Goal: Task Accomplishment & Management: Manage account settings

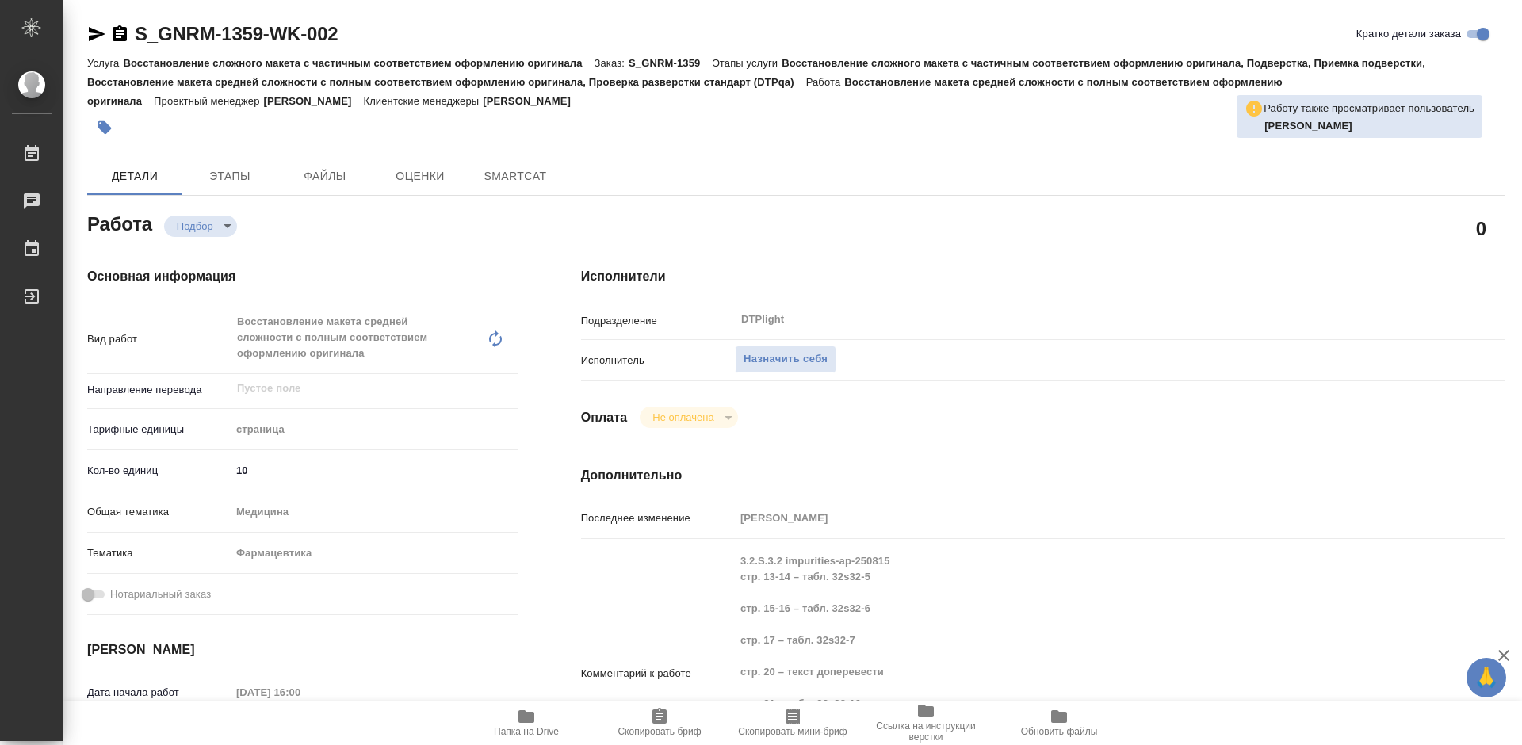
type textarea "x"
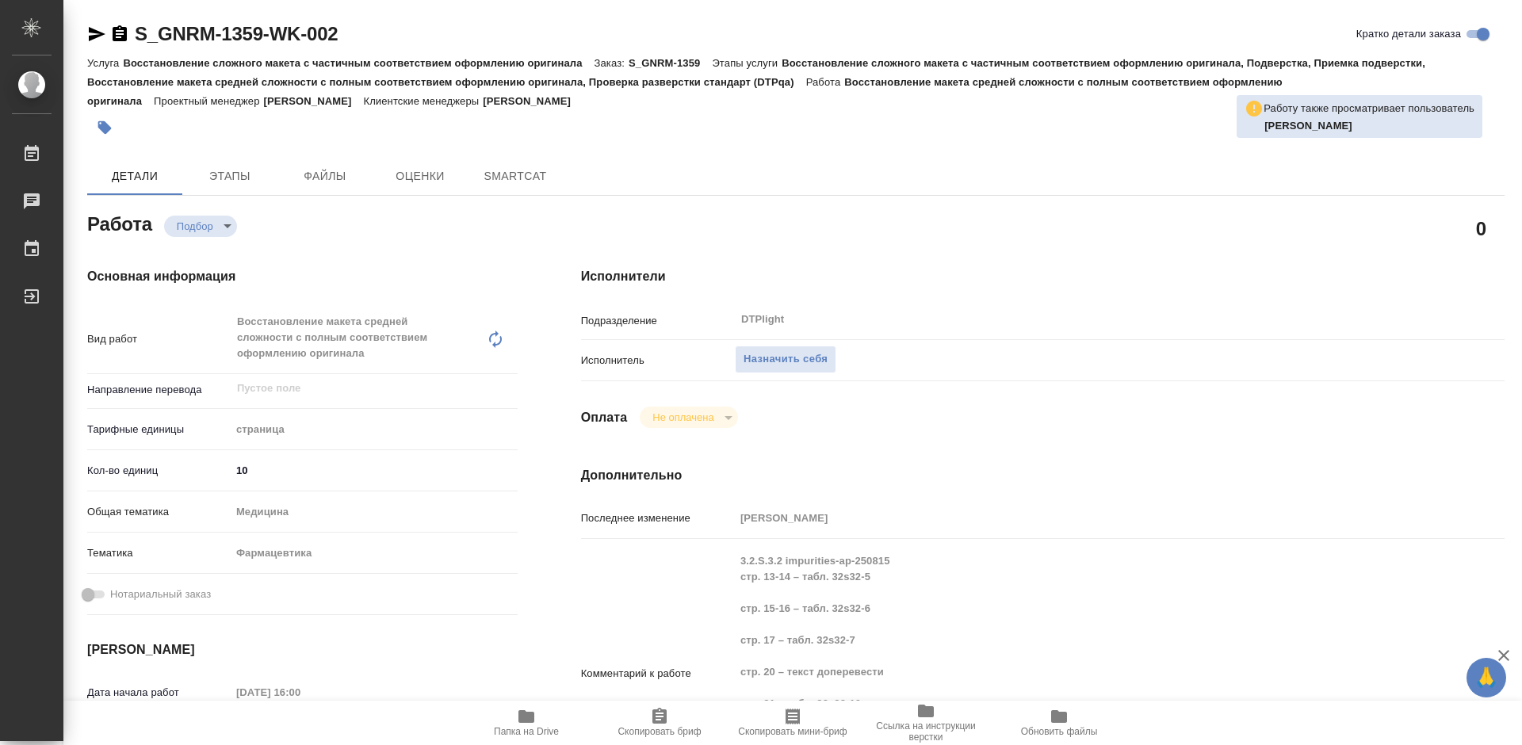
type textarea "x"
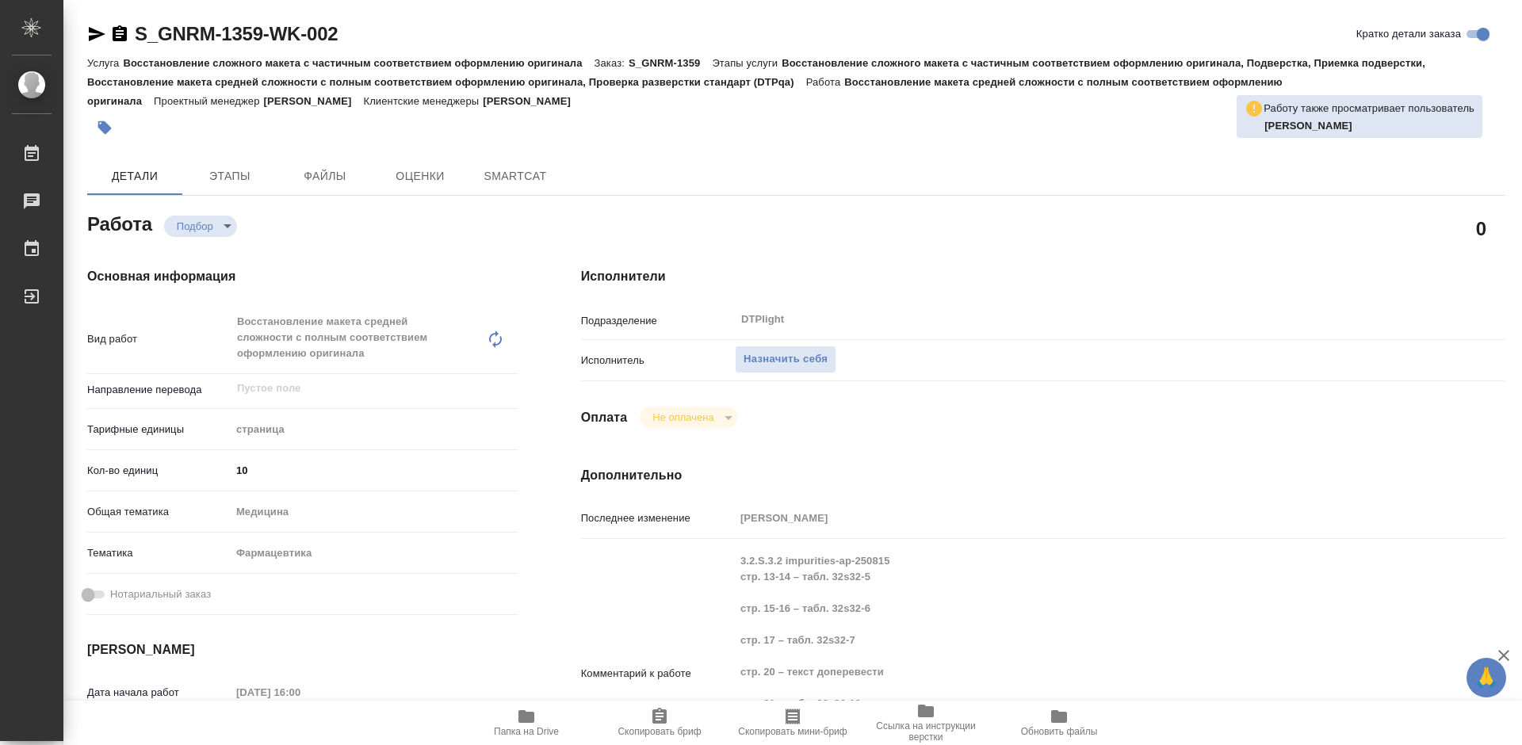
type textarea "x"
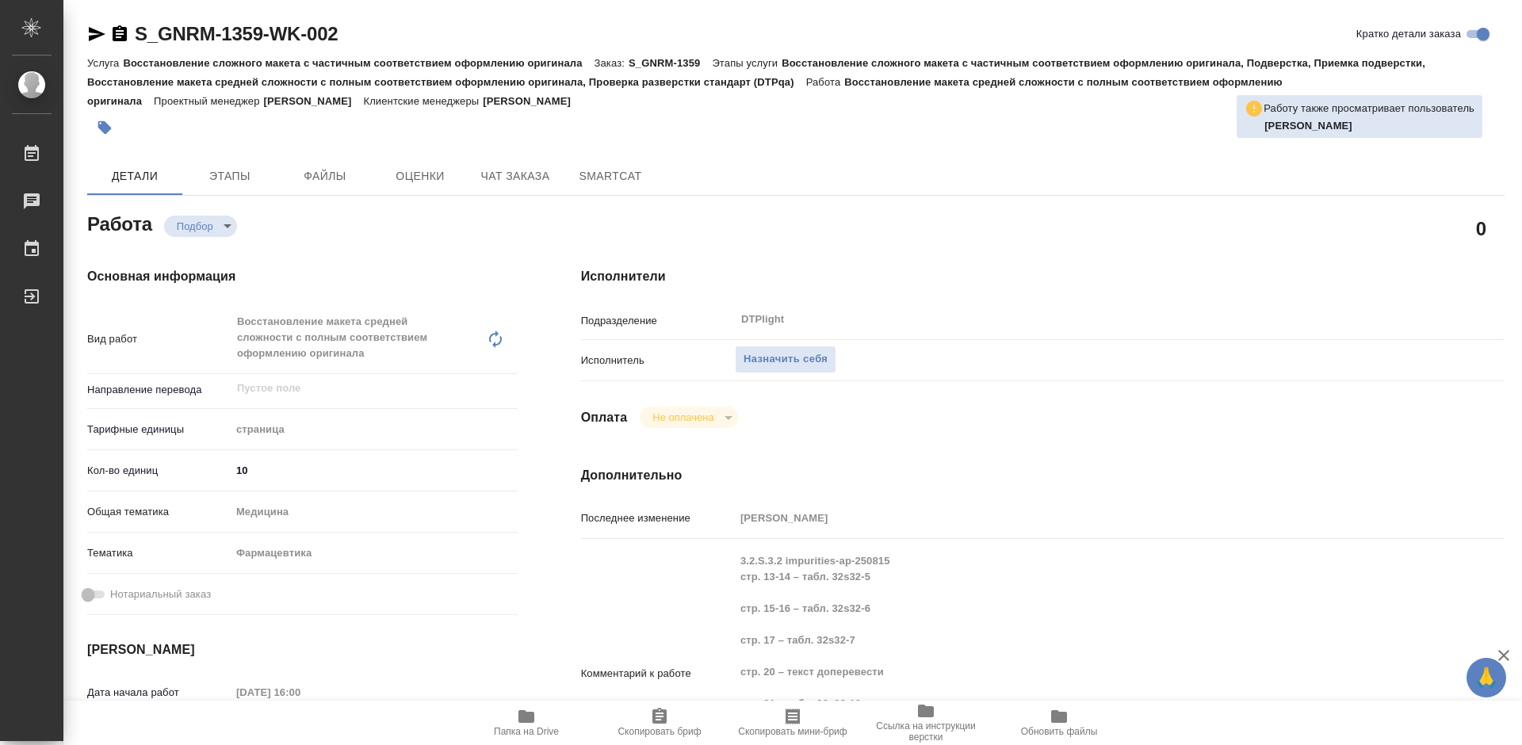
type textarea "x"
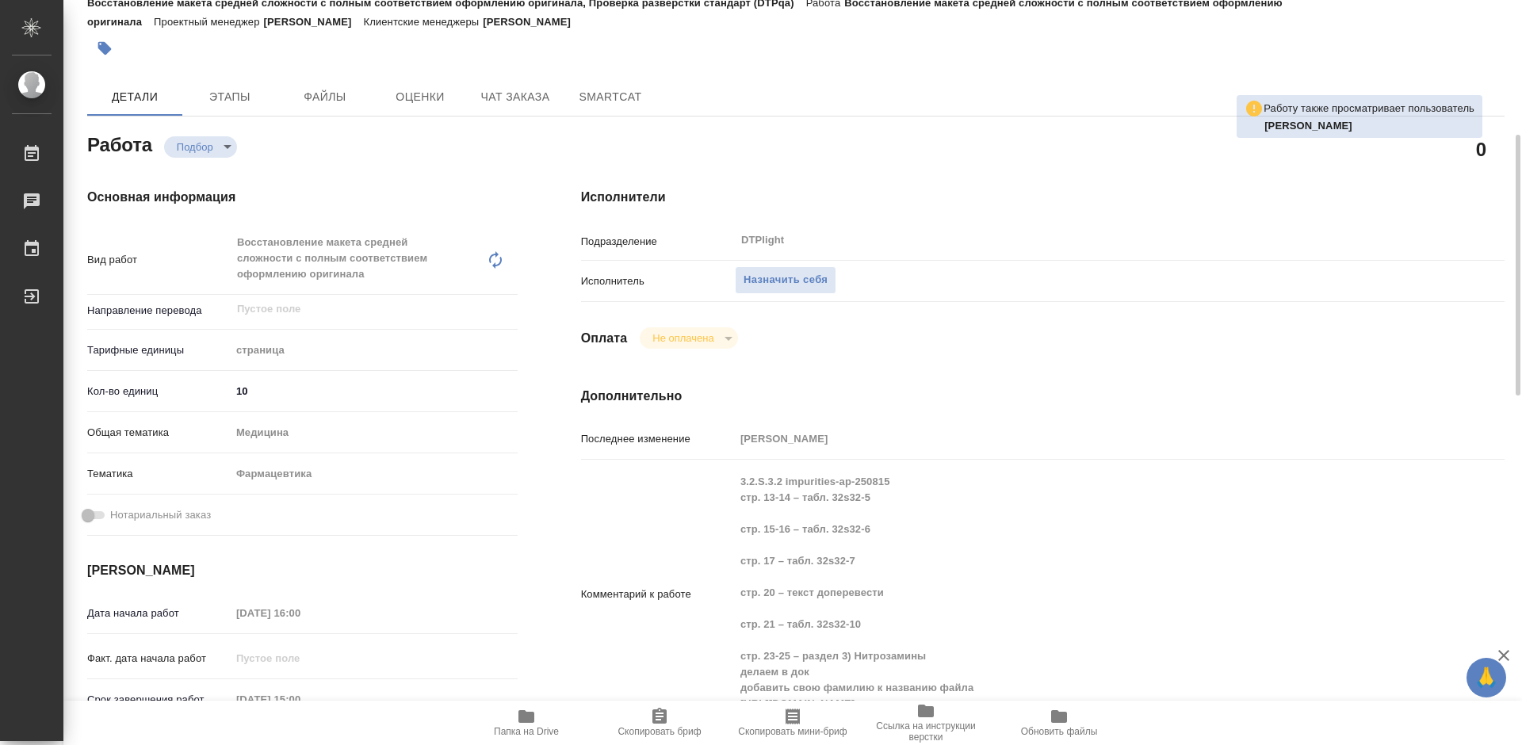
scroll to position [159, 0]
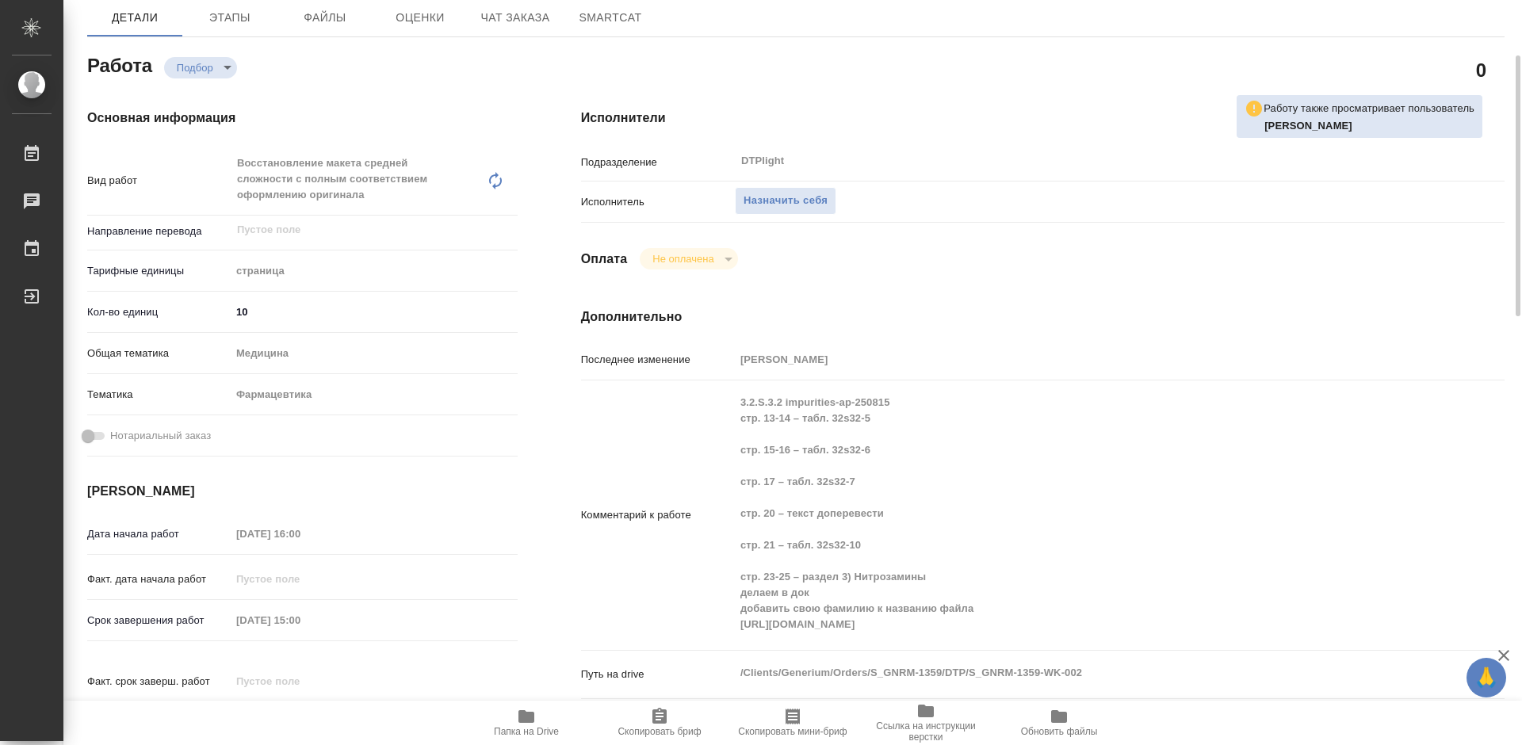
type textarea "x"
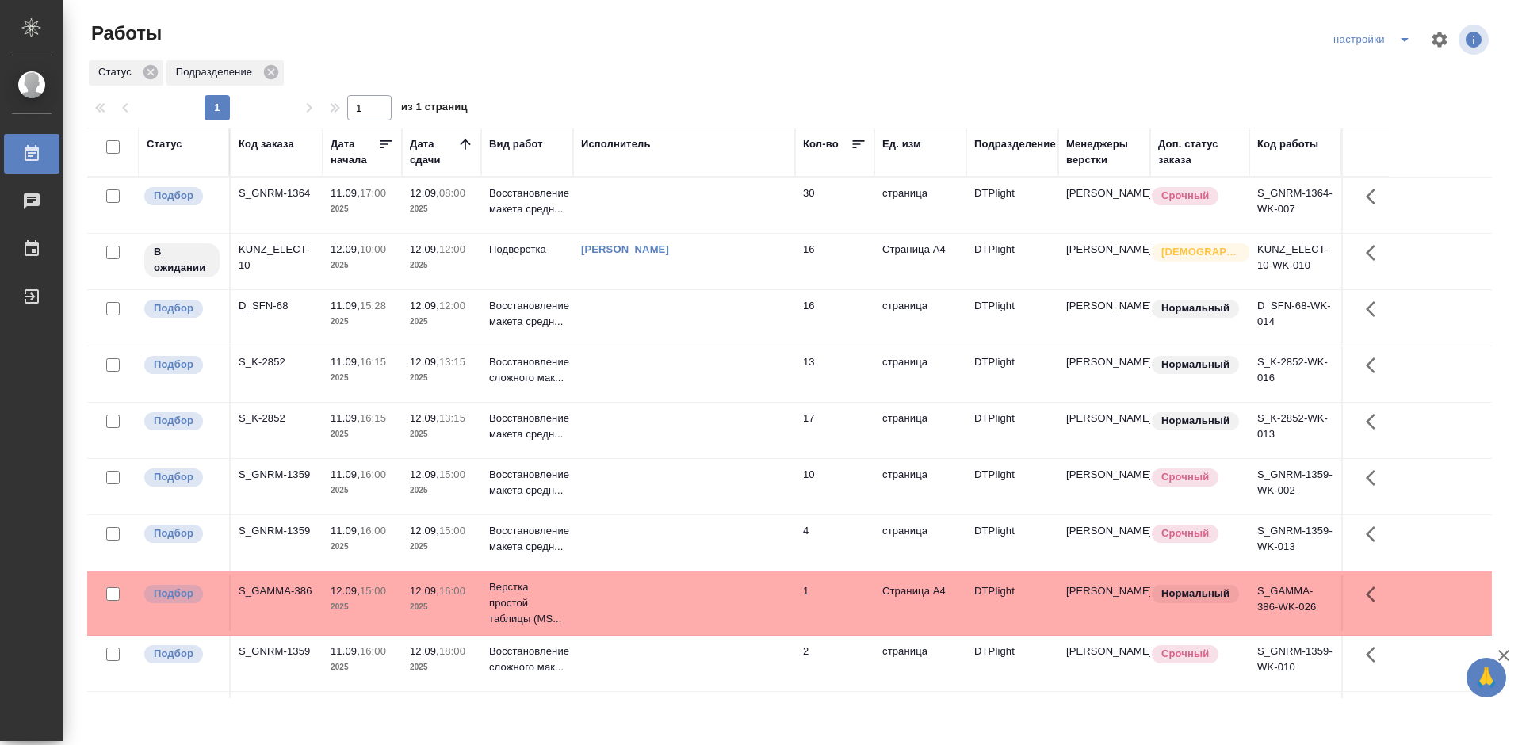
click at [280, 188] on div "S_GNRM-1364" at bounding box center [277, 194] width 76 height 16
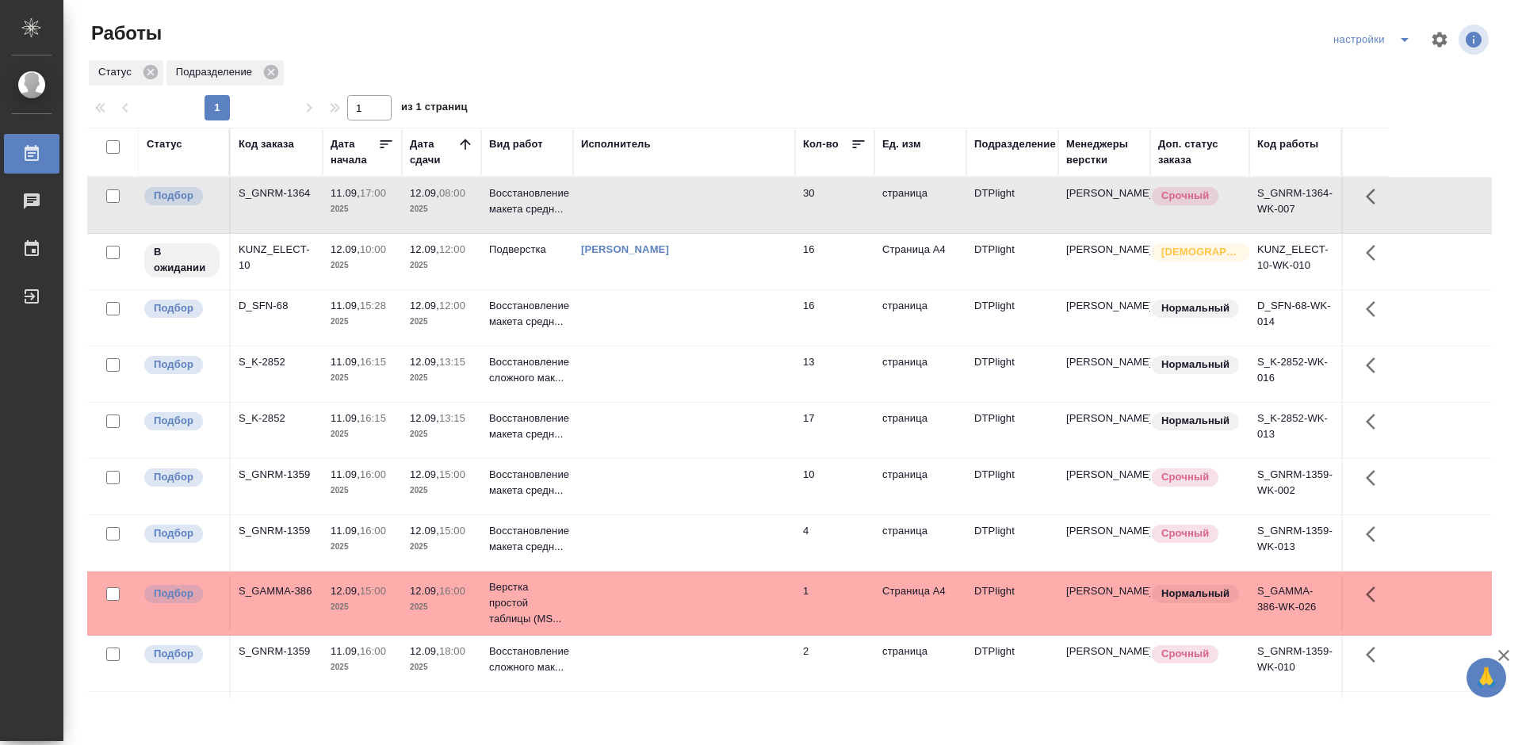
click at [280, 188] on div "S_GNRM-1364" at bounding box center [277, 194] width 76 height 16
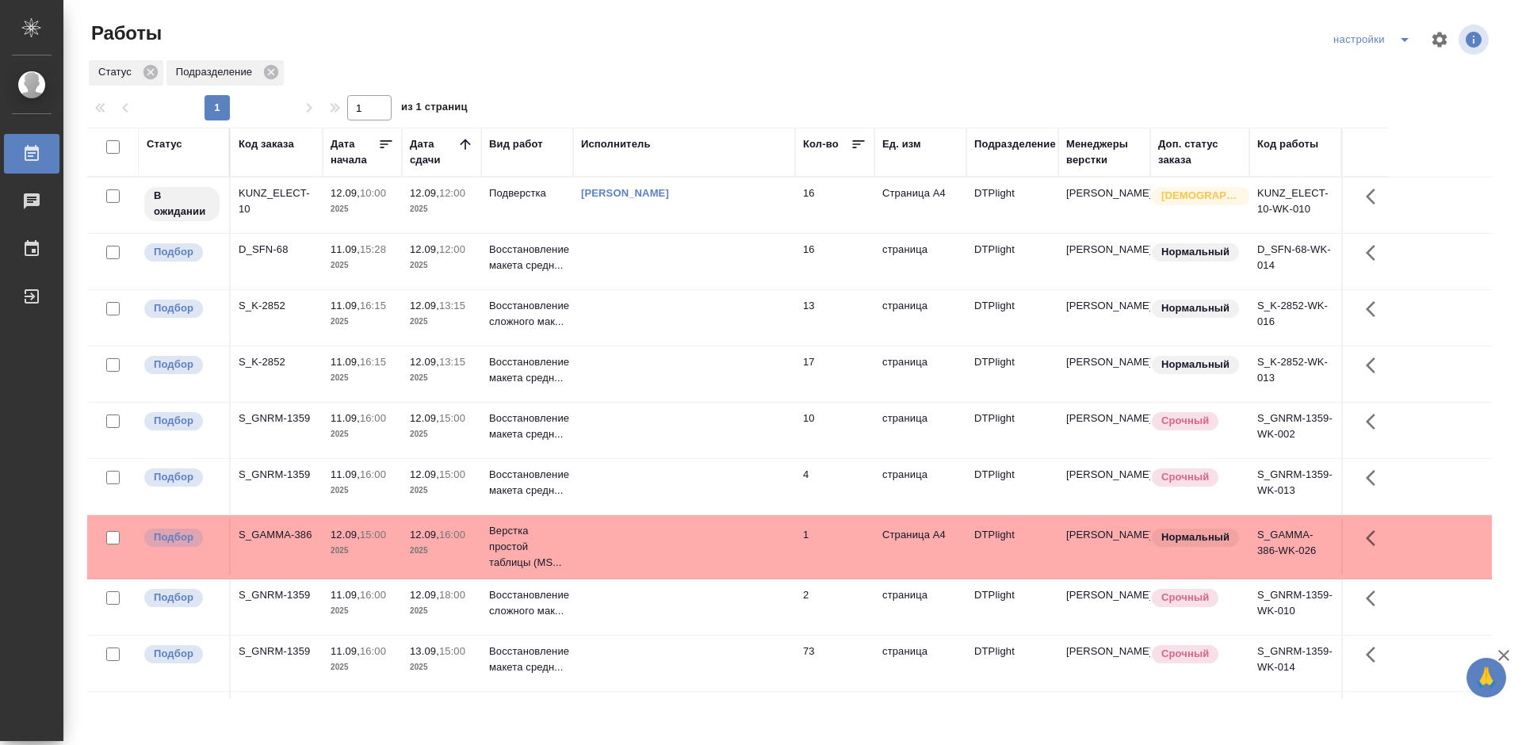
click at [287, 652] on div "S_GNRM-1359" at bounding box center [277, 652] width 76 height 16
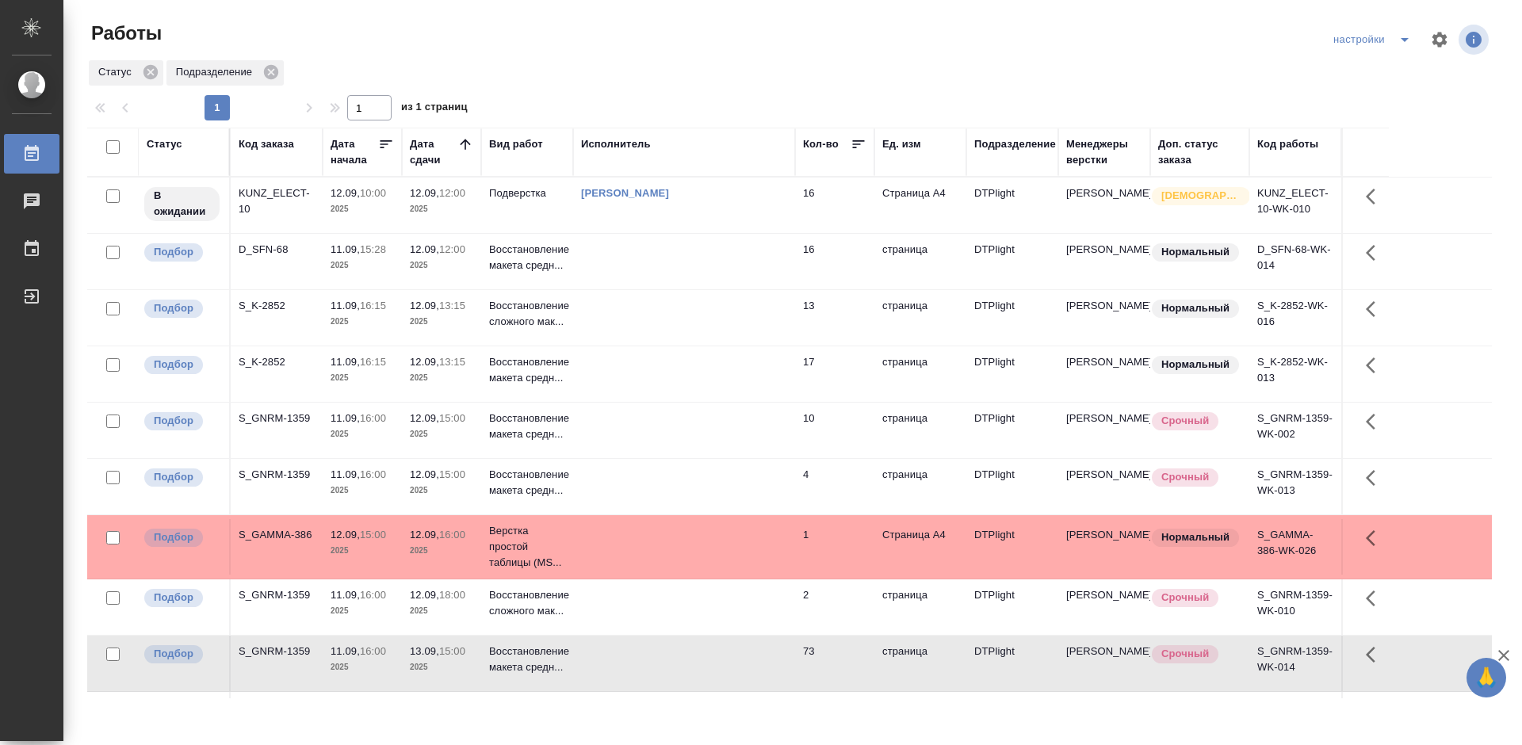
click at [287, 652] on div "S_GNRM-1359" at bounding box center [277, 652] width 76 height 16
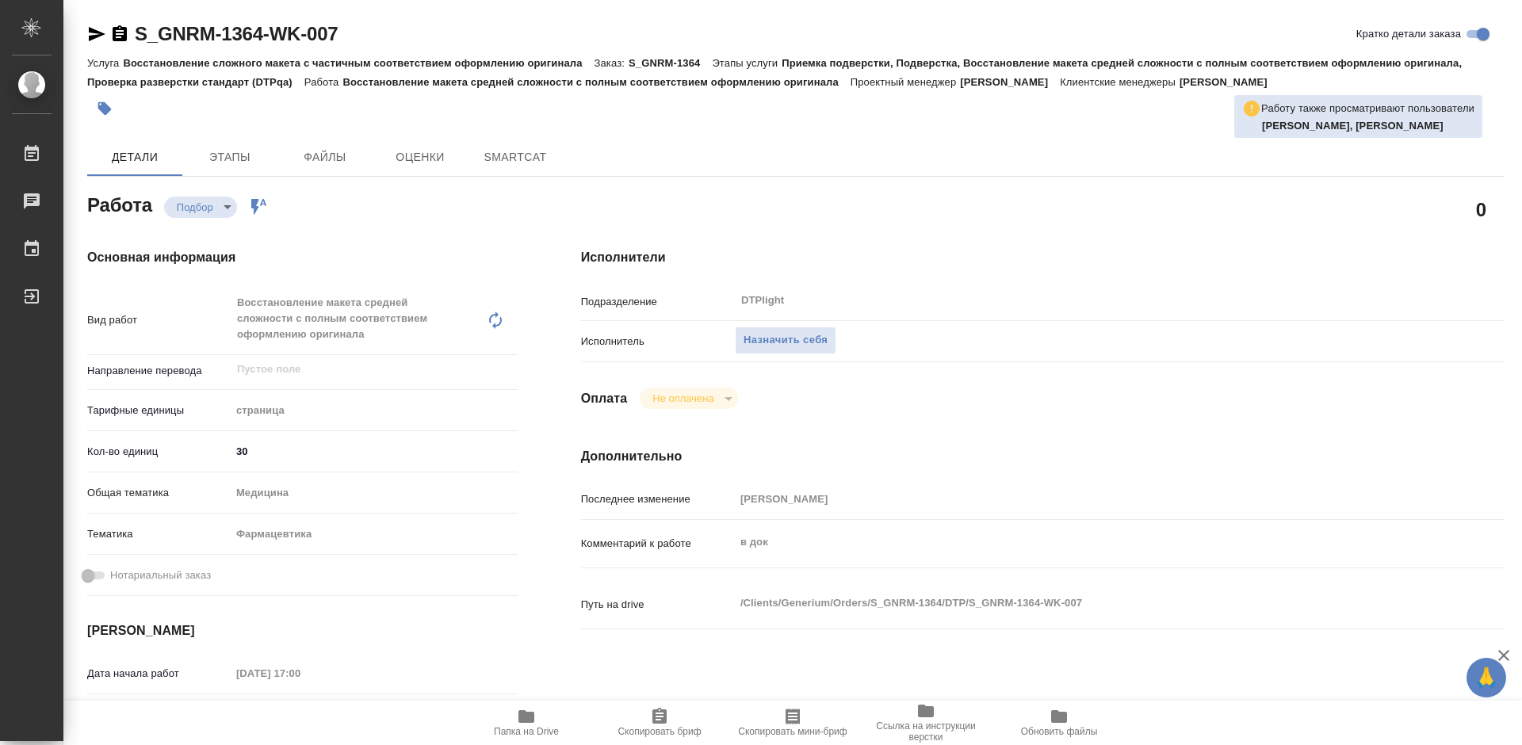
type textarea "x"
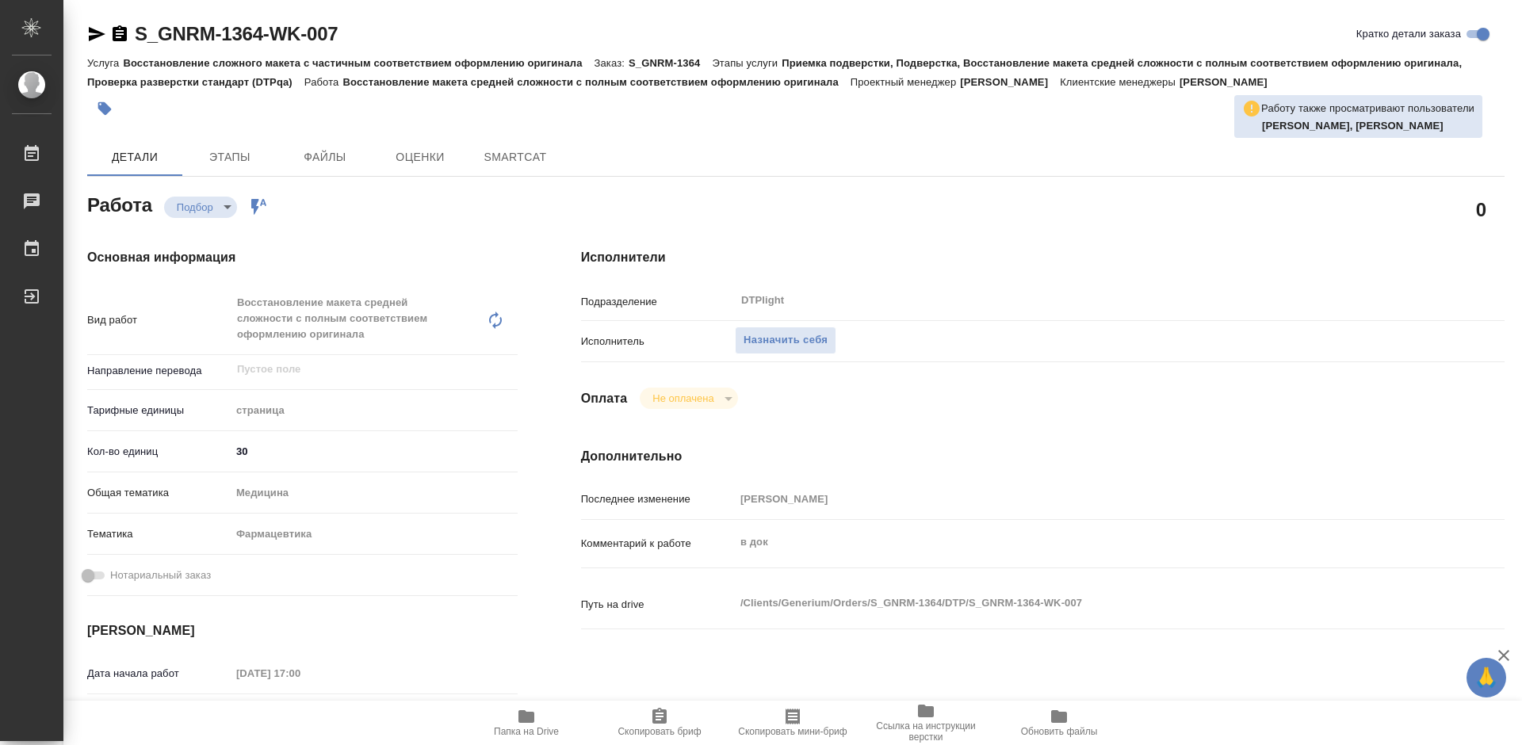
type textarea "x"
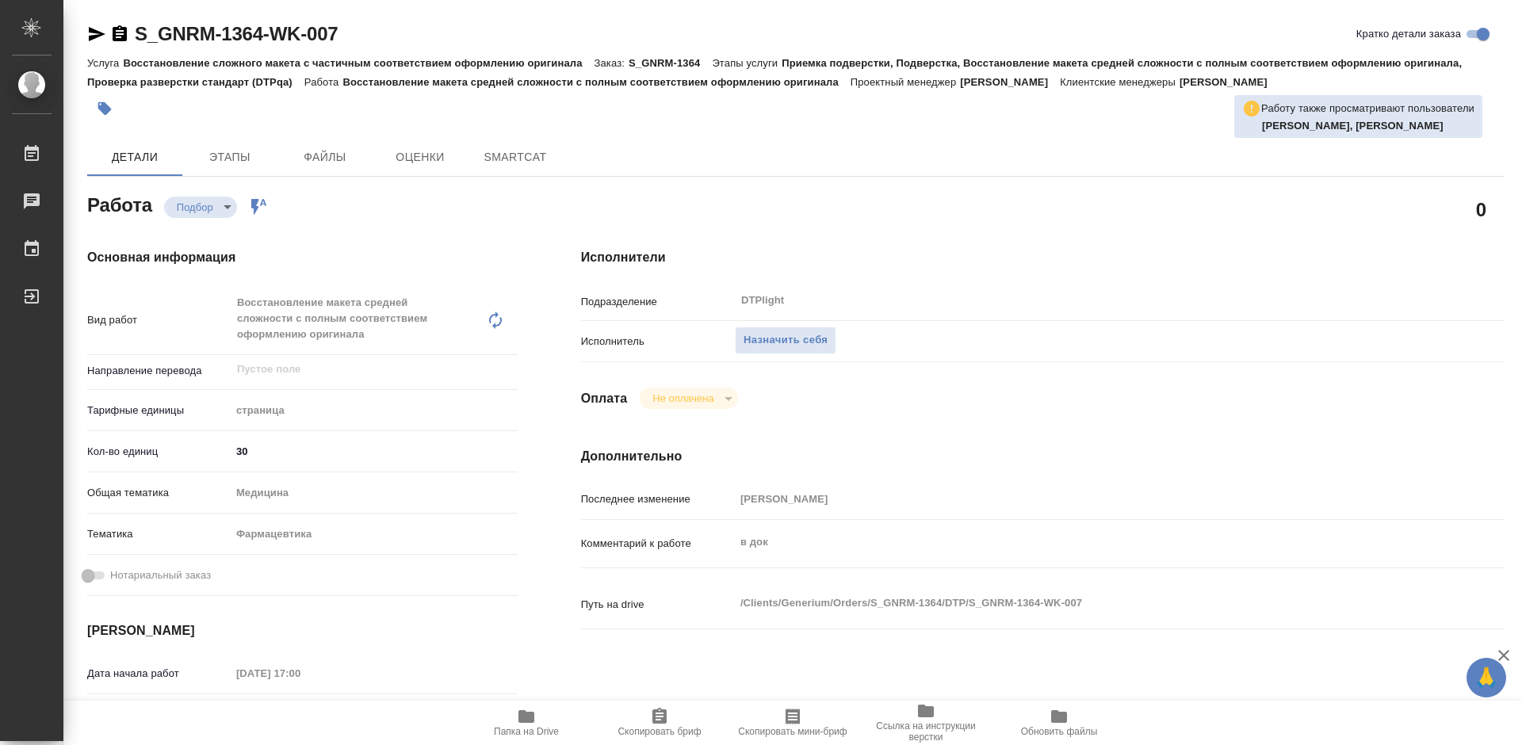
type textarea "x"
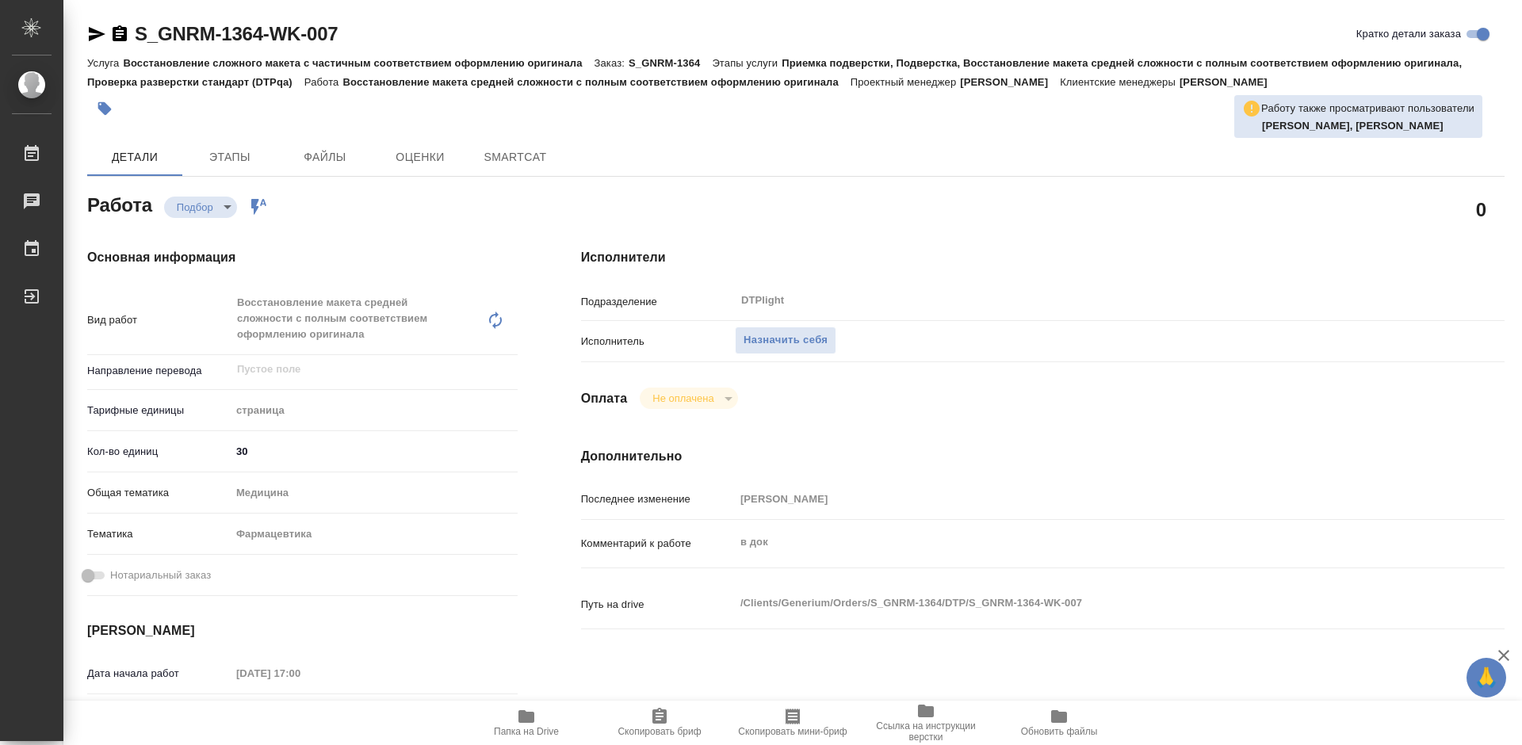
type textarea "x"
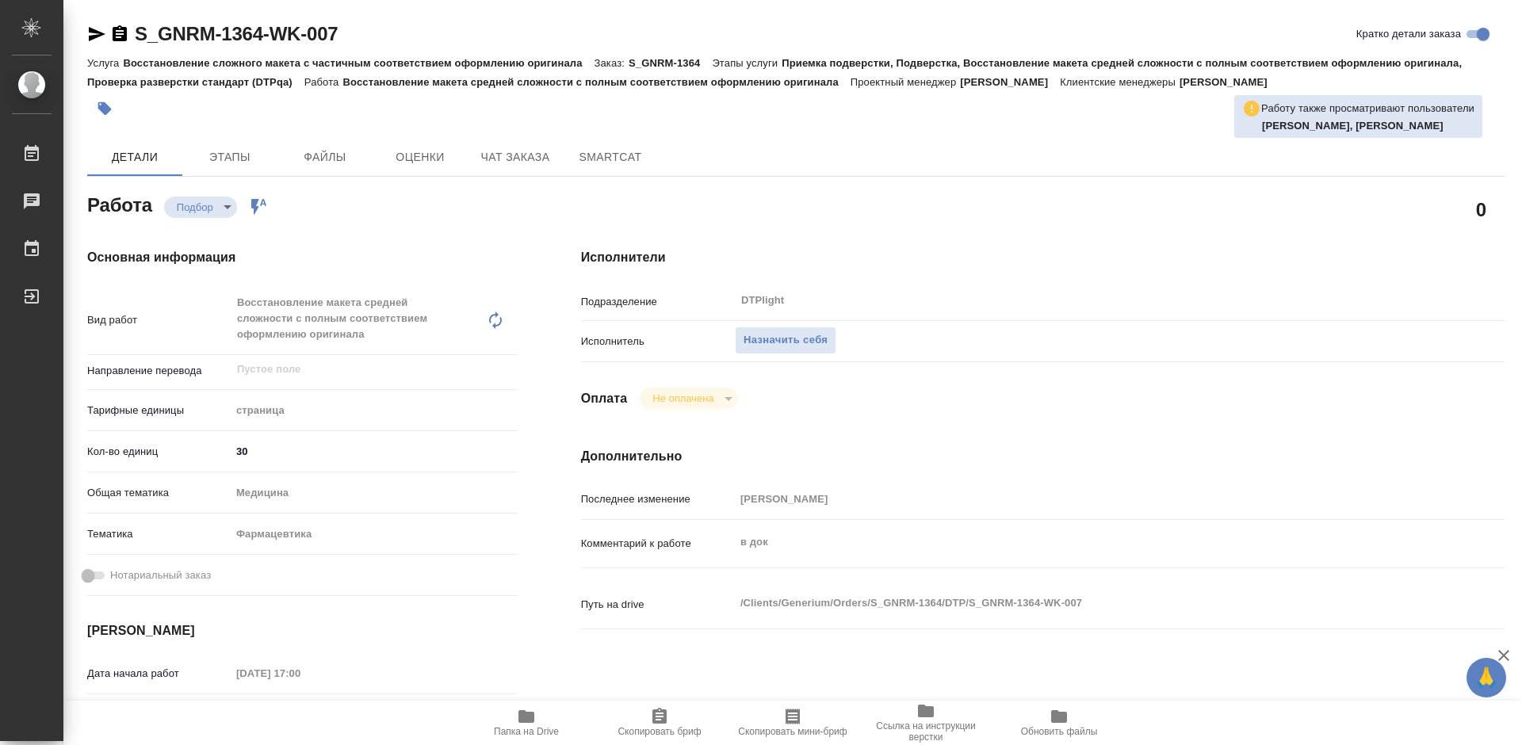
type textarea "x"
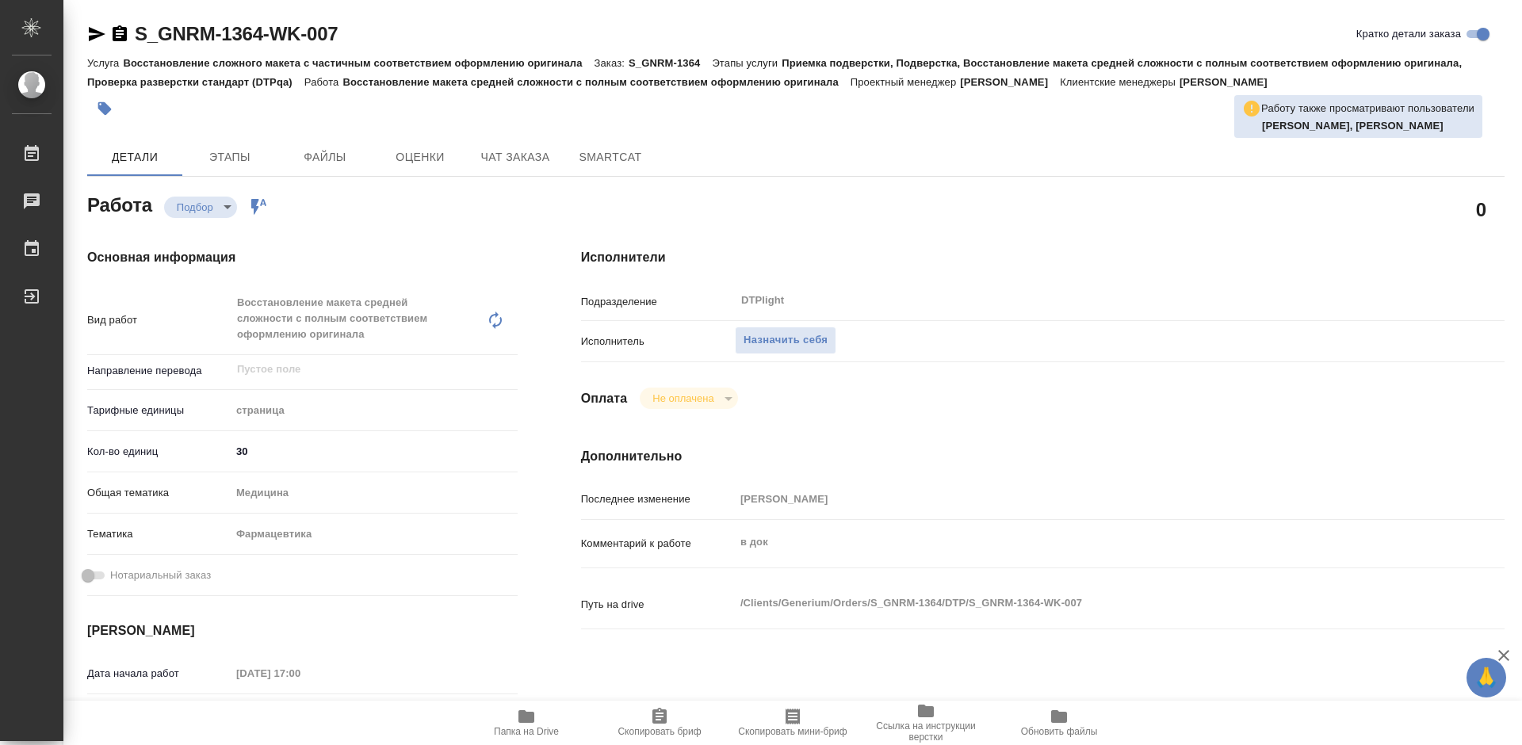
type textarea "x"
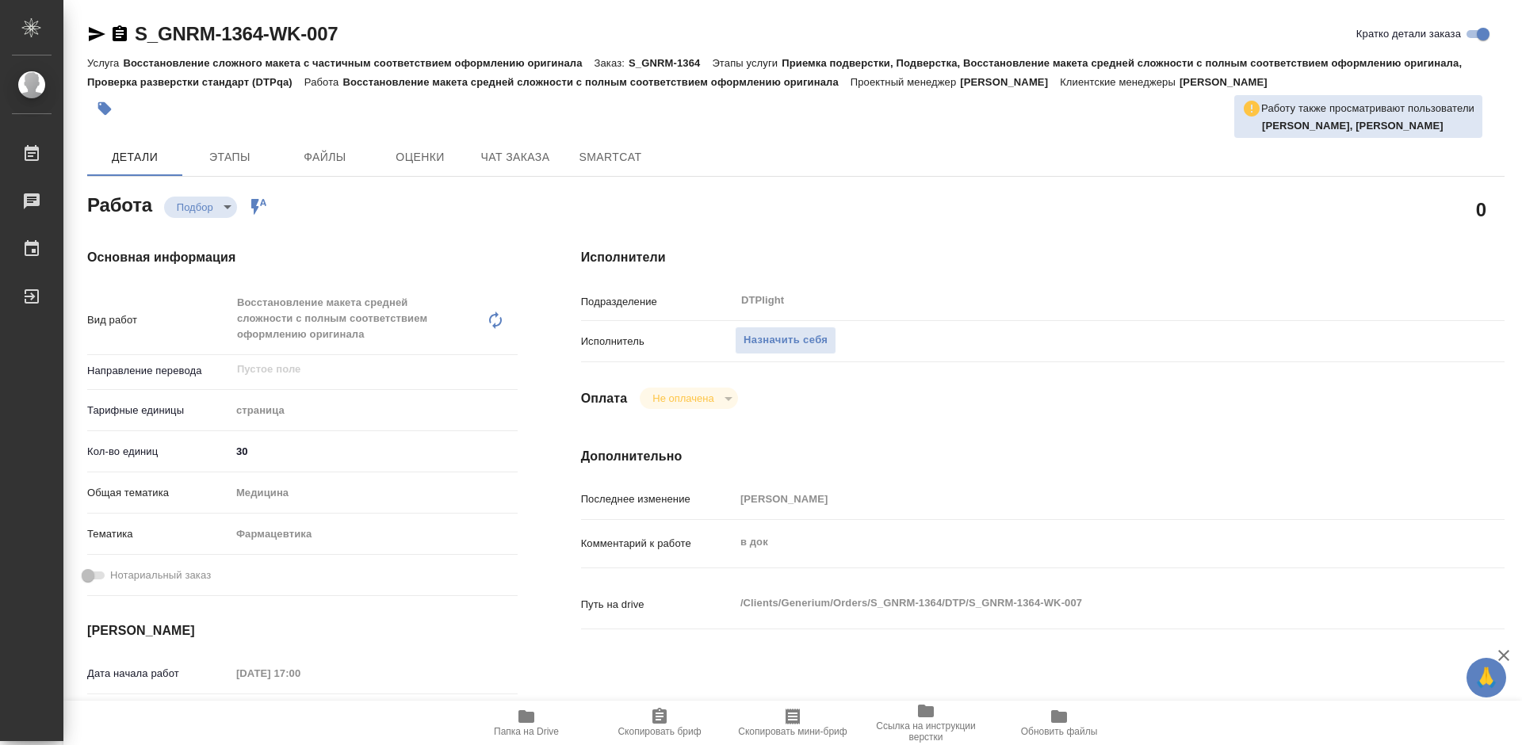
click at [543, 733] on span "Папка на Drive" at bounding box center [526, 731] width 65 height 11
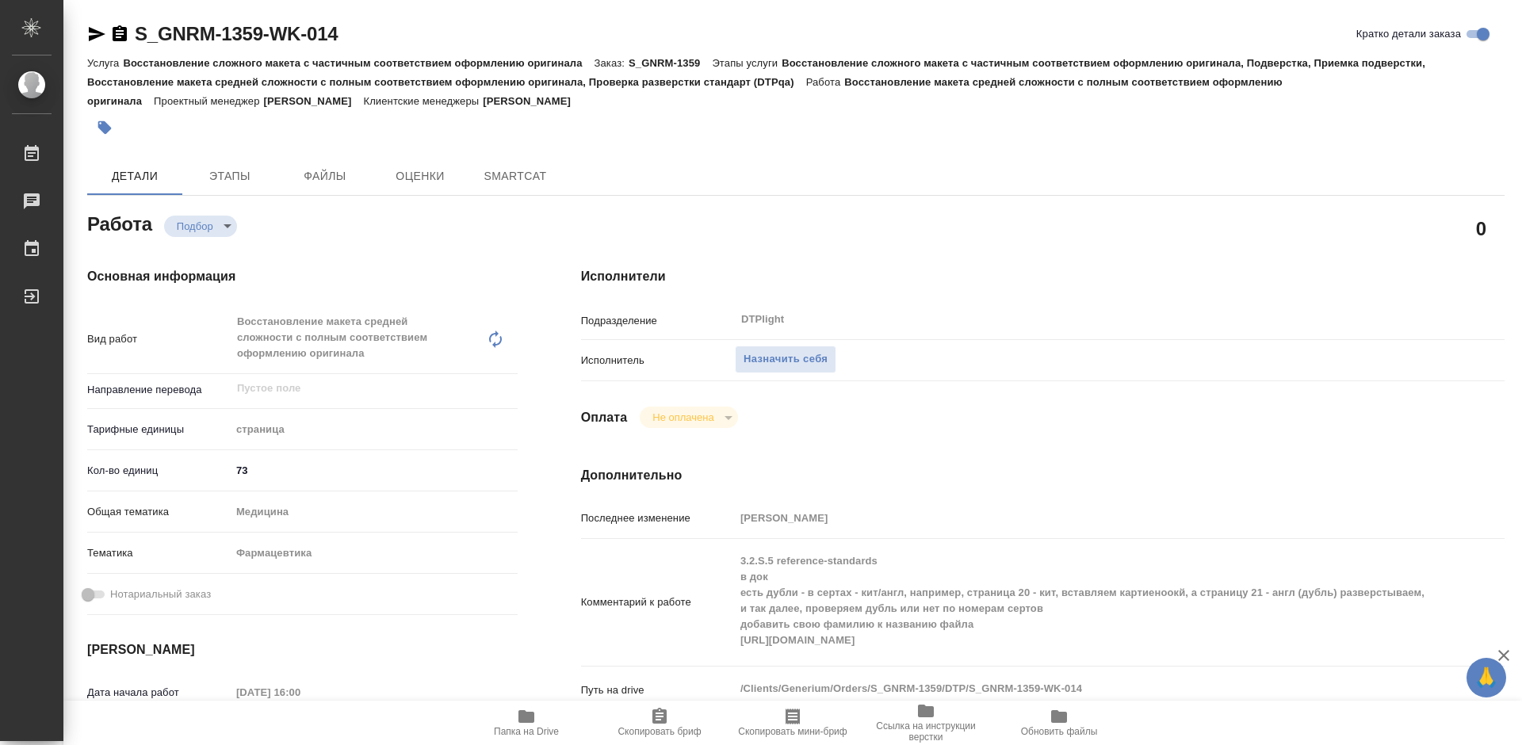
type textarea "x"
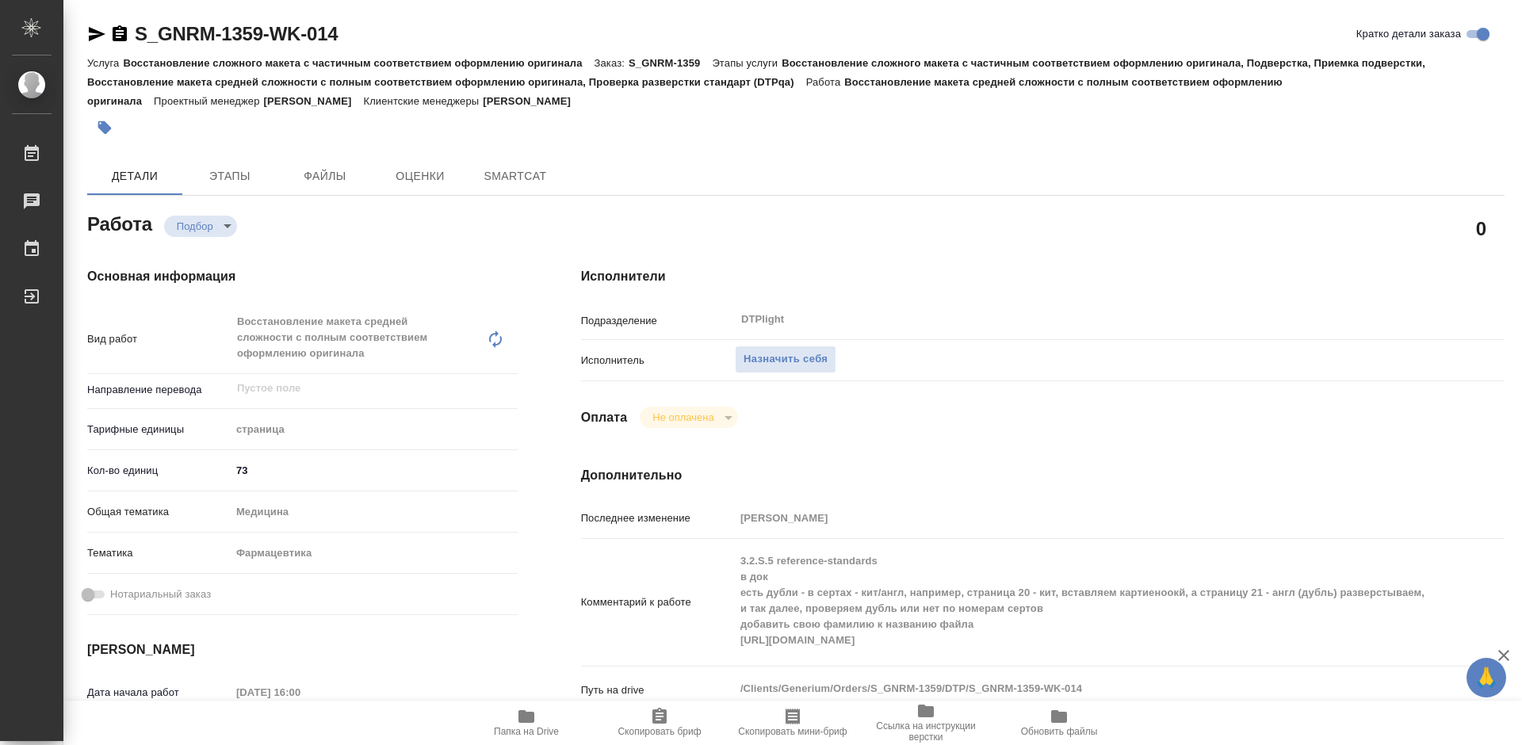
type textarea "x"
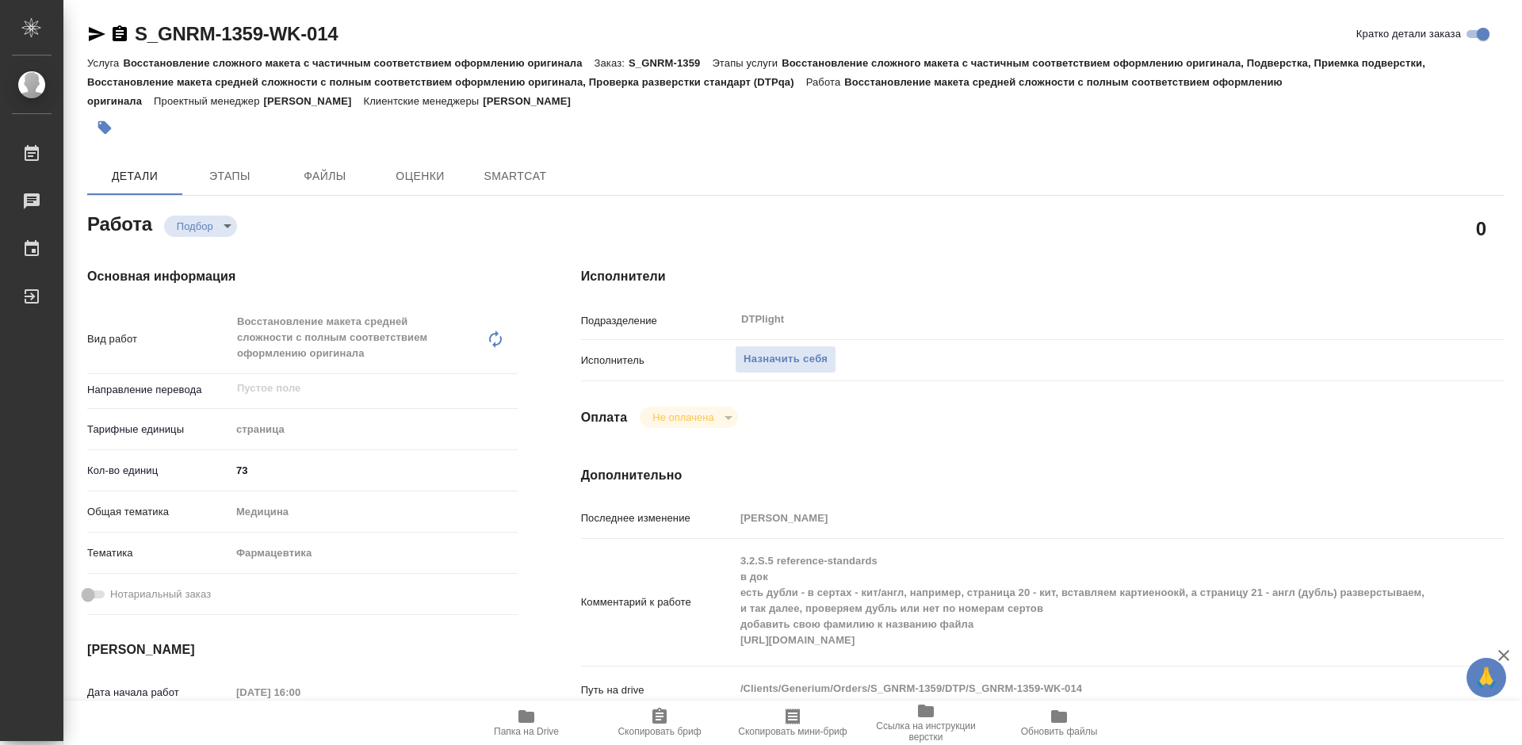
type textarea "x"
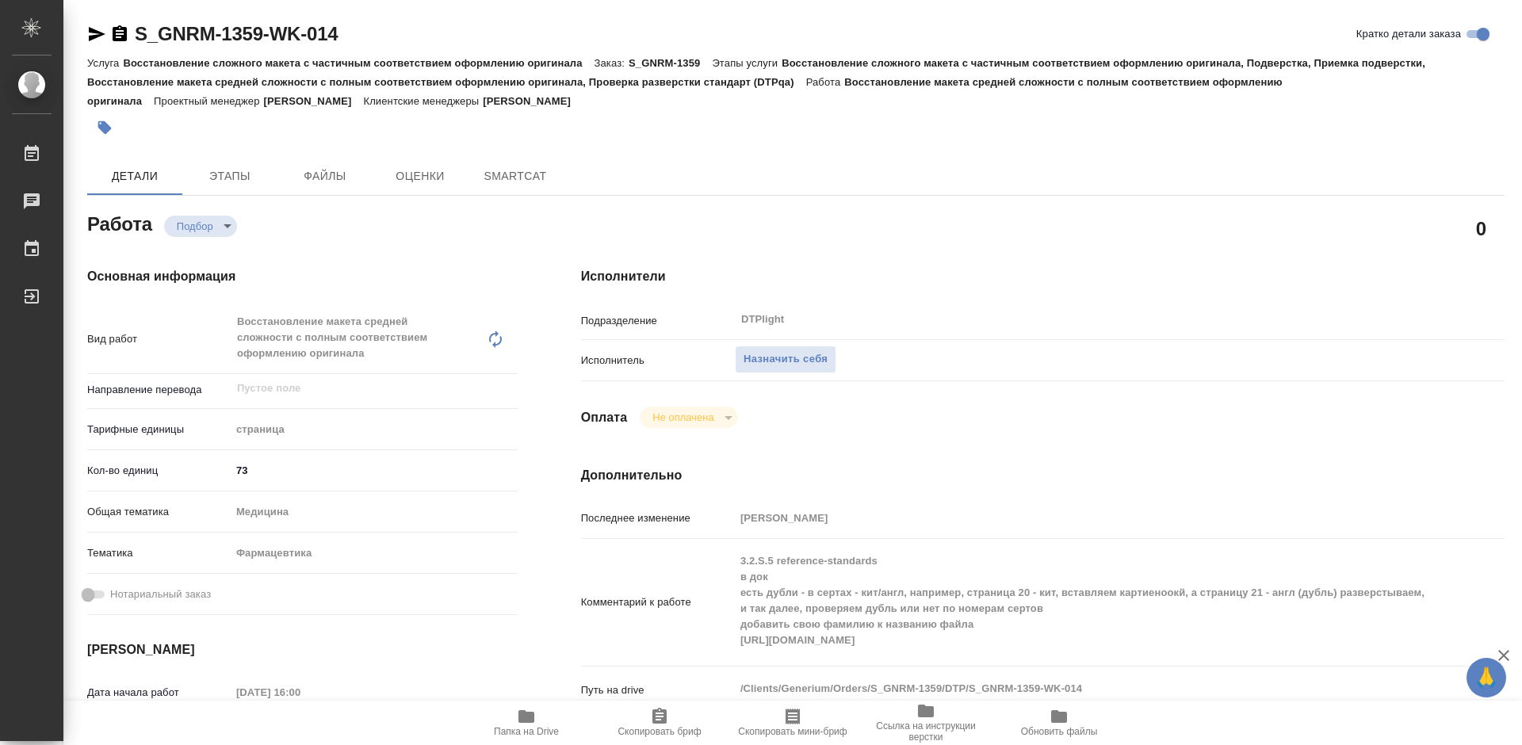
type textarea "x"
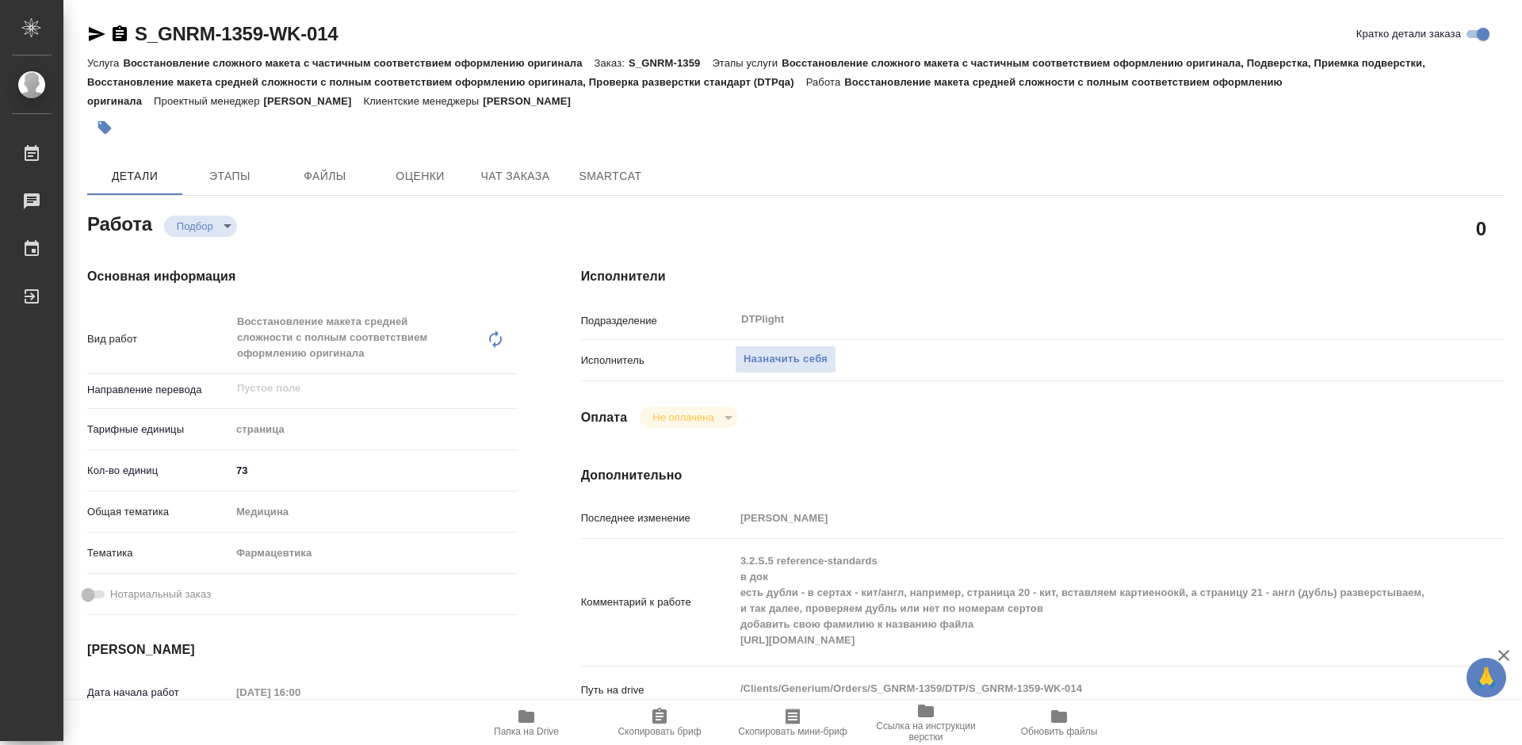
type textarea "x"
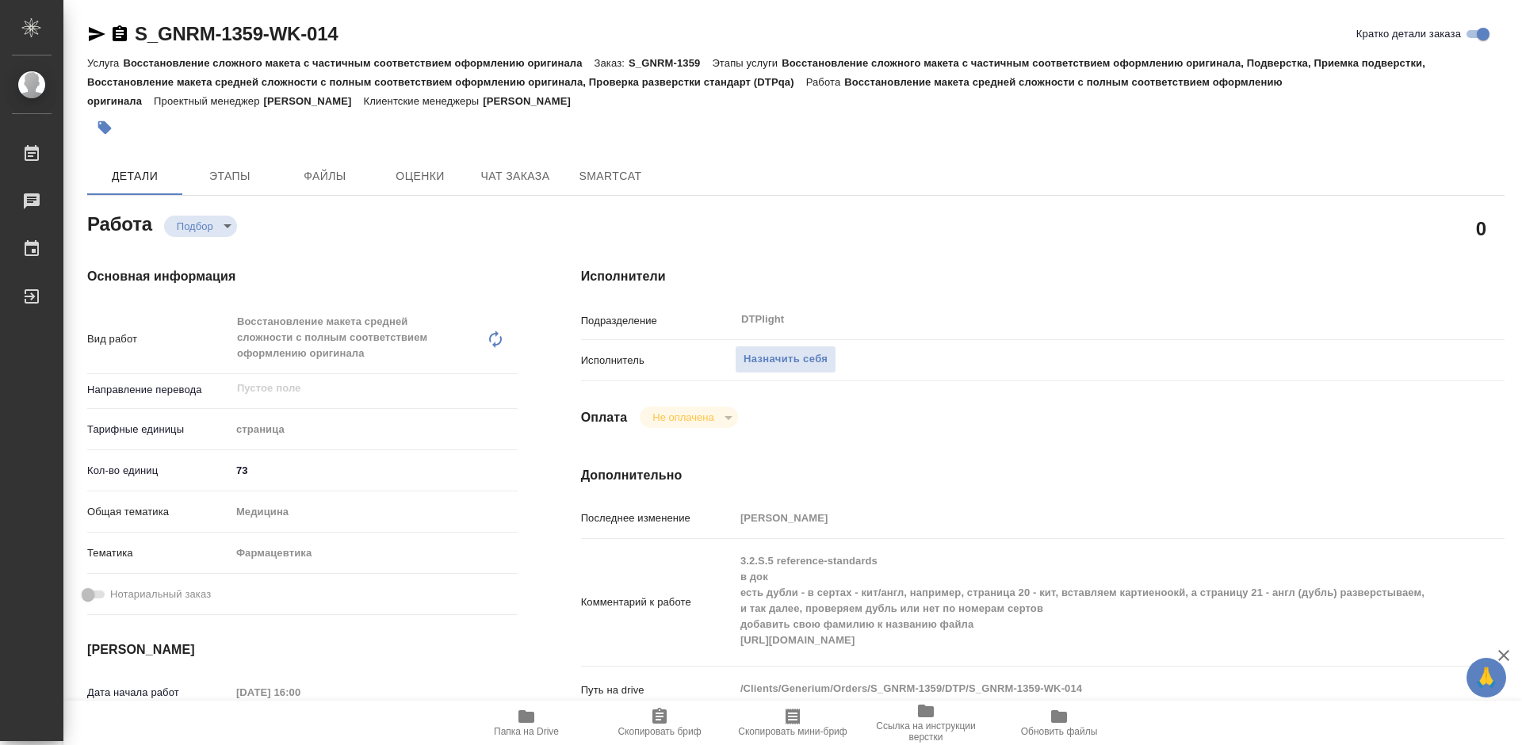
scroll to position [79, 0]
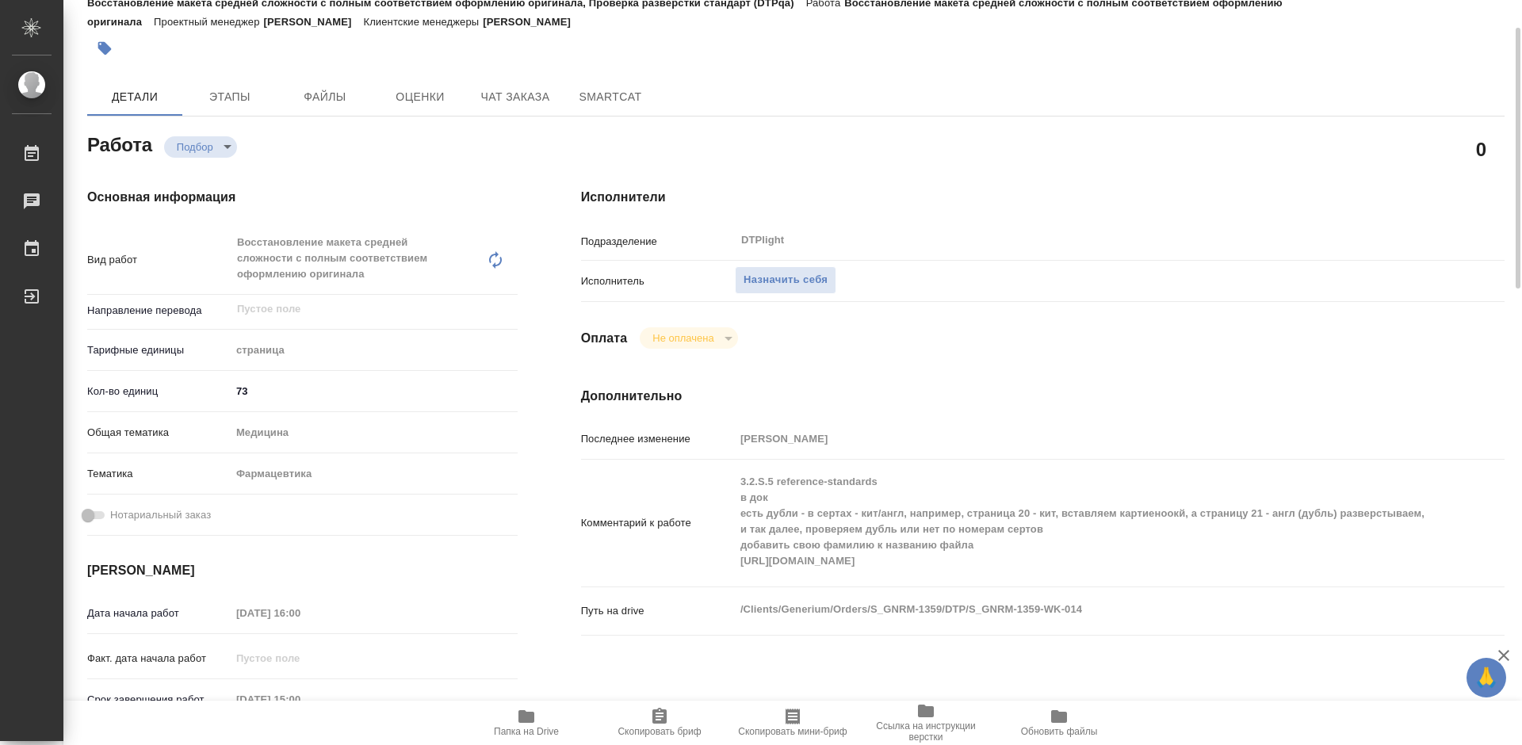
type textarea "x"
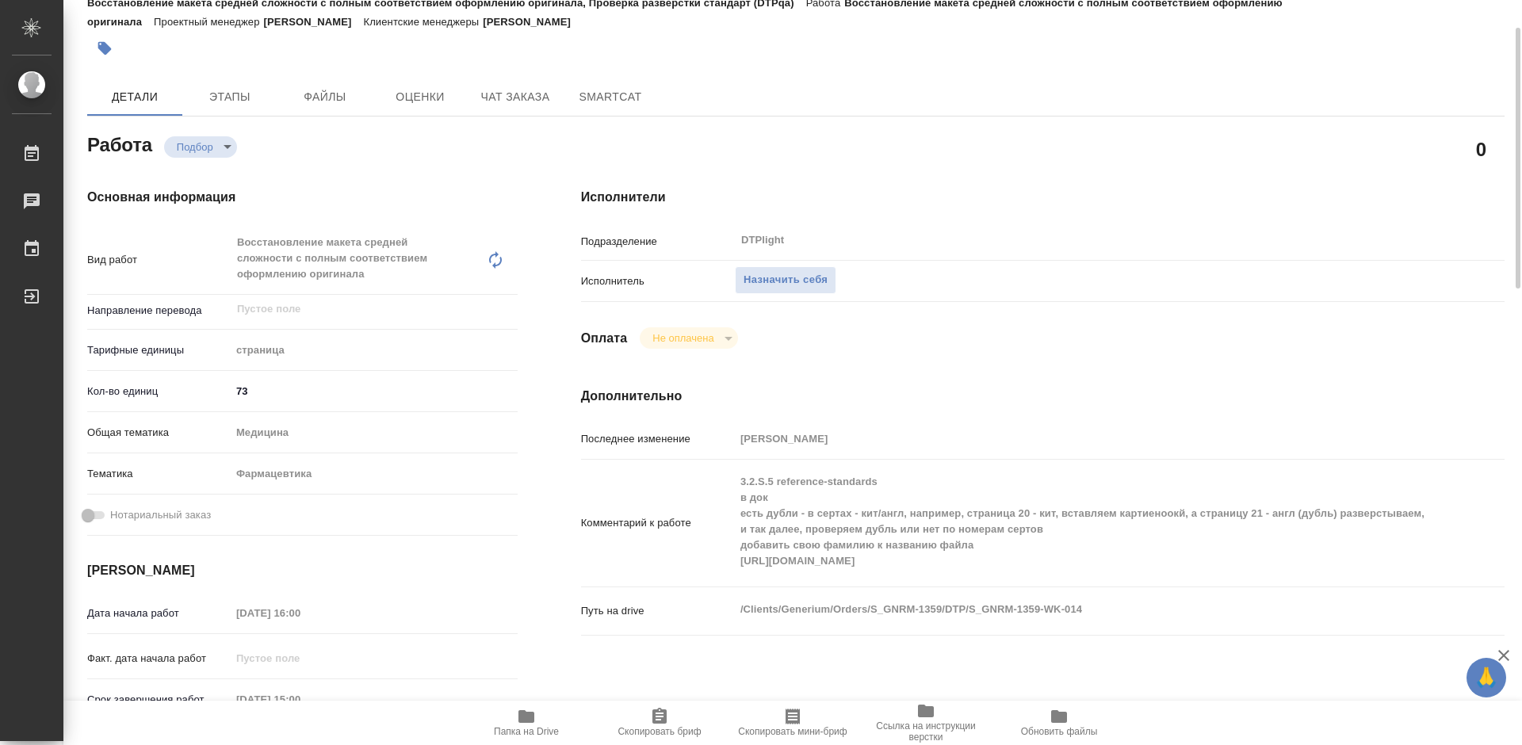
scroll to position [317, 0]
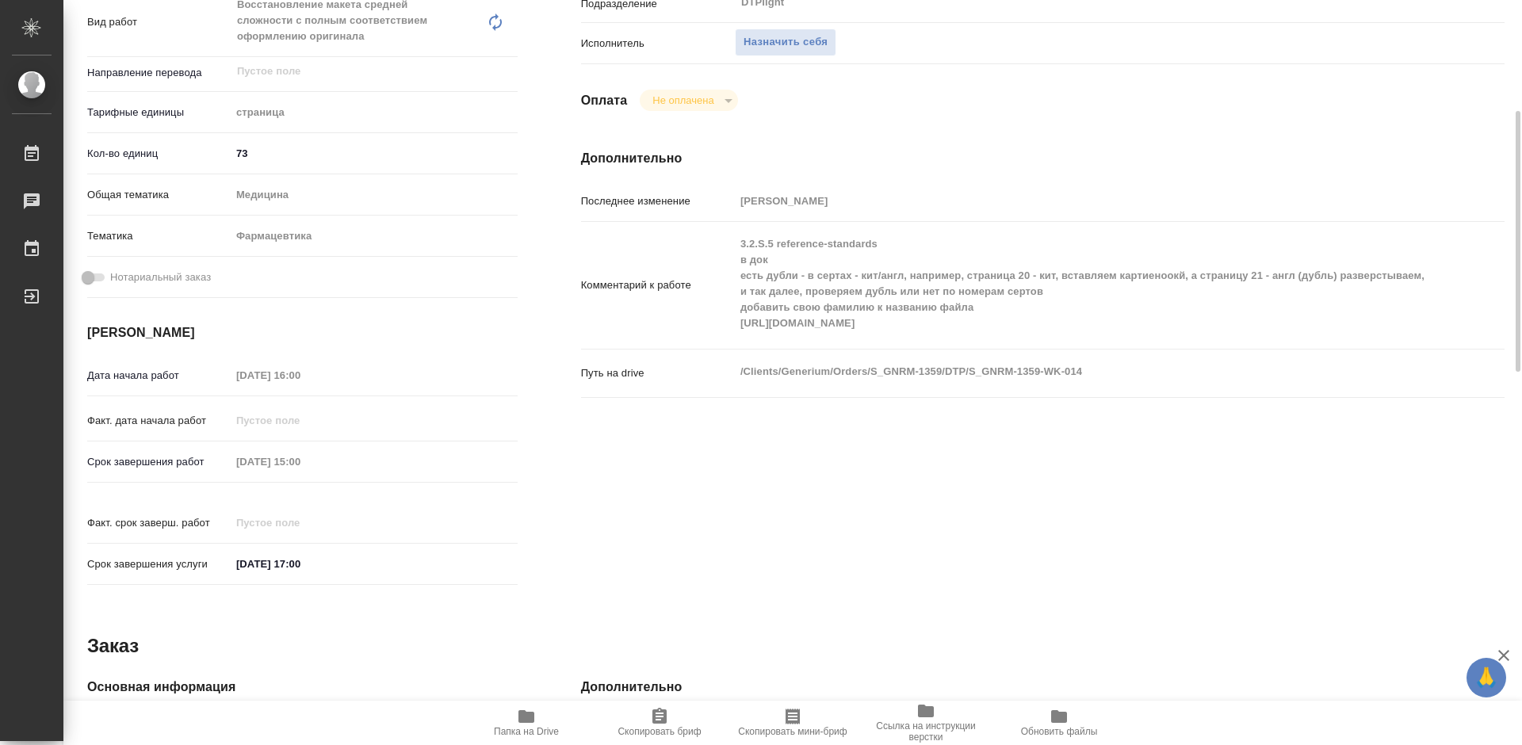
click at [532, 726] on span "Папка на Drive" at bounding box center [526, 731] width 65 height 11
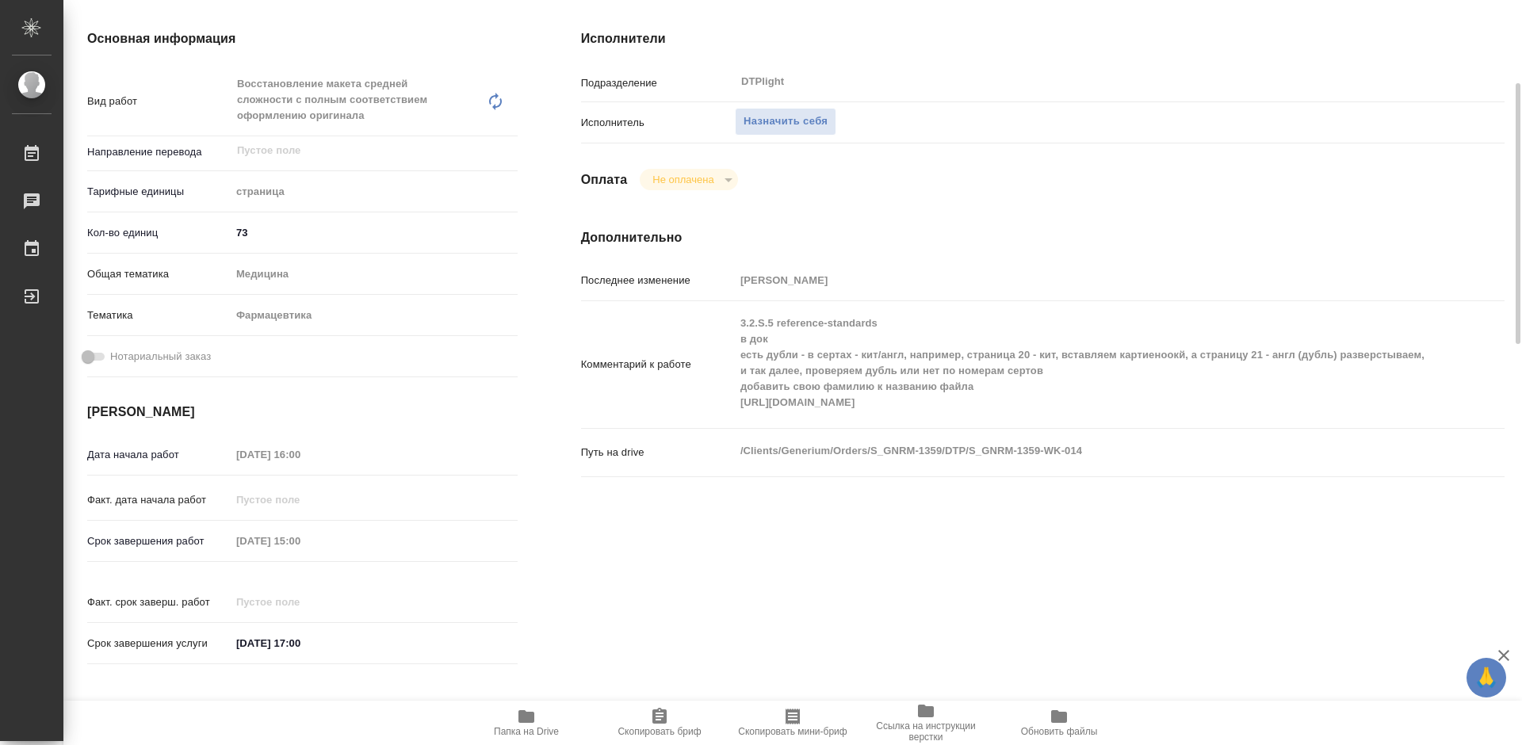
scroll to position [79, 0]
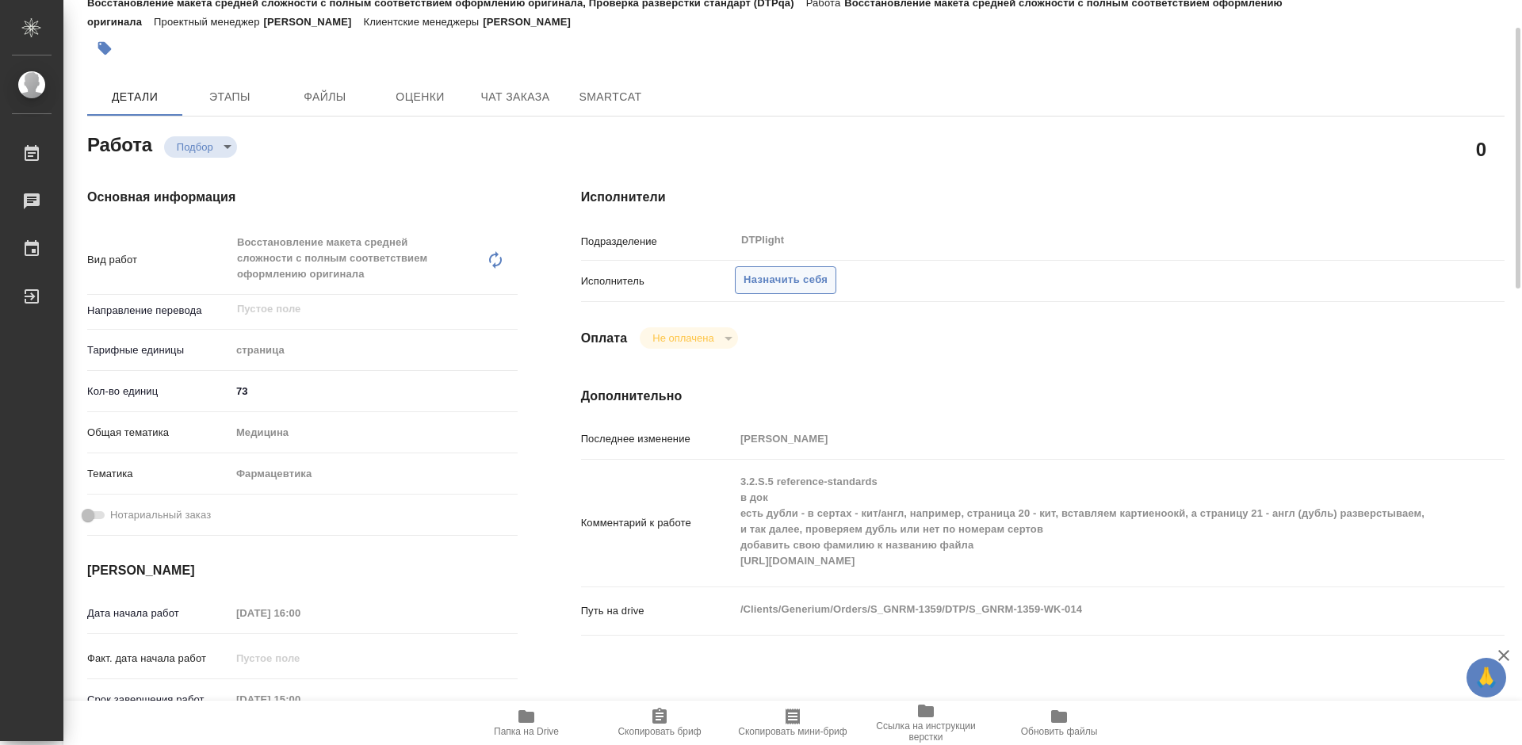
click at [791, 281] on span "Назначить себя" at bounding box center [786, 280] width 84 height 18
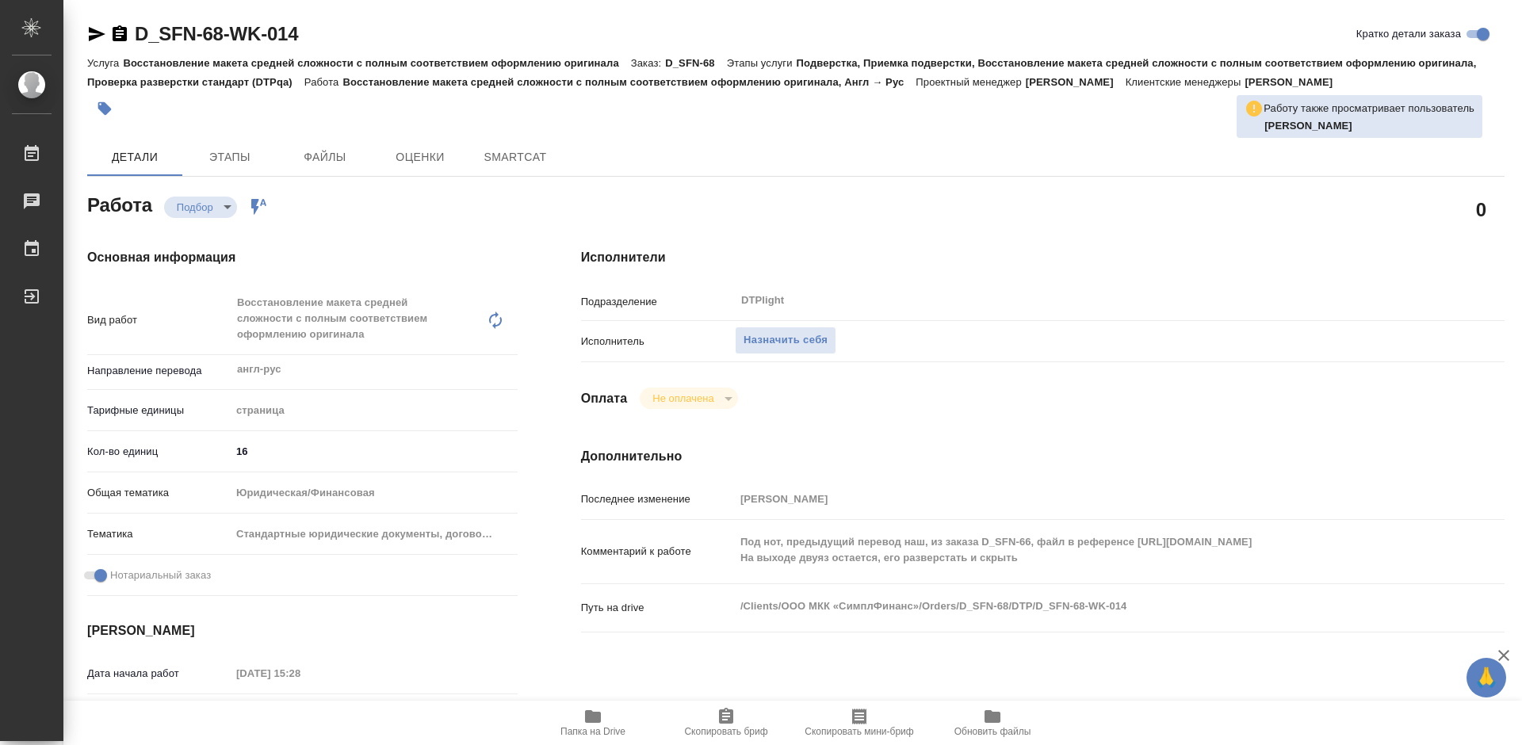
type textarea "x"
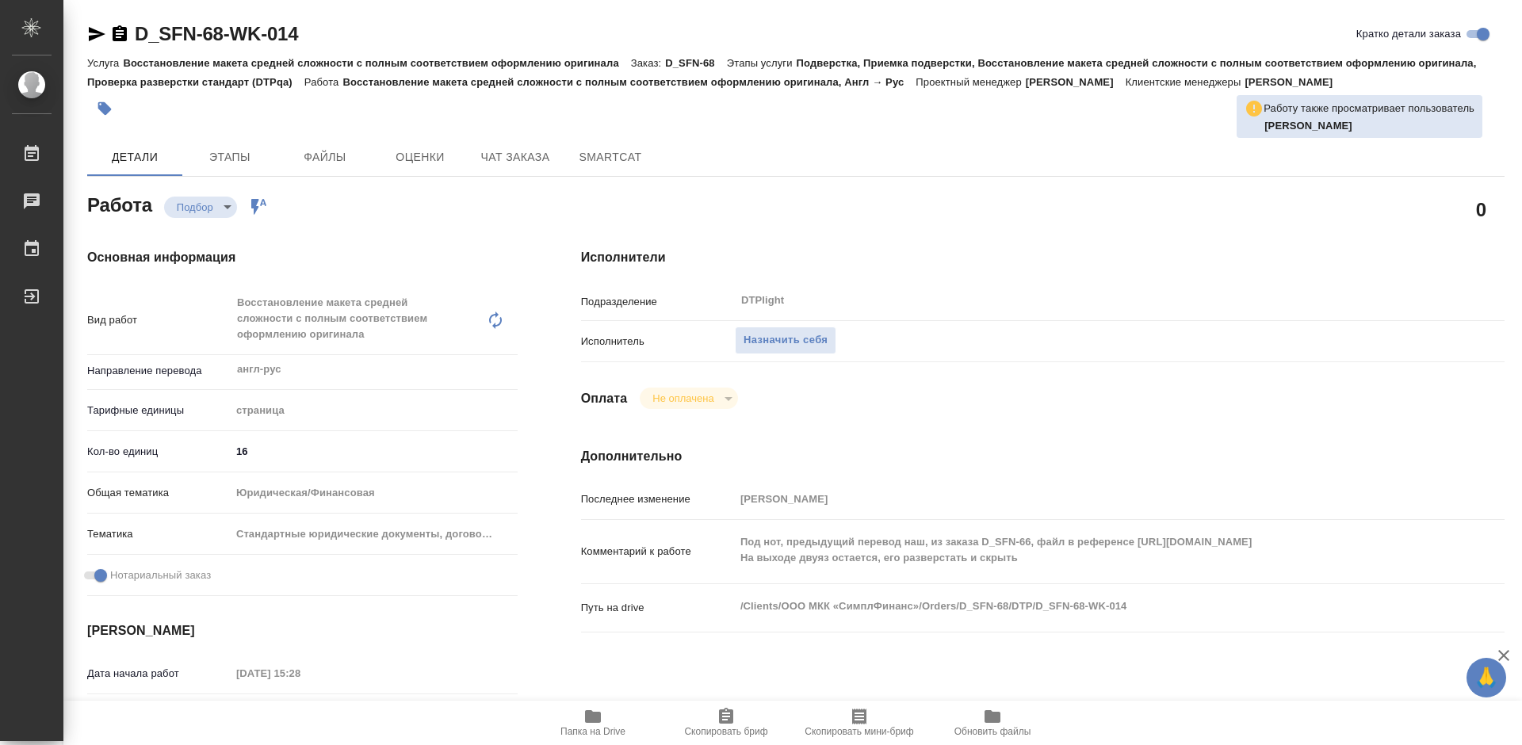
type textarea "x"
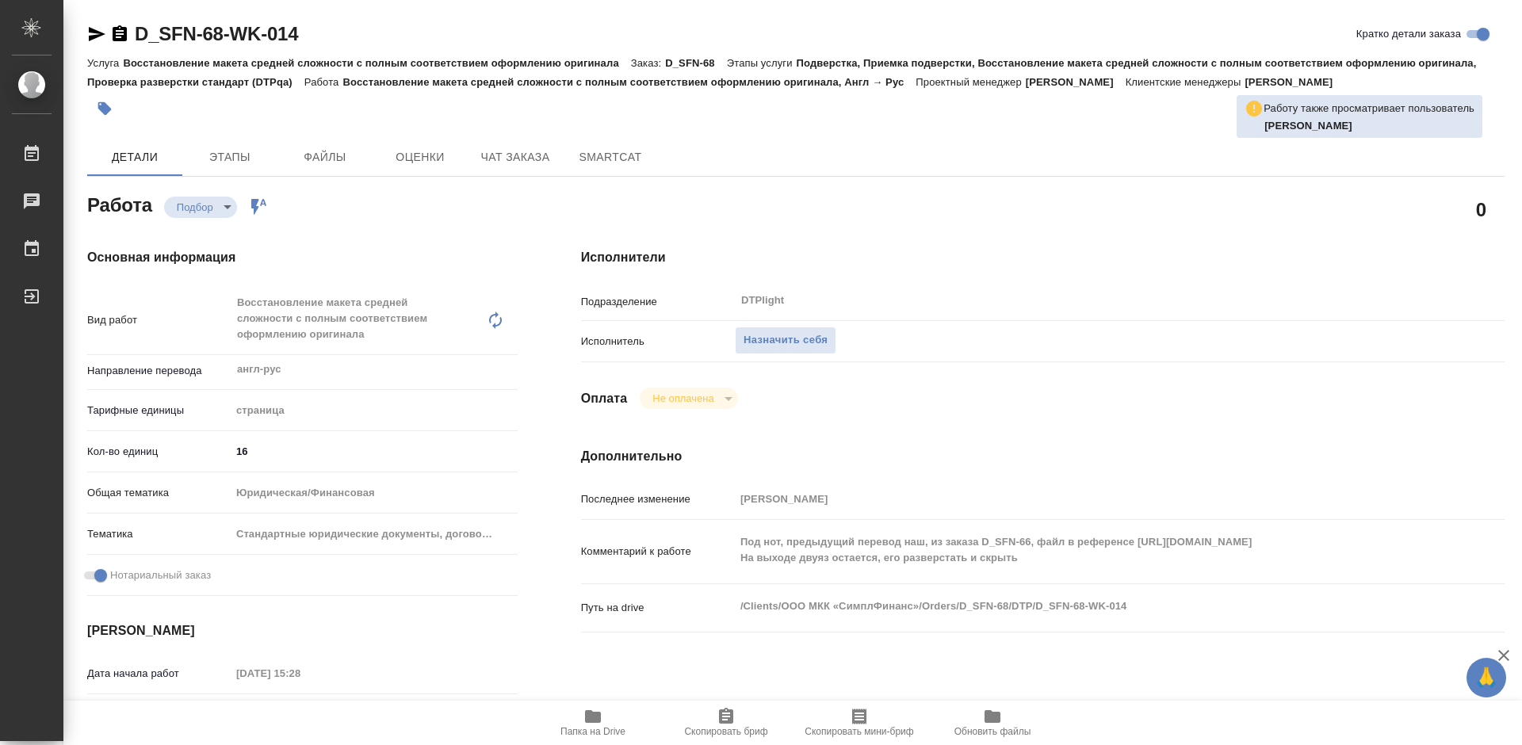
type textarea "x"
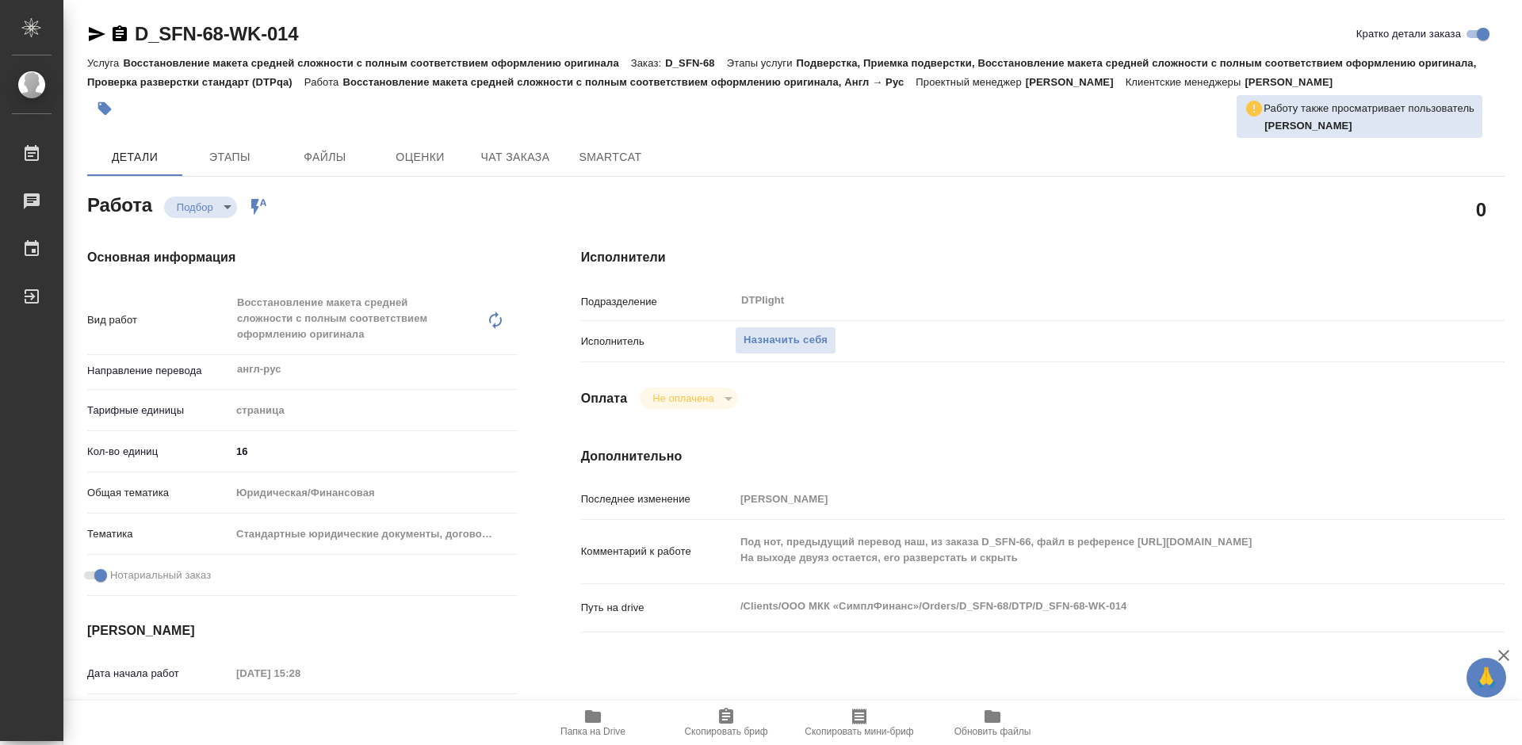
type textarea "x"
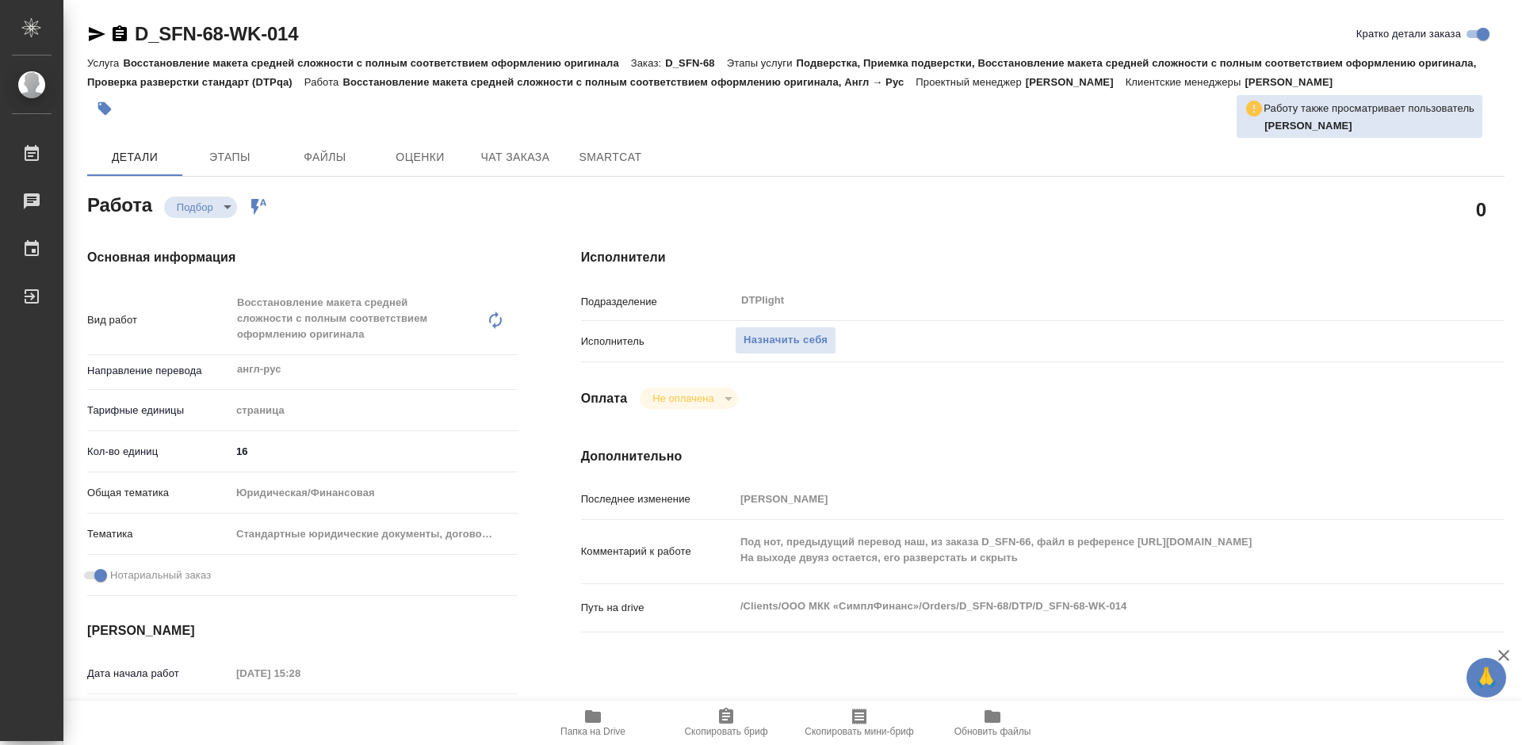
type textarea "x"
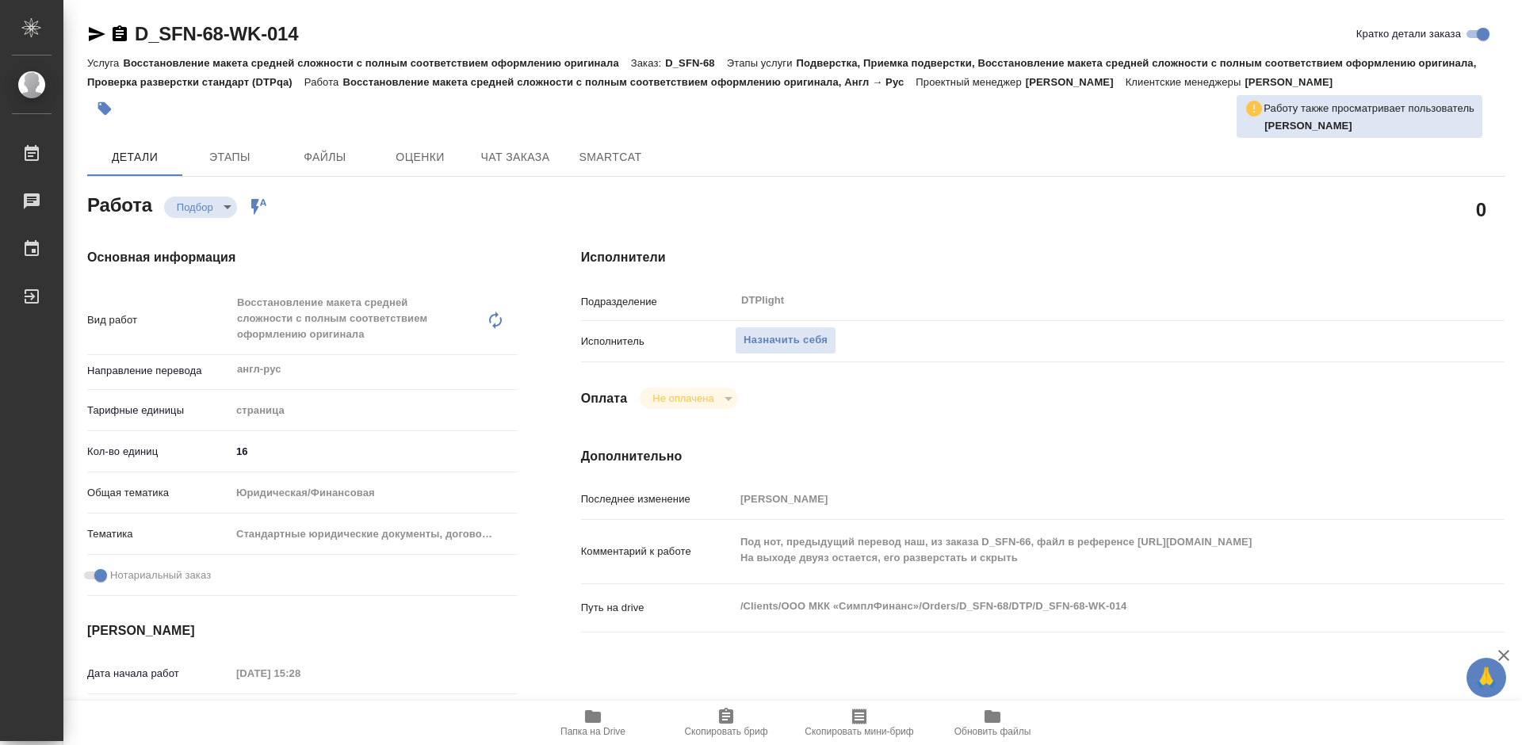
type textarea "x"
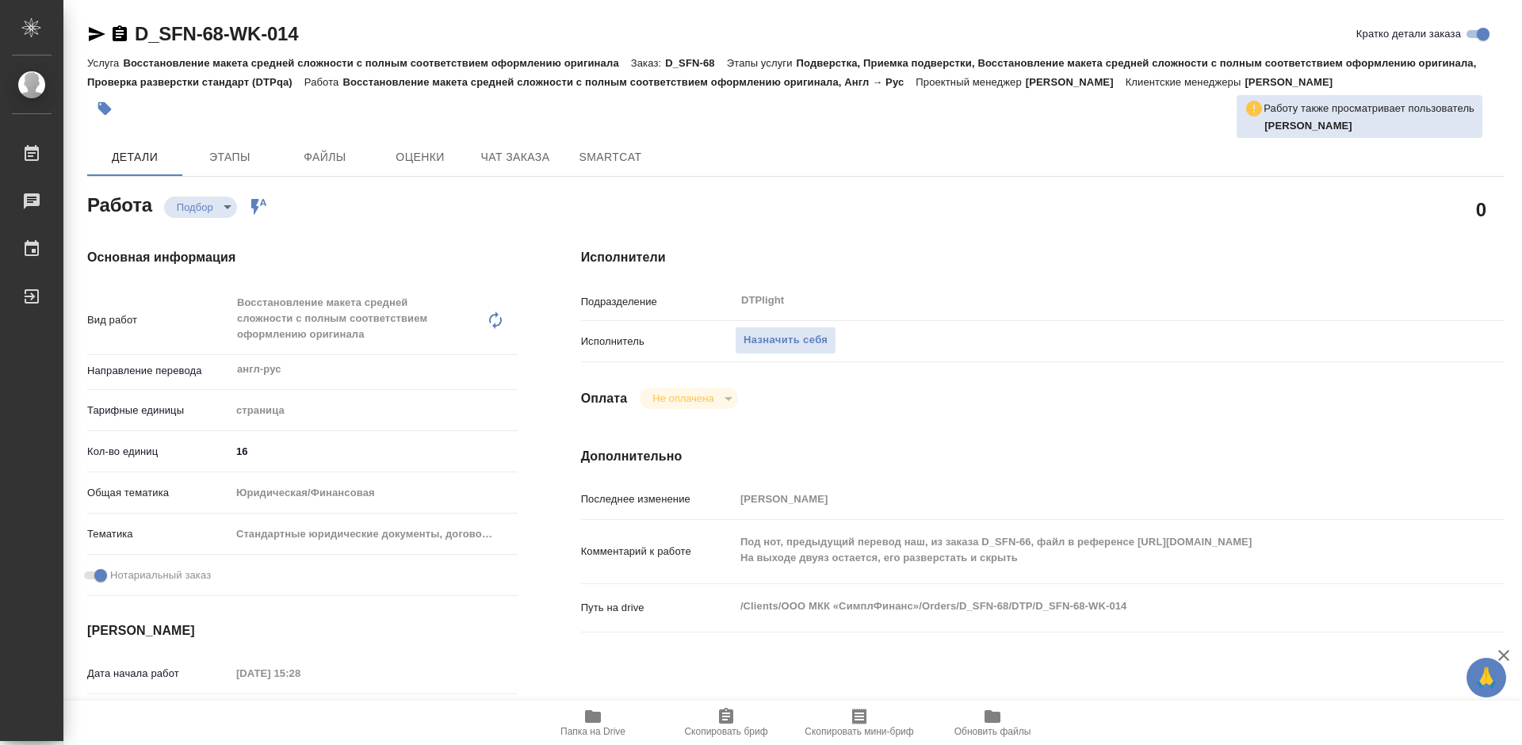
type textarea "x"
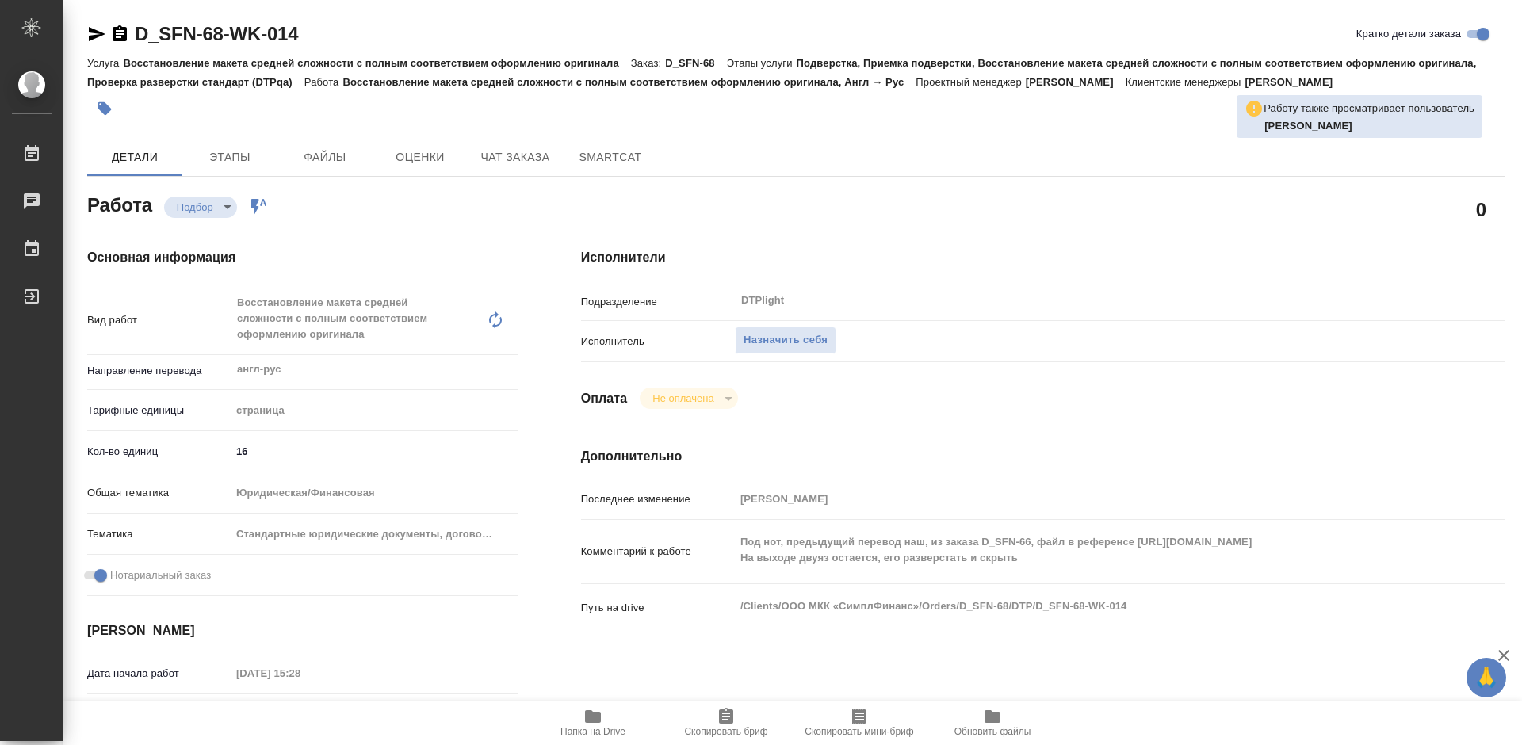
type textarea "x"
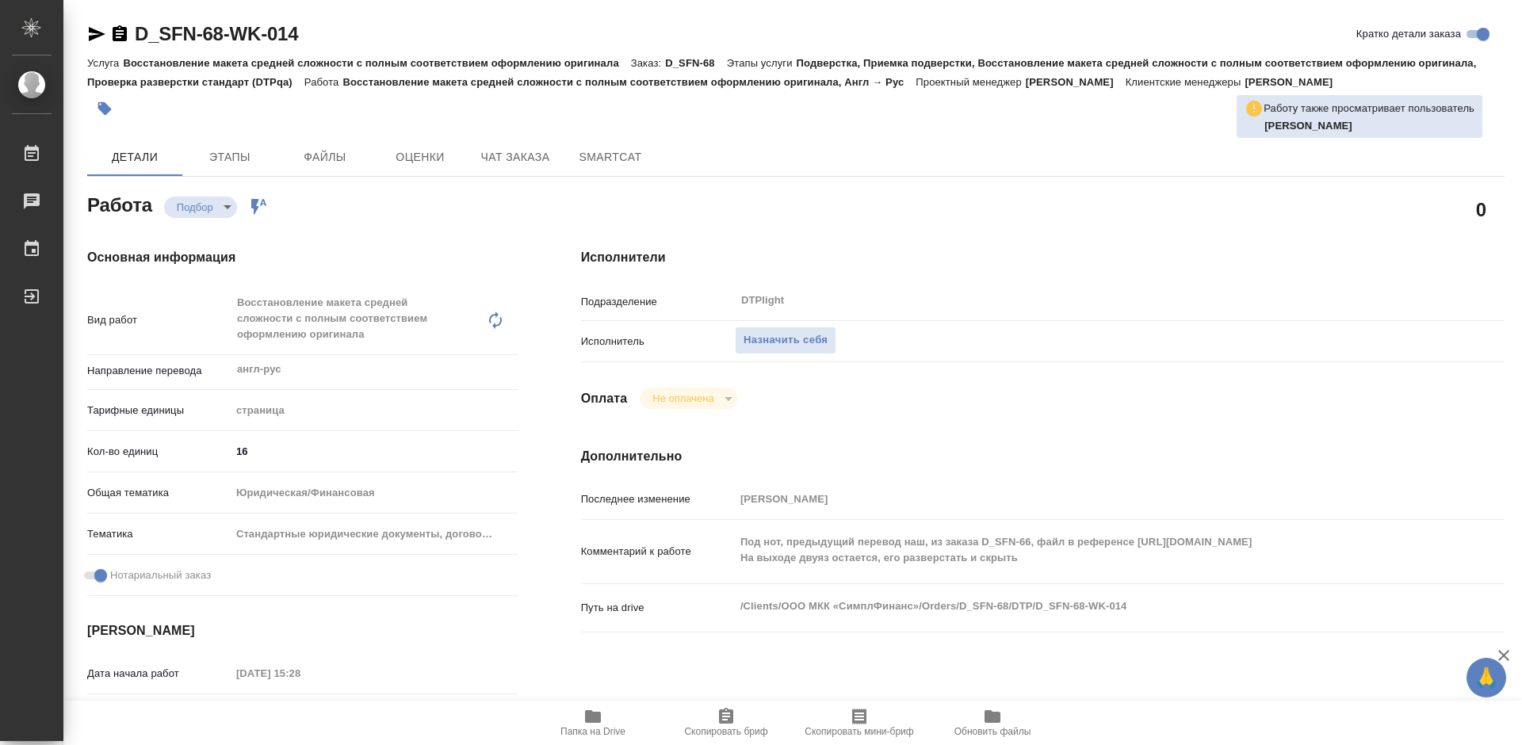
type textarea "x"
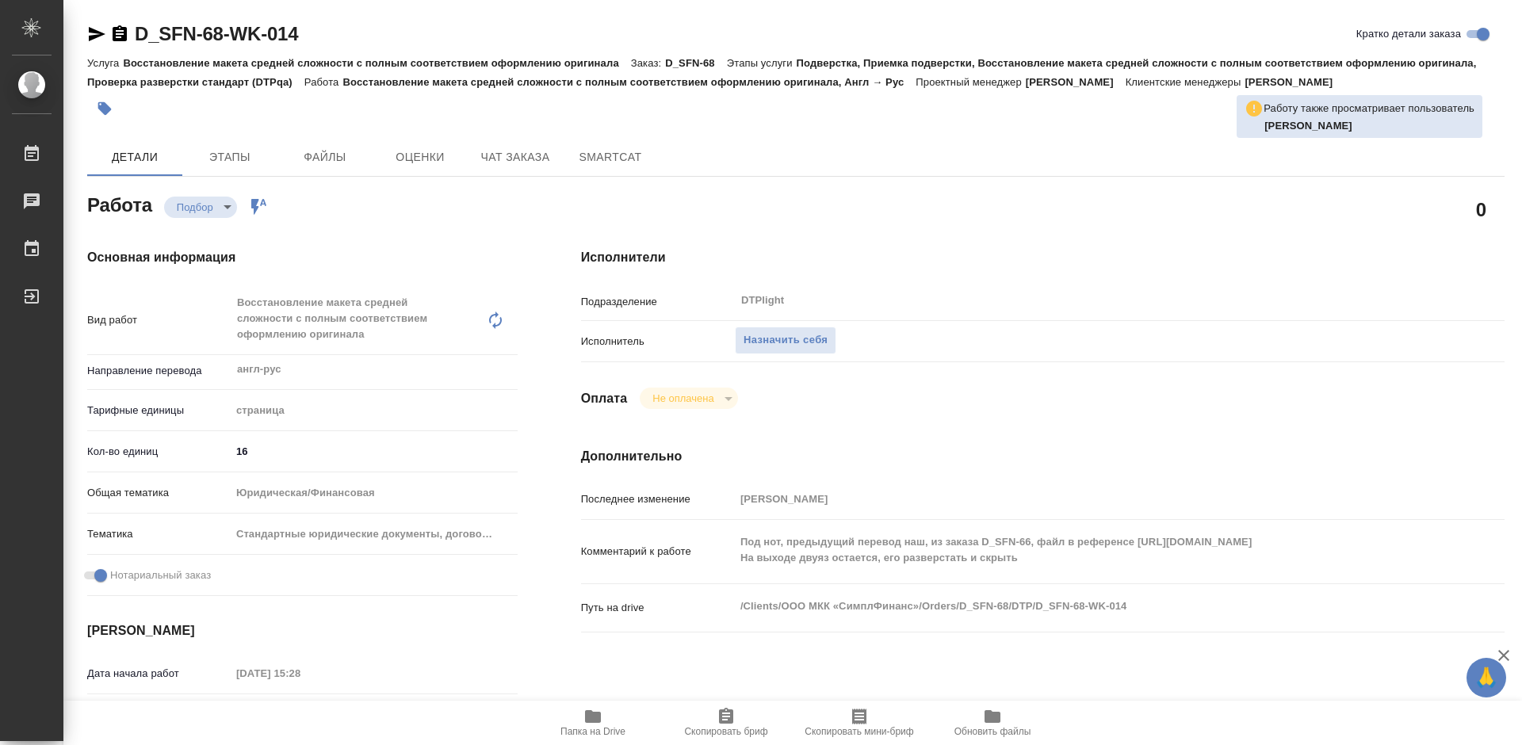
type textarea "x"
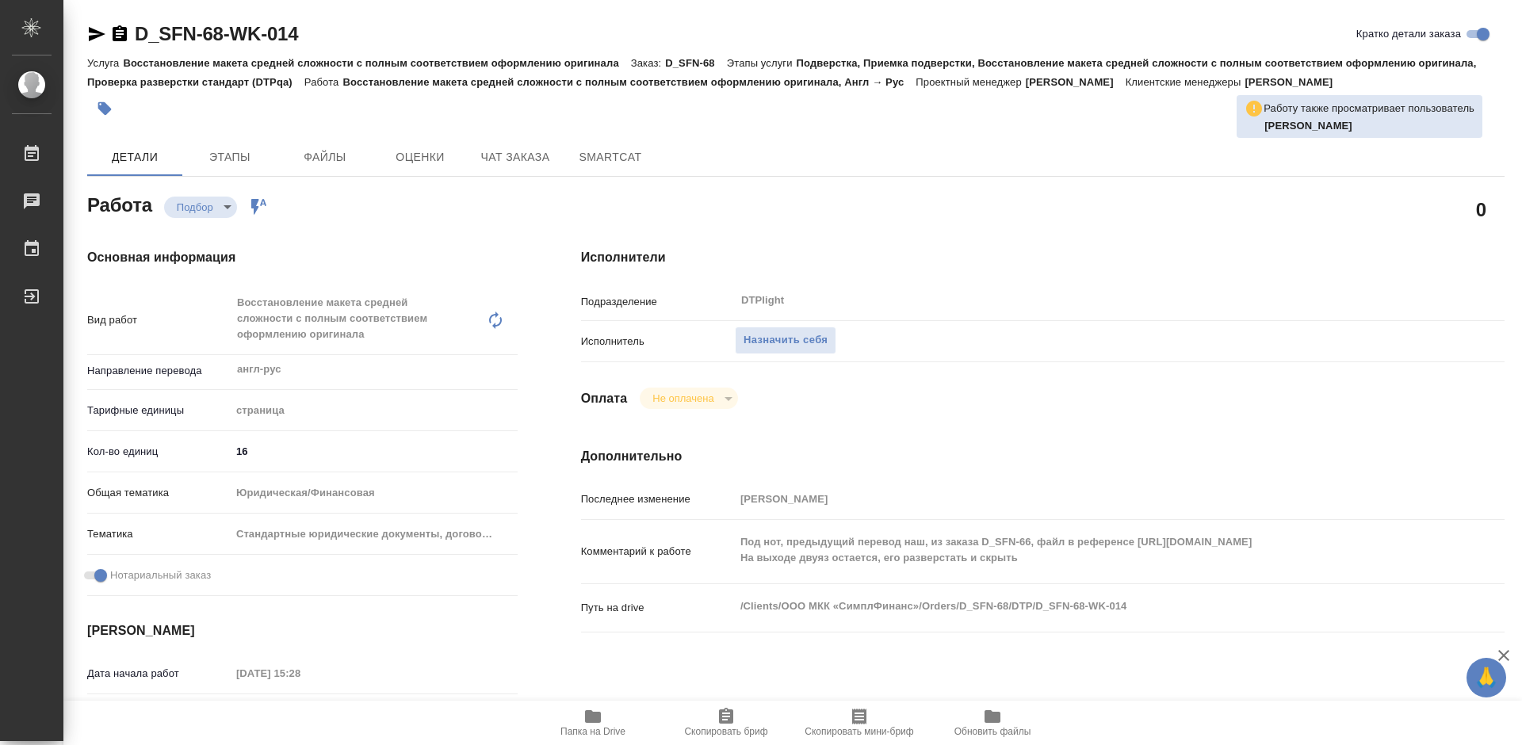
type textarea "x"
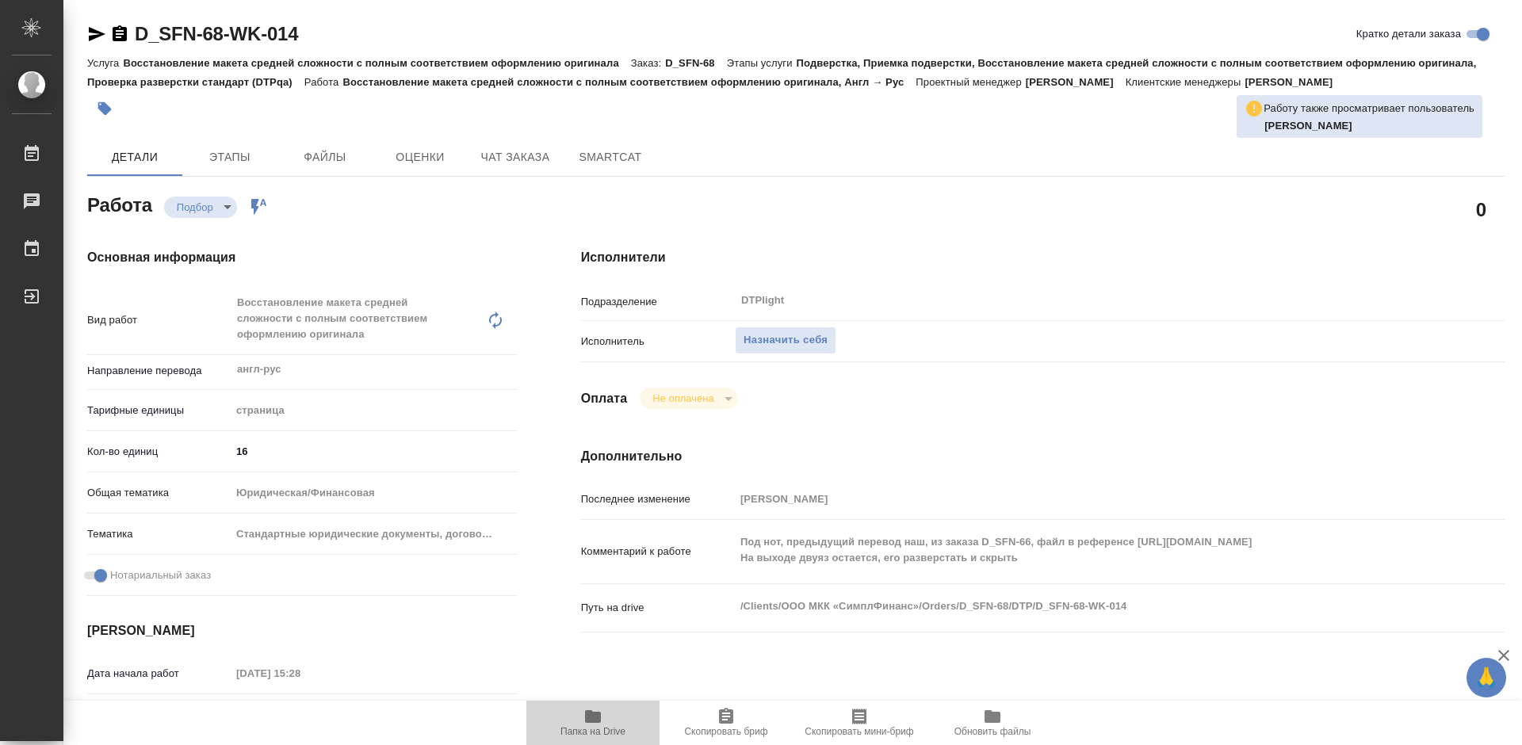
click at [603, 713] on span "Папка на Drive" at bounding box center [593, 722] width 114 height 30
click at [797, 335] on span "Назначить себя" at bounding box center [786, 340] width 84 height 18
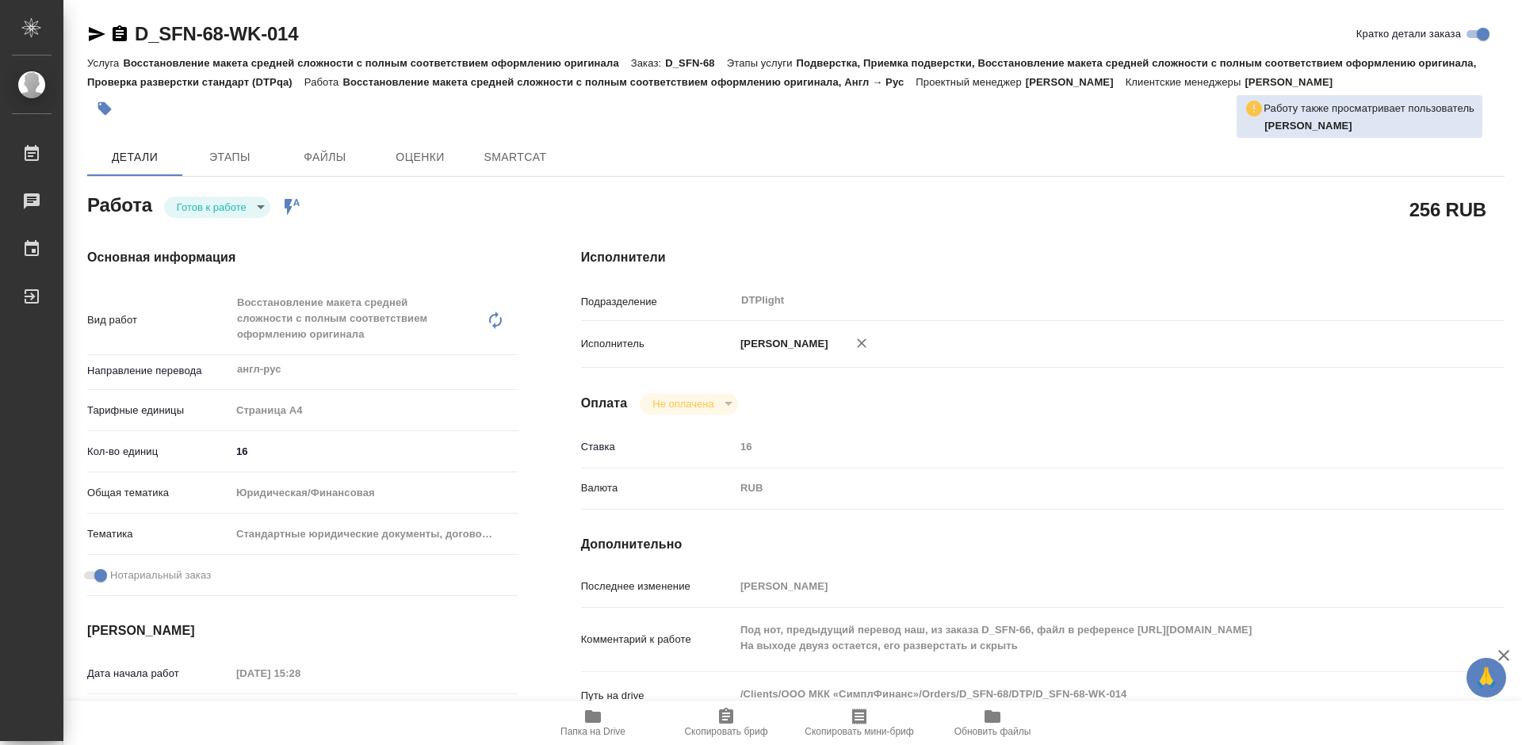
type textarea "x"
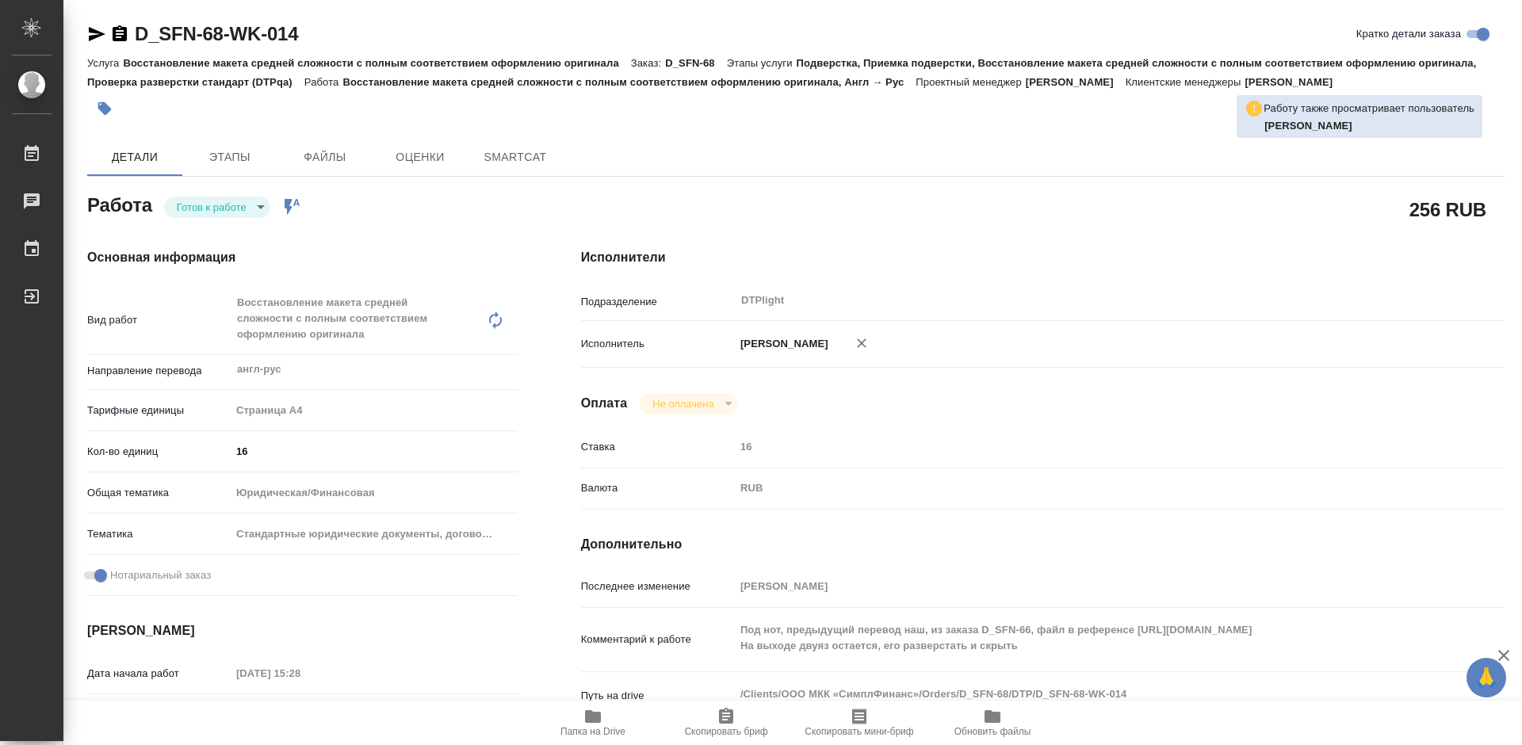
type textarea "x"
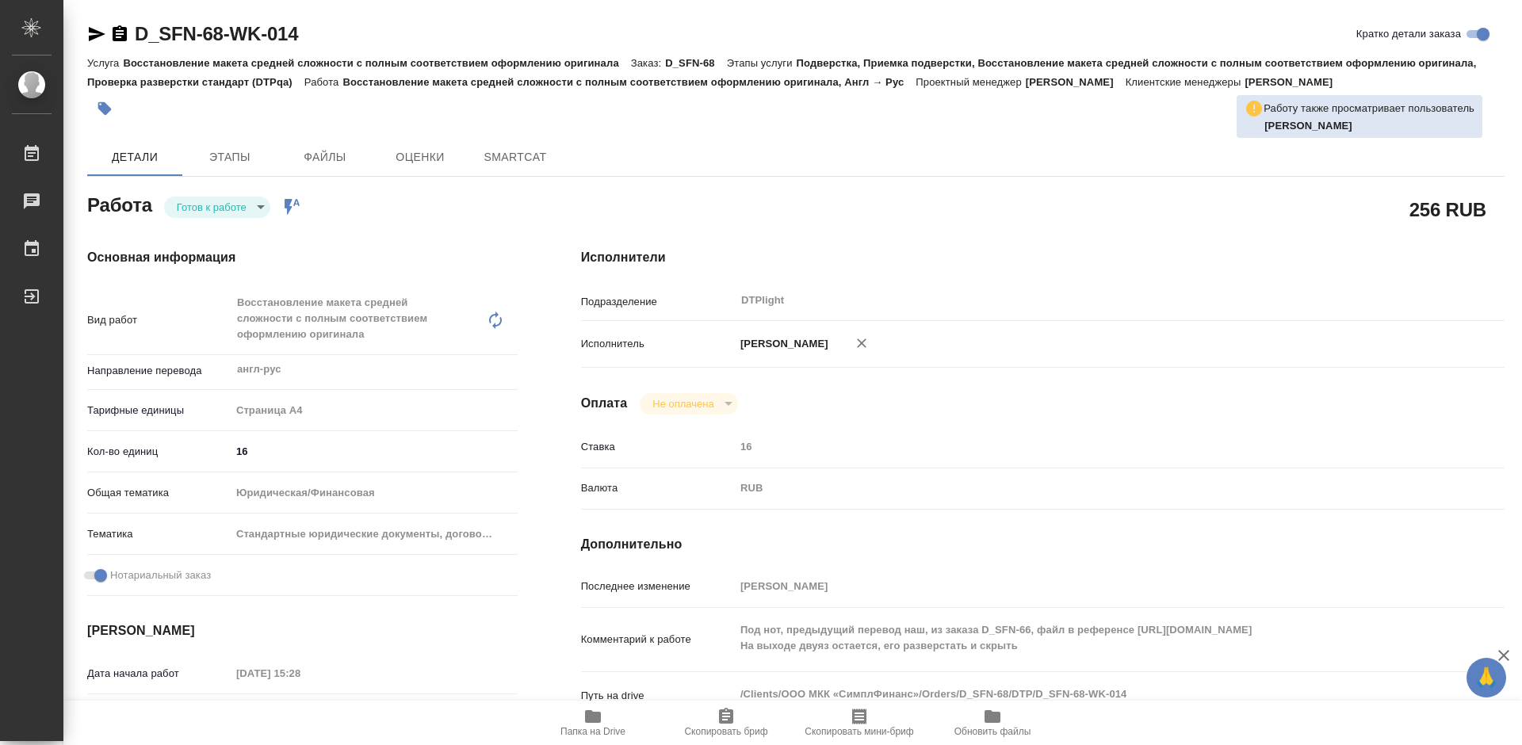
type textarea "x"
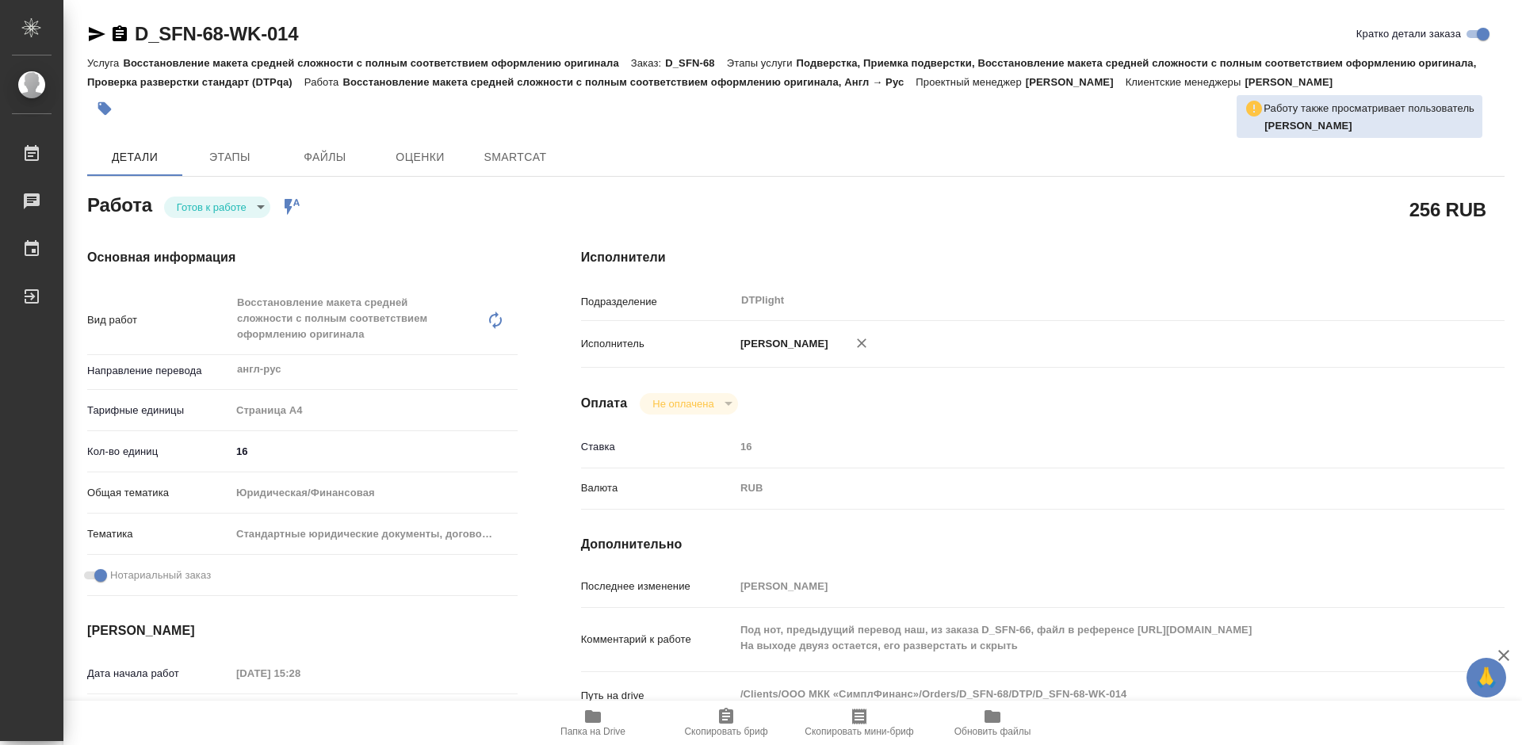
type textarea "x"
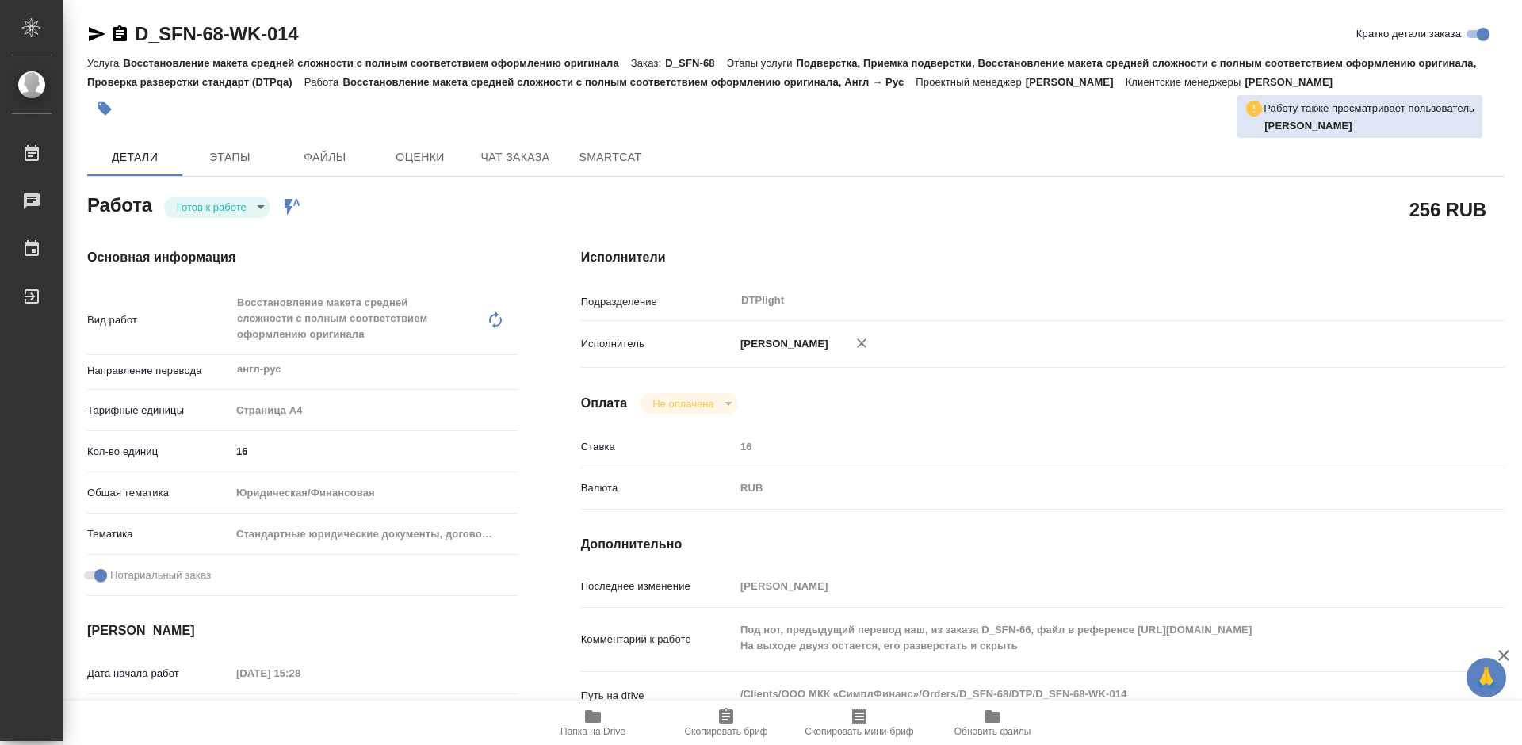
click at [252, 208] on body "🙏 .cls-1 fill:#fff; AWATERA Tretyakova Mariya Работы Чаты График Выйти D_SFN-68…" at bounding box center [761, 372] width 1522 height 745
click at [223, 202] on button "В работе" at bounding box center [203, 206] width 52 height 17
type textarea "x"
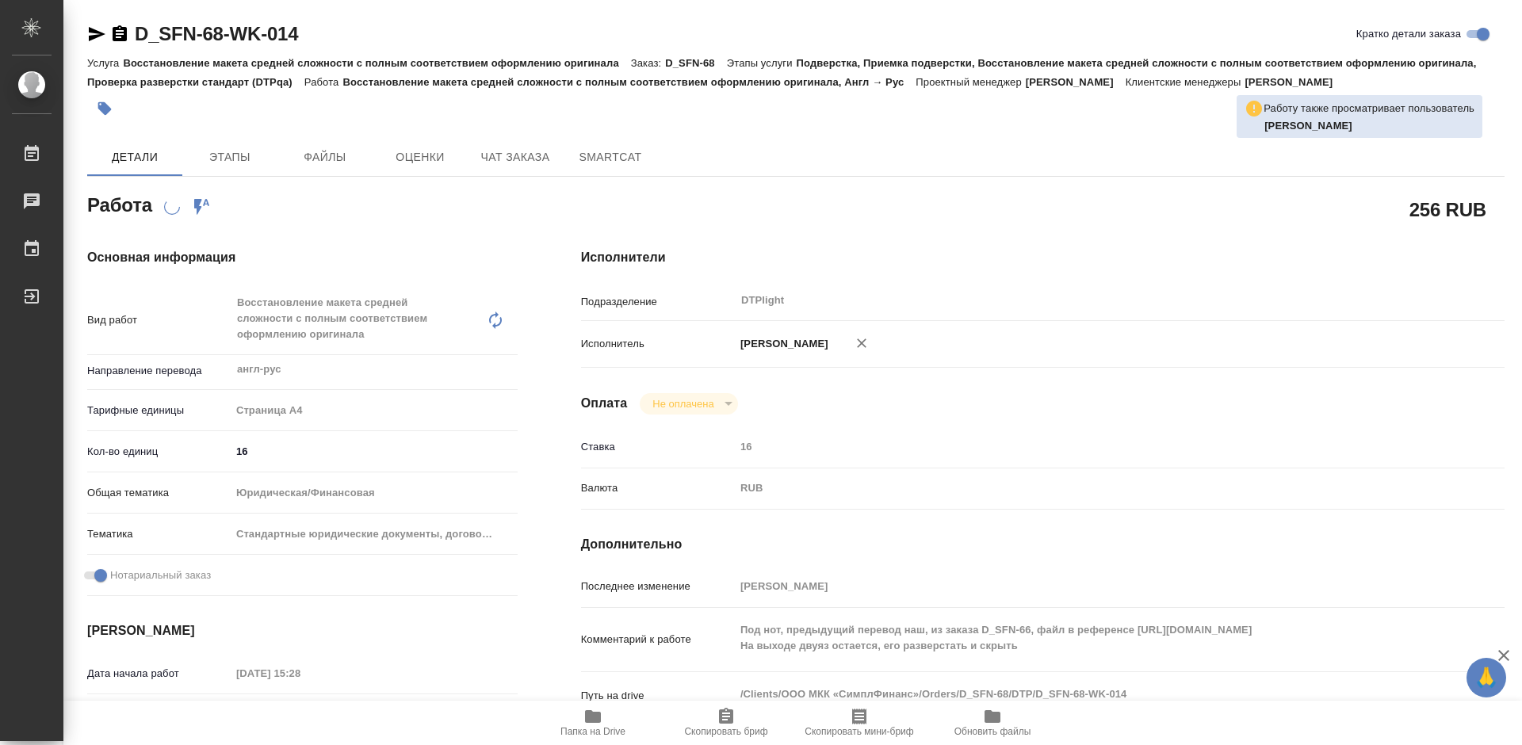
type textarea "x"
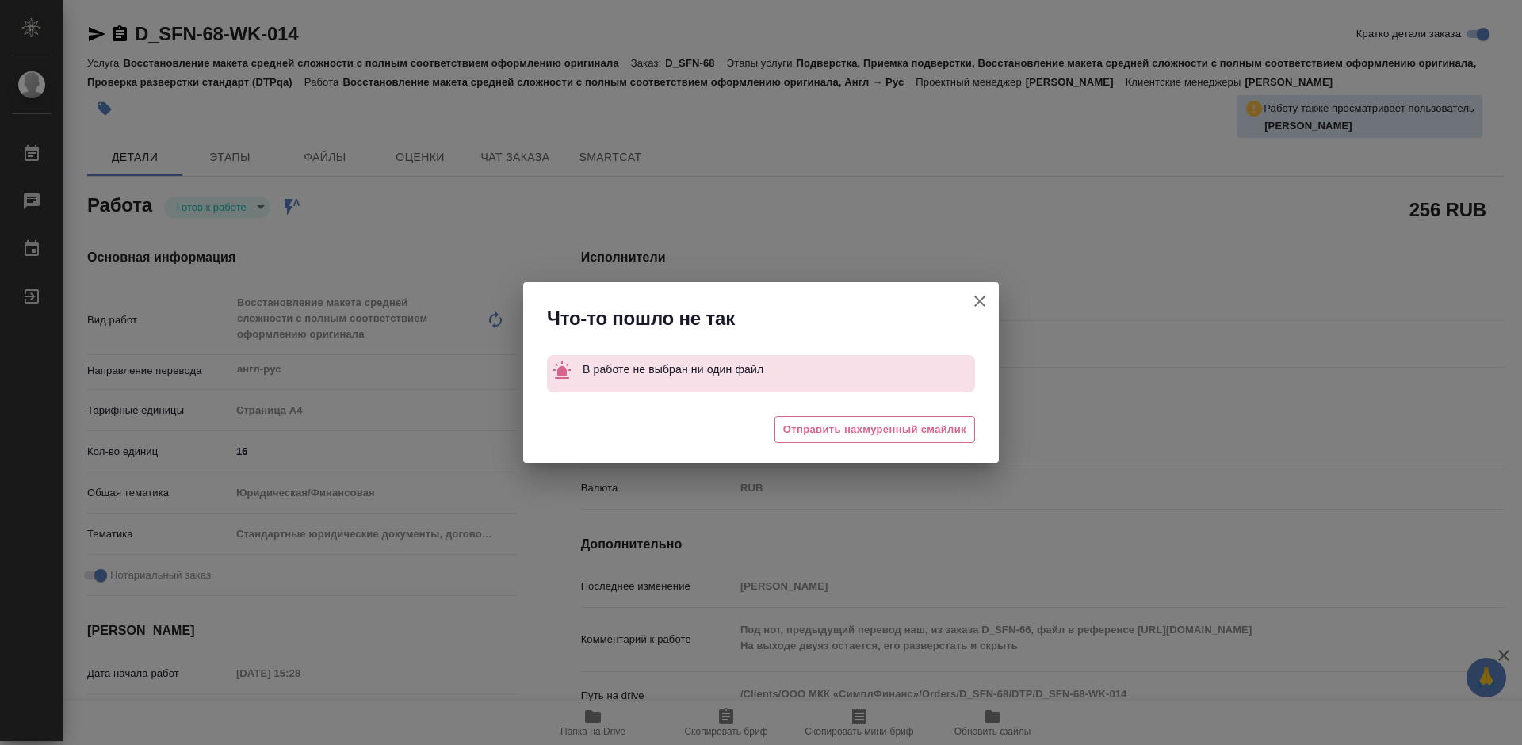
type textarea "x"
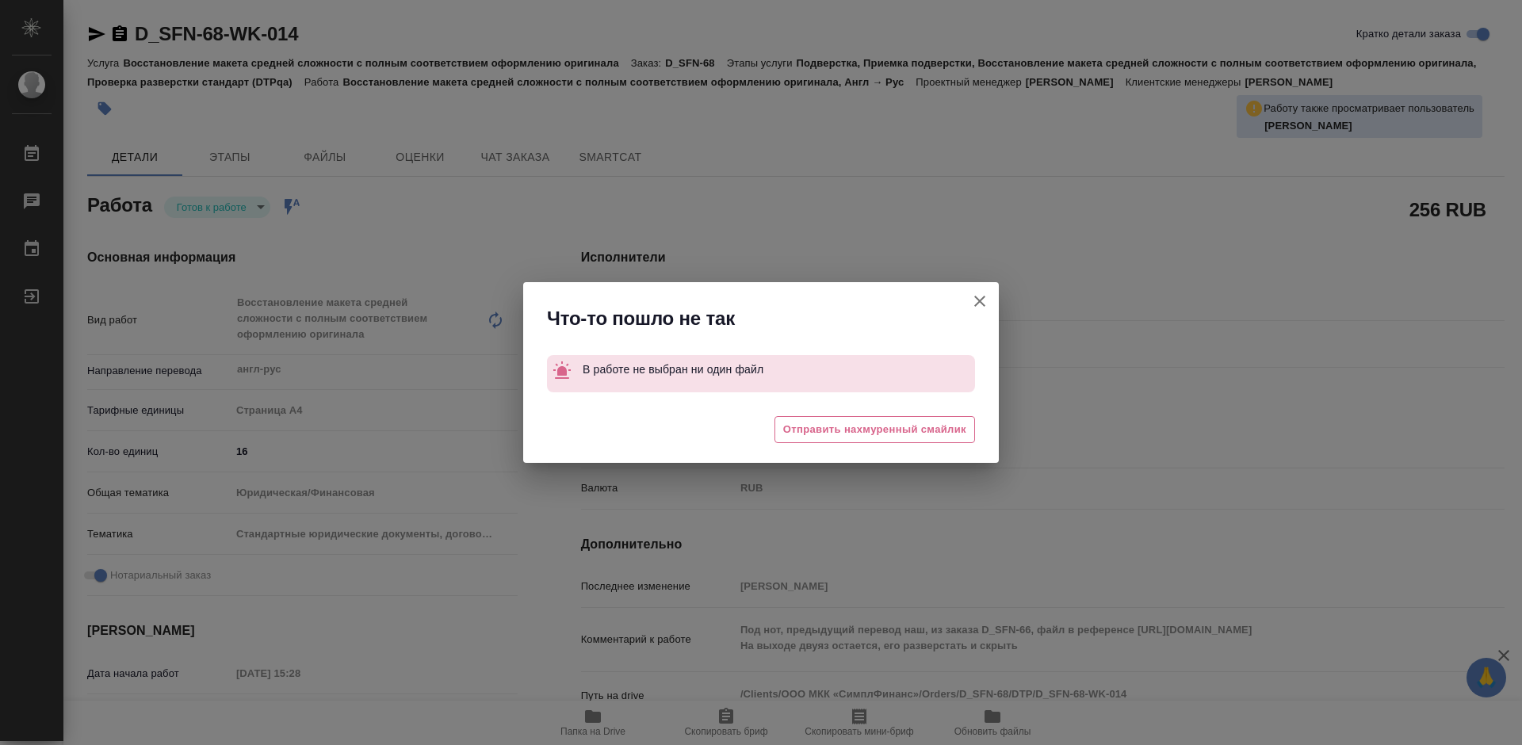
type textarea "x"
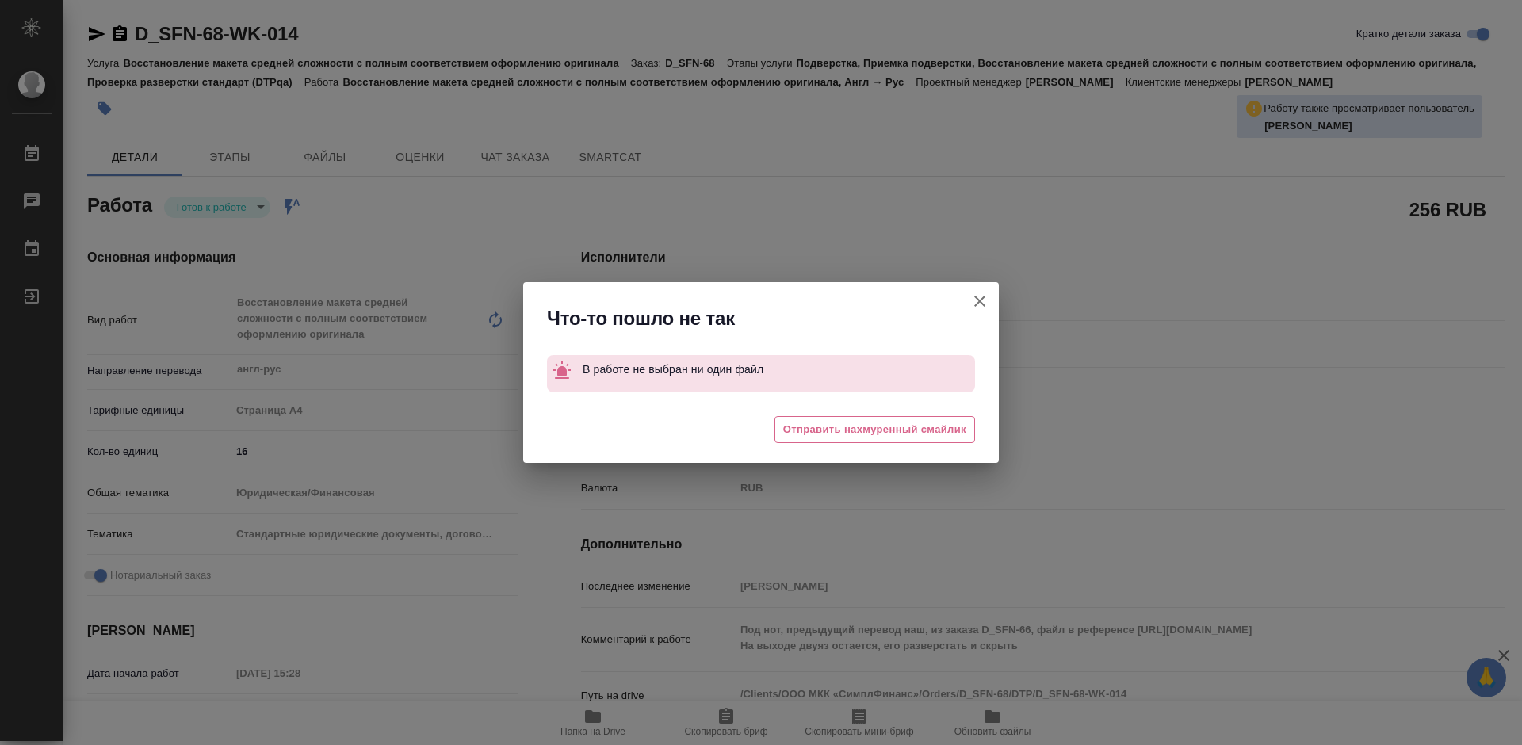
type textarea "x"
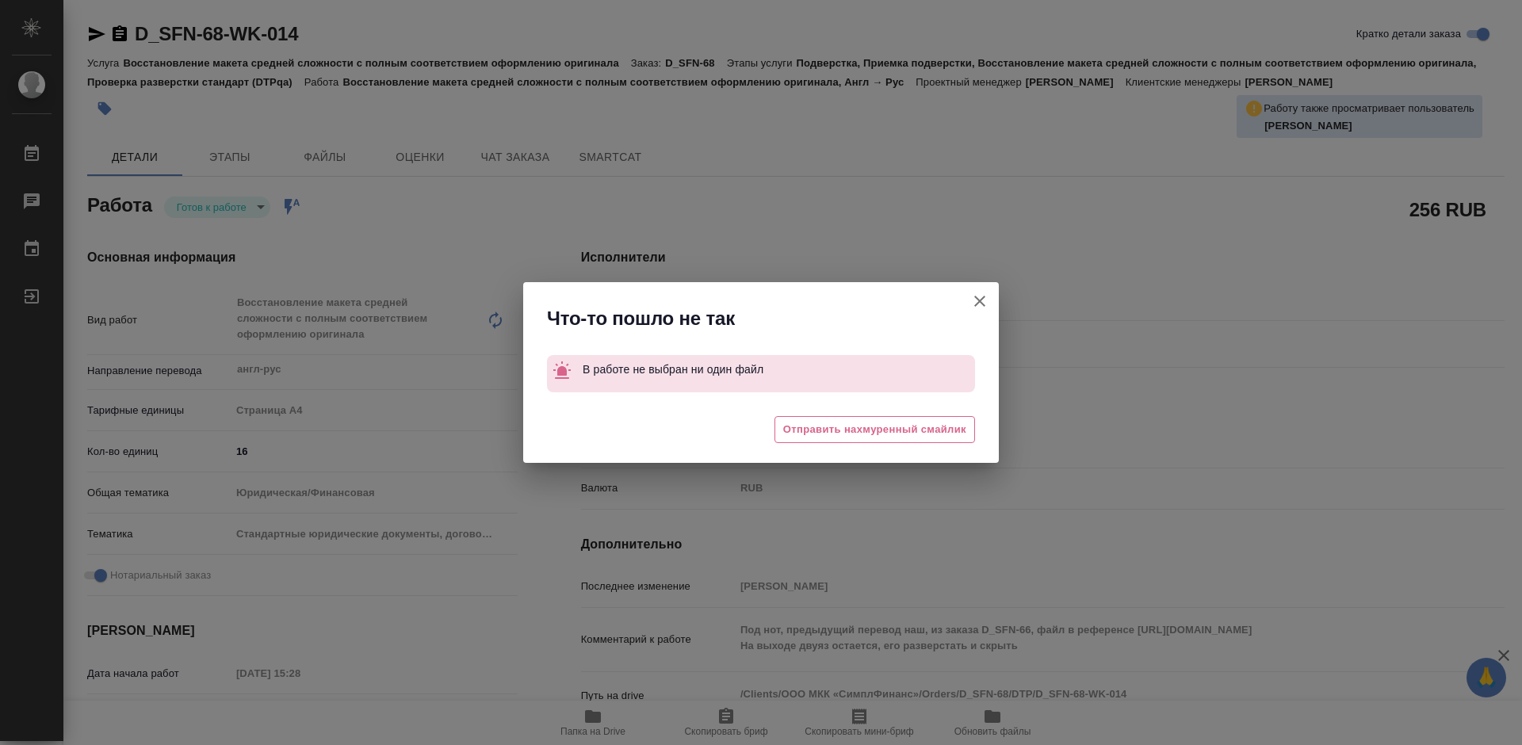
type textarea "x"
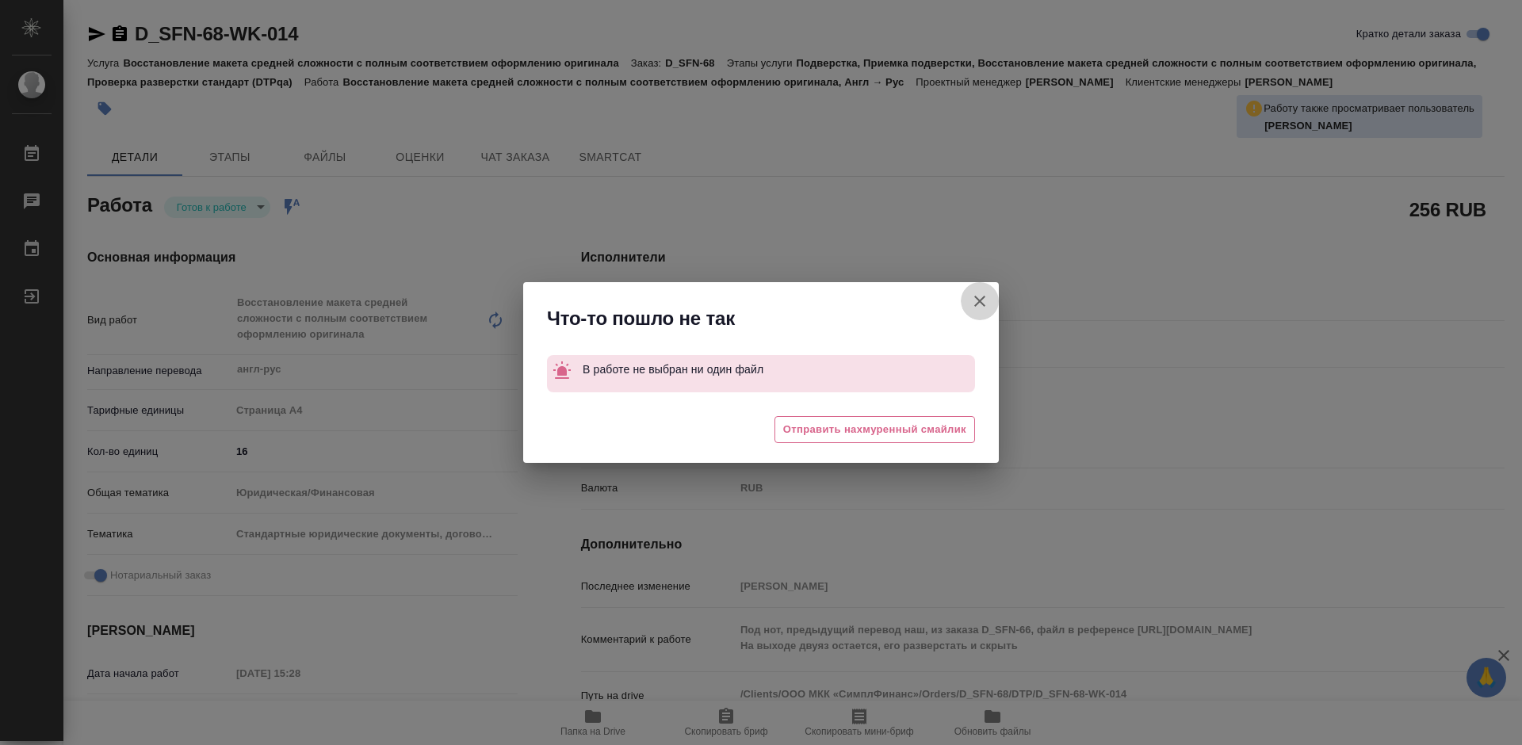
click at [984, 304] on icon "button" at bounding box center [979, 301] width 11 height 11
type textarea "x"
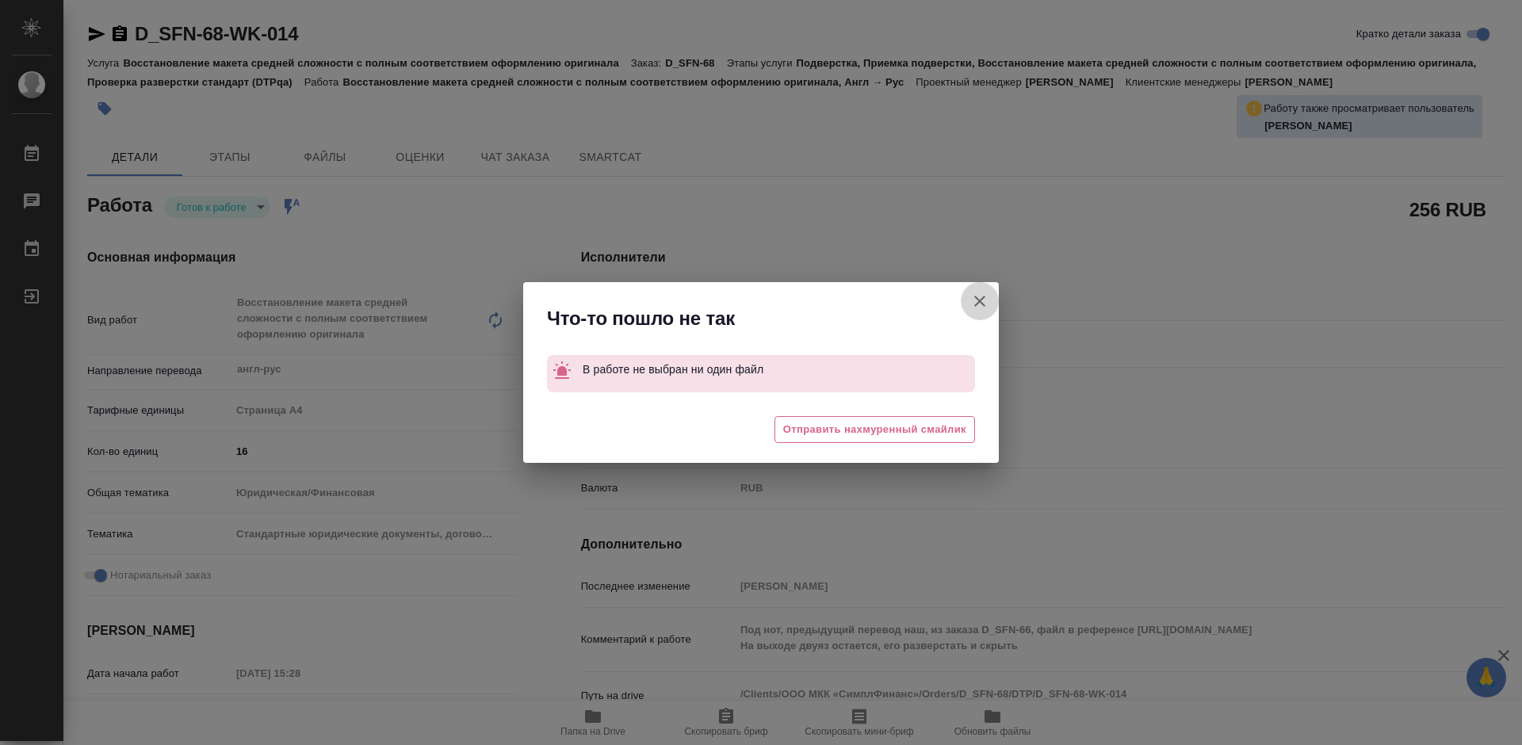
type textarea "x"
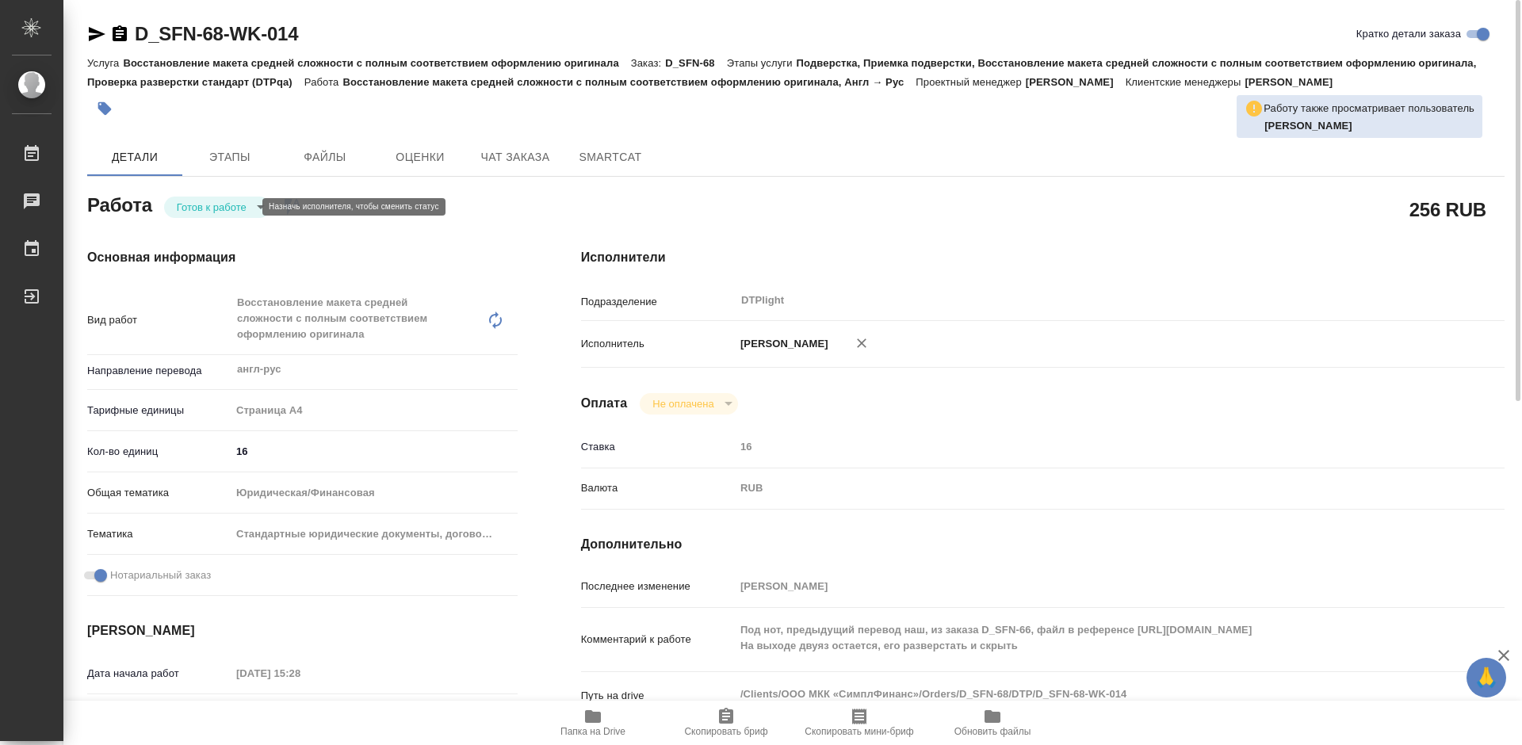
click at [246, 207] on body "🙏 .cls-1 fill:#fff; AWATERA Tretyakova Mariya Работы 0 Чаты График Выйти D_SFN-…" at bounding box center [761, 372] width 1522 height 745
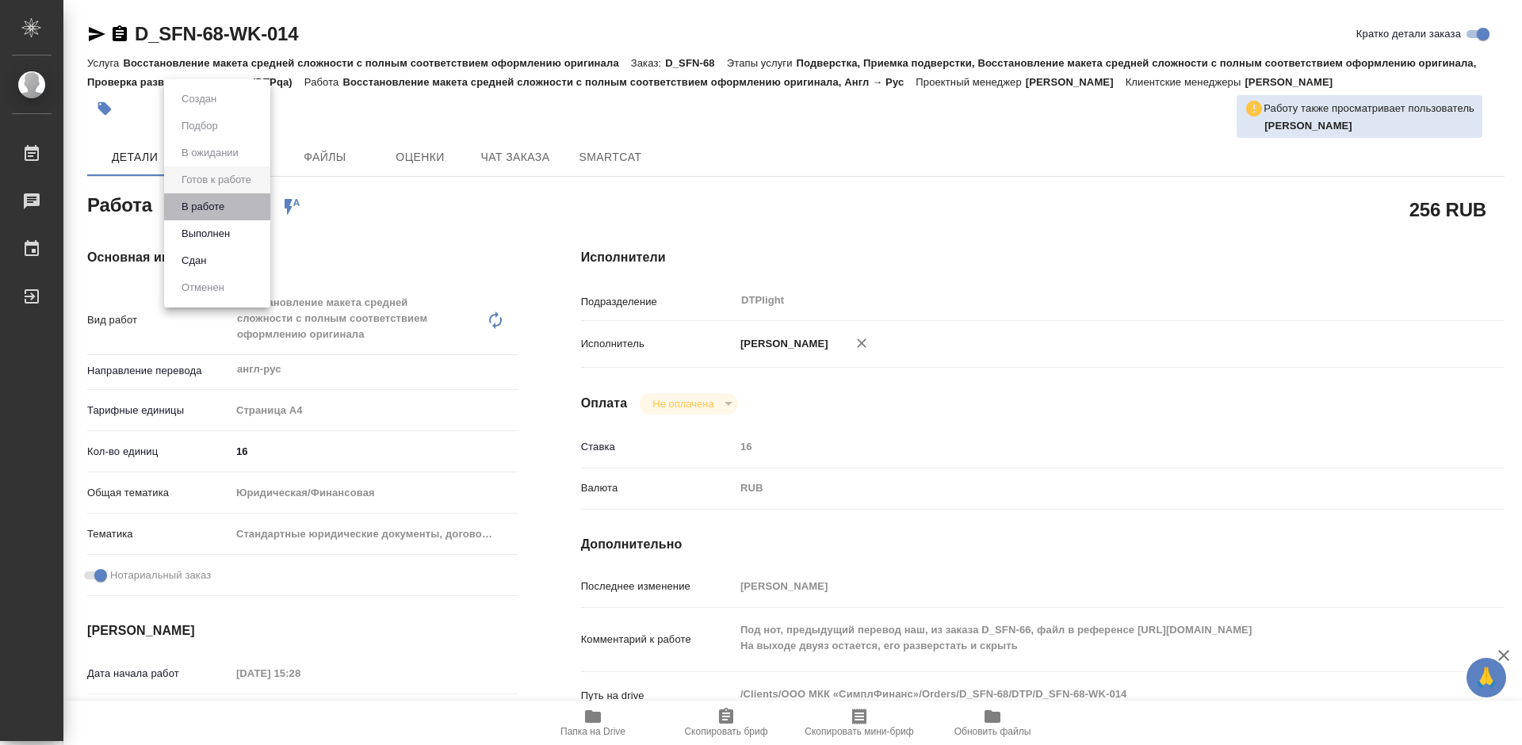
click at [237, 205] on li "В работе" at bounding box center [217, 206] width 106 height 27
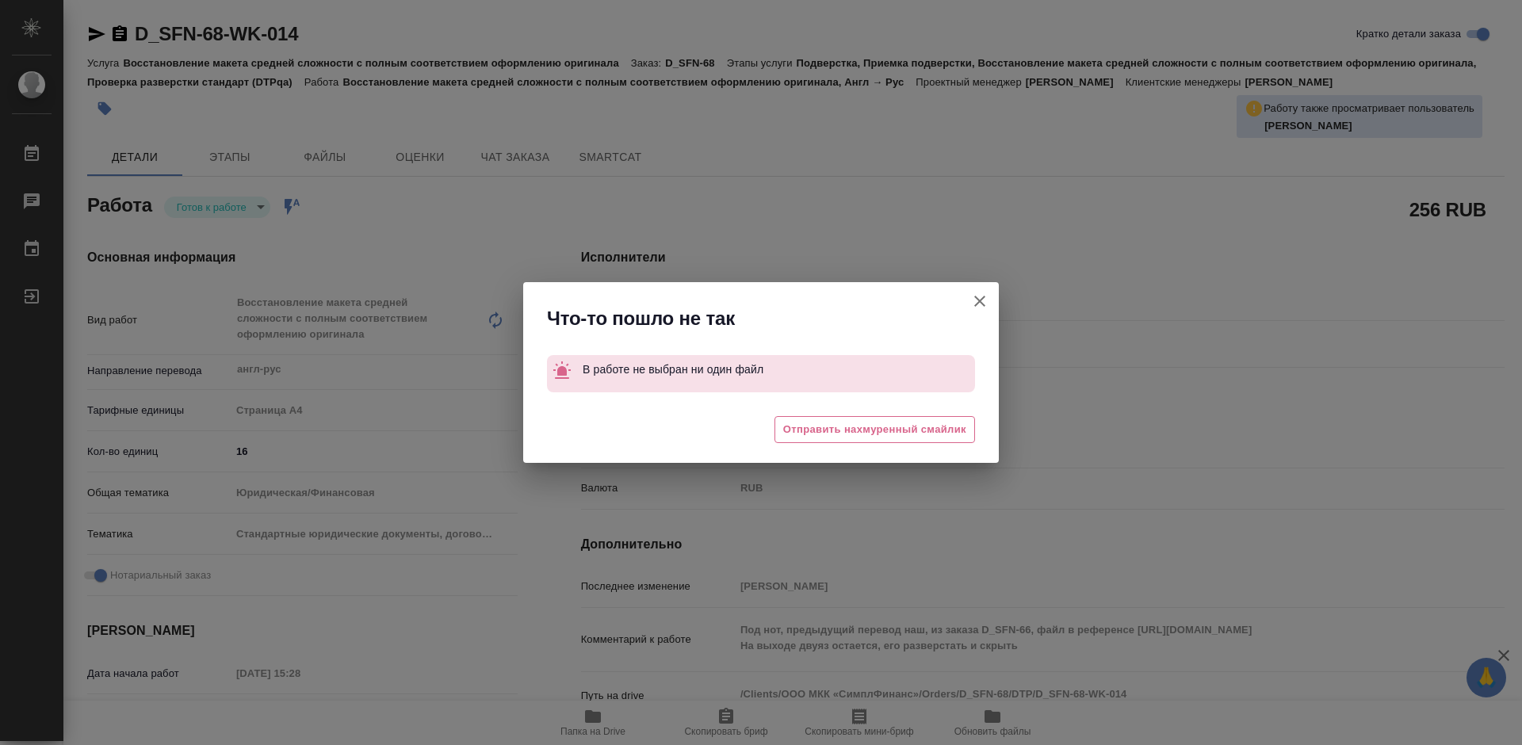
type textarea "x"
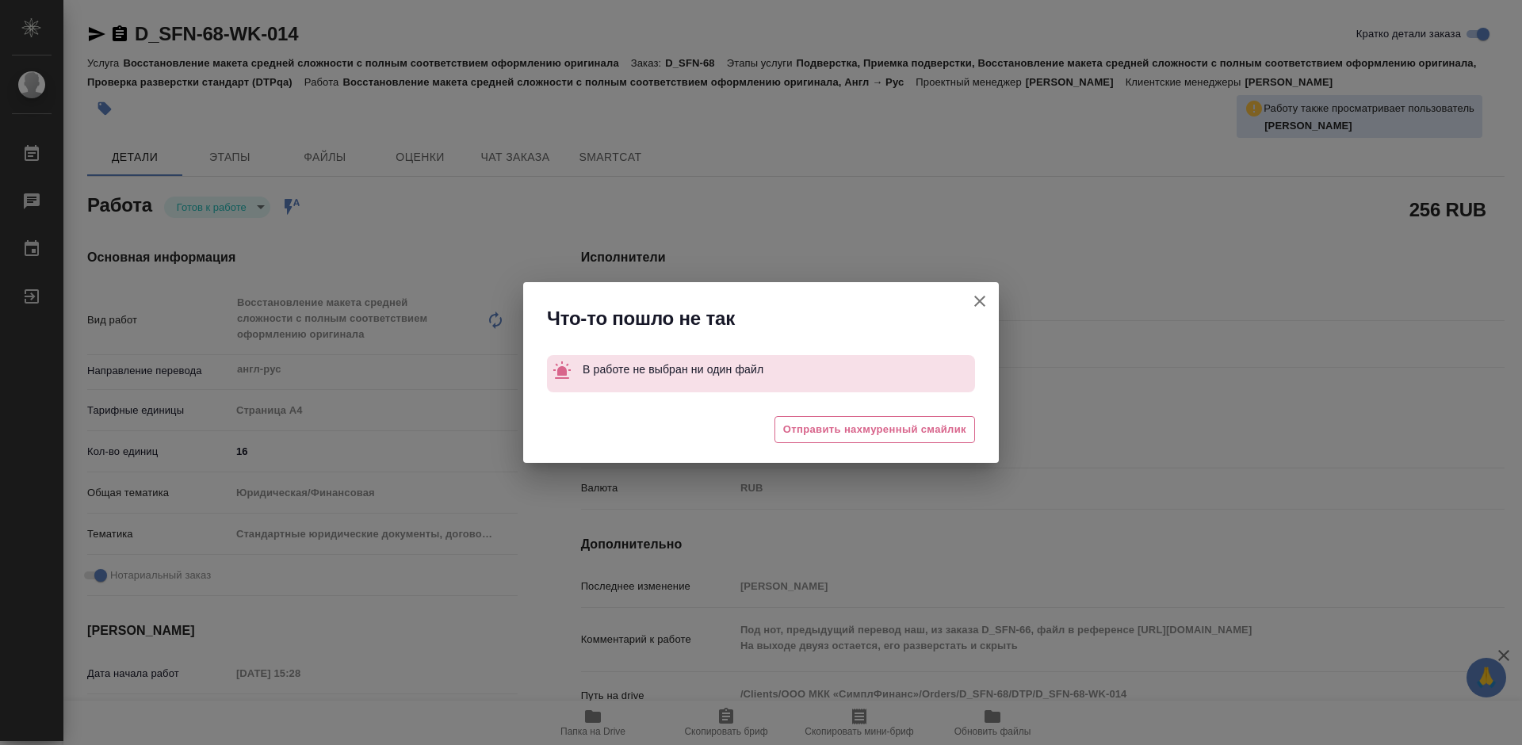
type textarea "x"
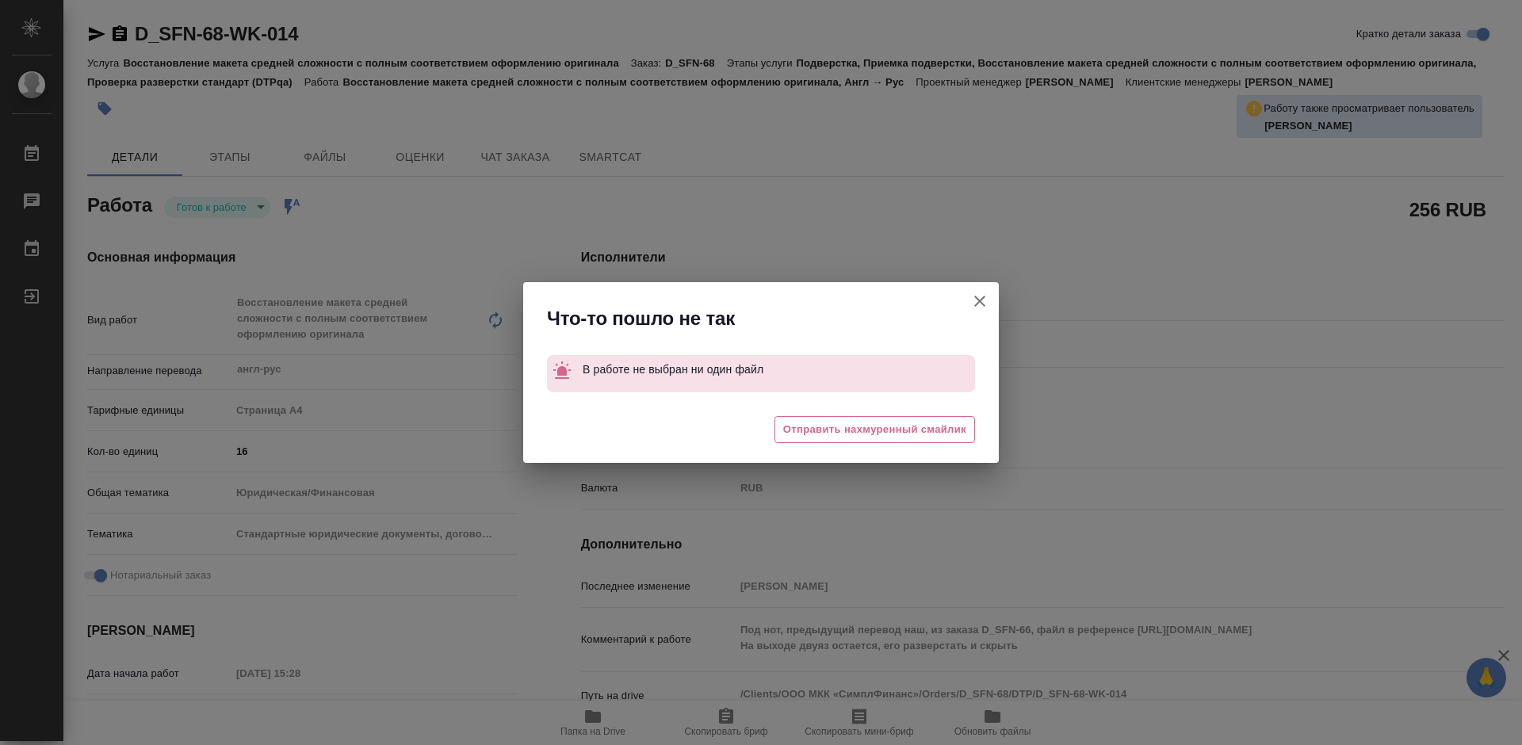
click at [982, 299] on icon "button" at bounding box center [979, 301] width 11 height 11
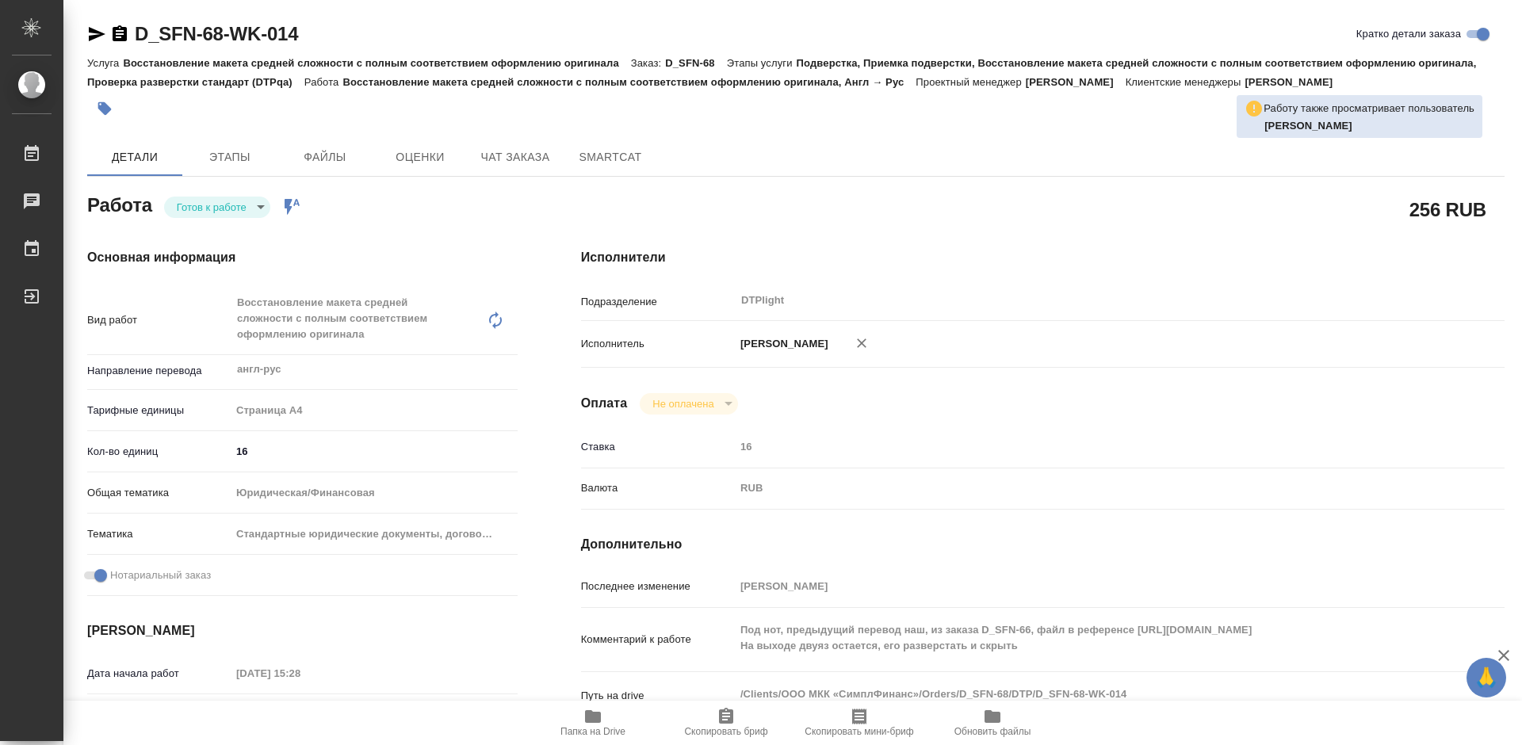
type textarea "x"
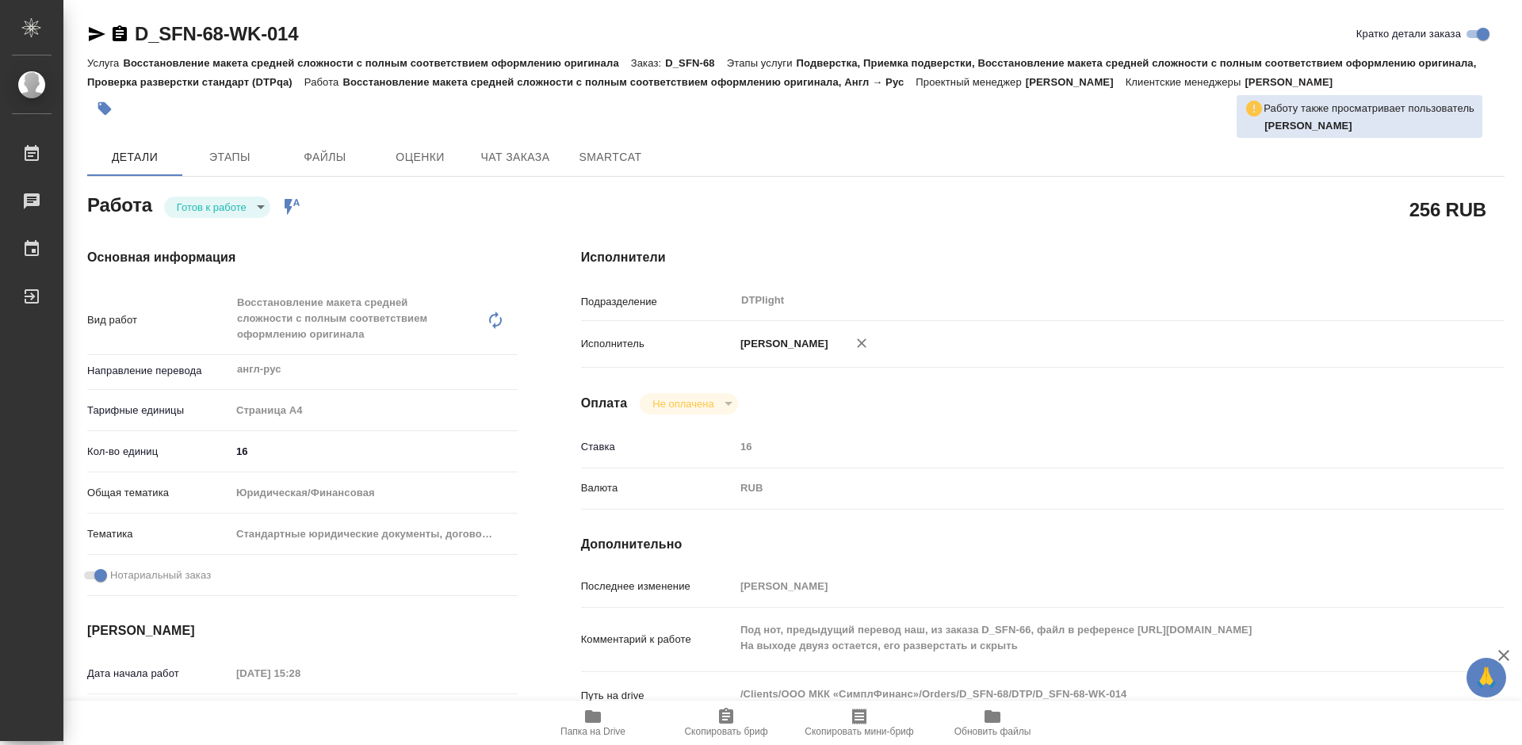
type textarea "x"
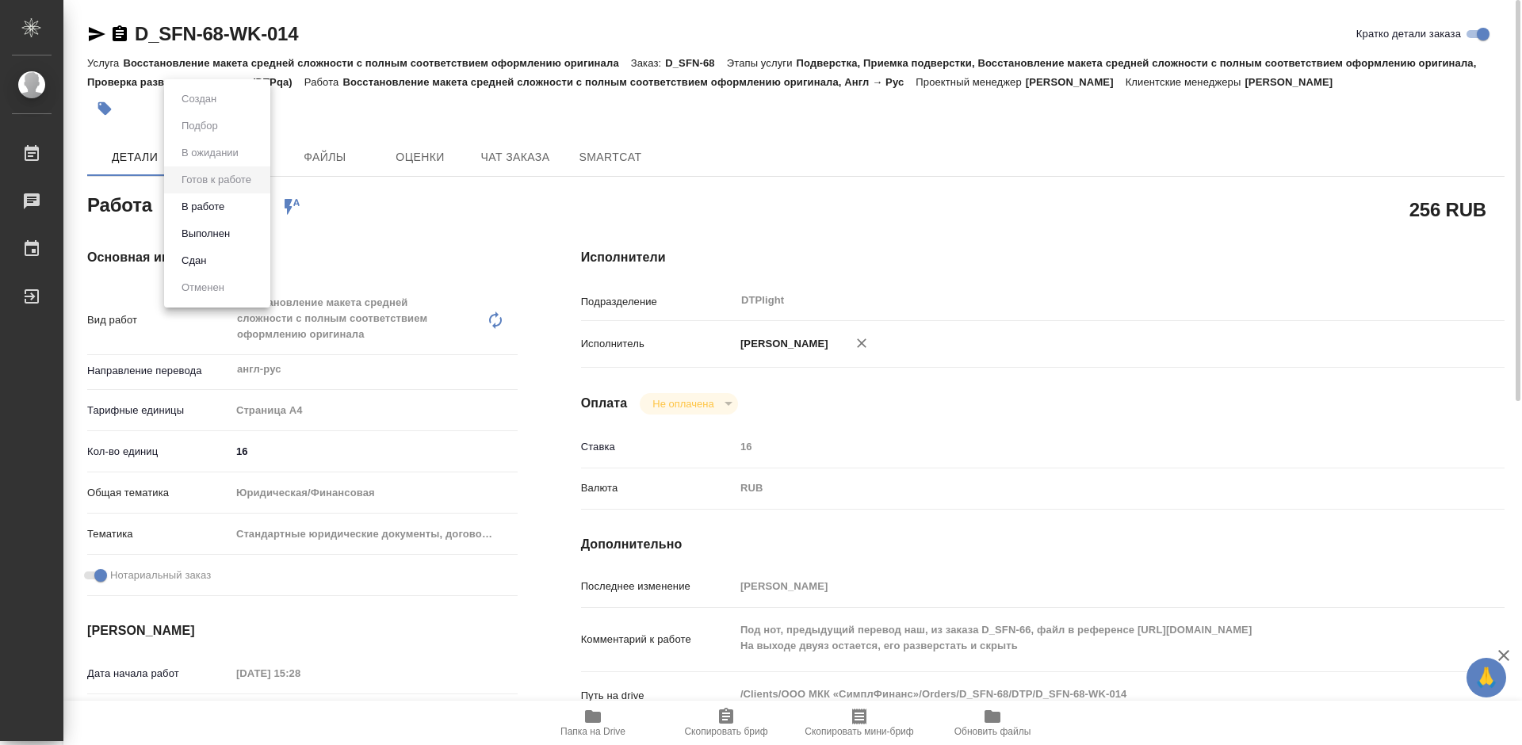
click at [227, 211] on body "🙏 .cls-1 fill:#fff; AWATERA Tretyakova Mariya Работы 0 Чаты График Выйти D_SFN-…" at bounding box center [761, 372] width 1522 height 745
click at [224, 203] on button "В работе" at bounding box center [203, 206] width 52 height 17
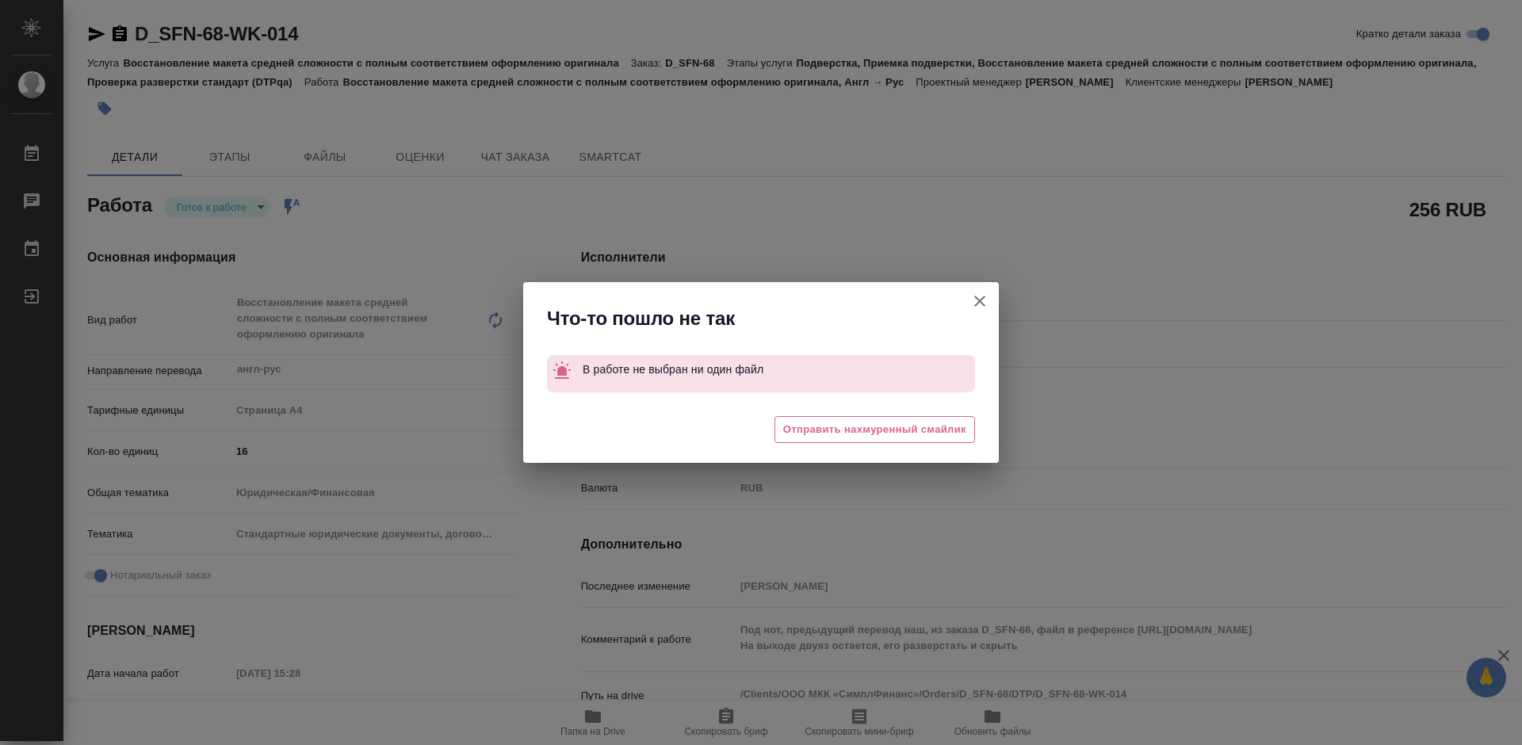
type textarea "x"
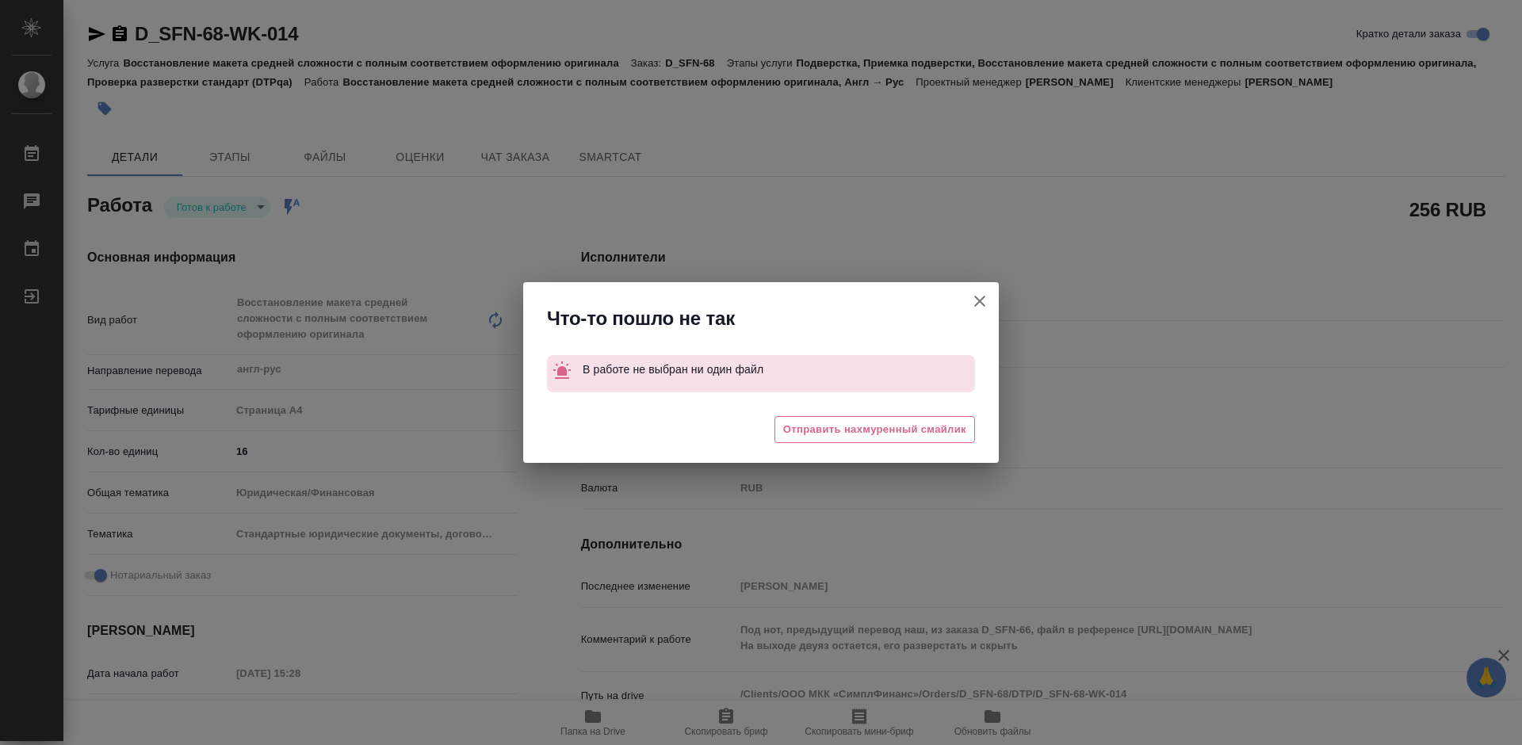
type textarea "x"
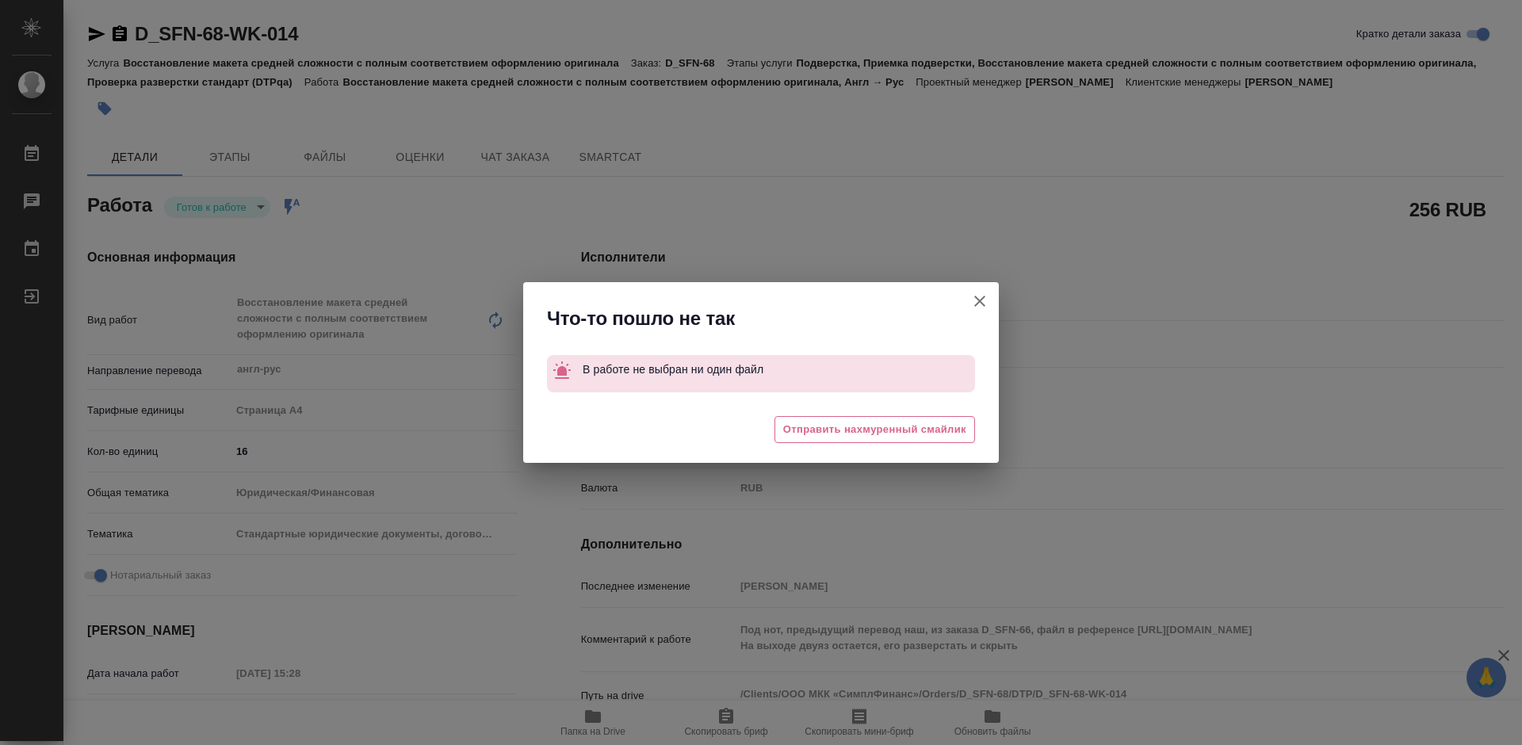
type textarea "x"
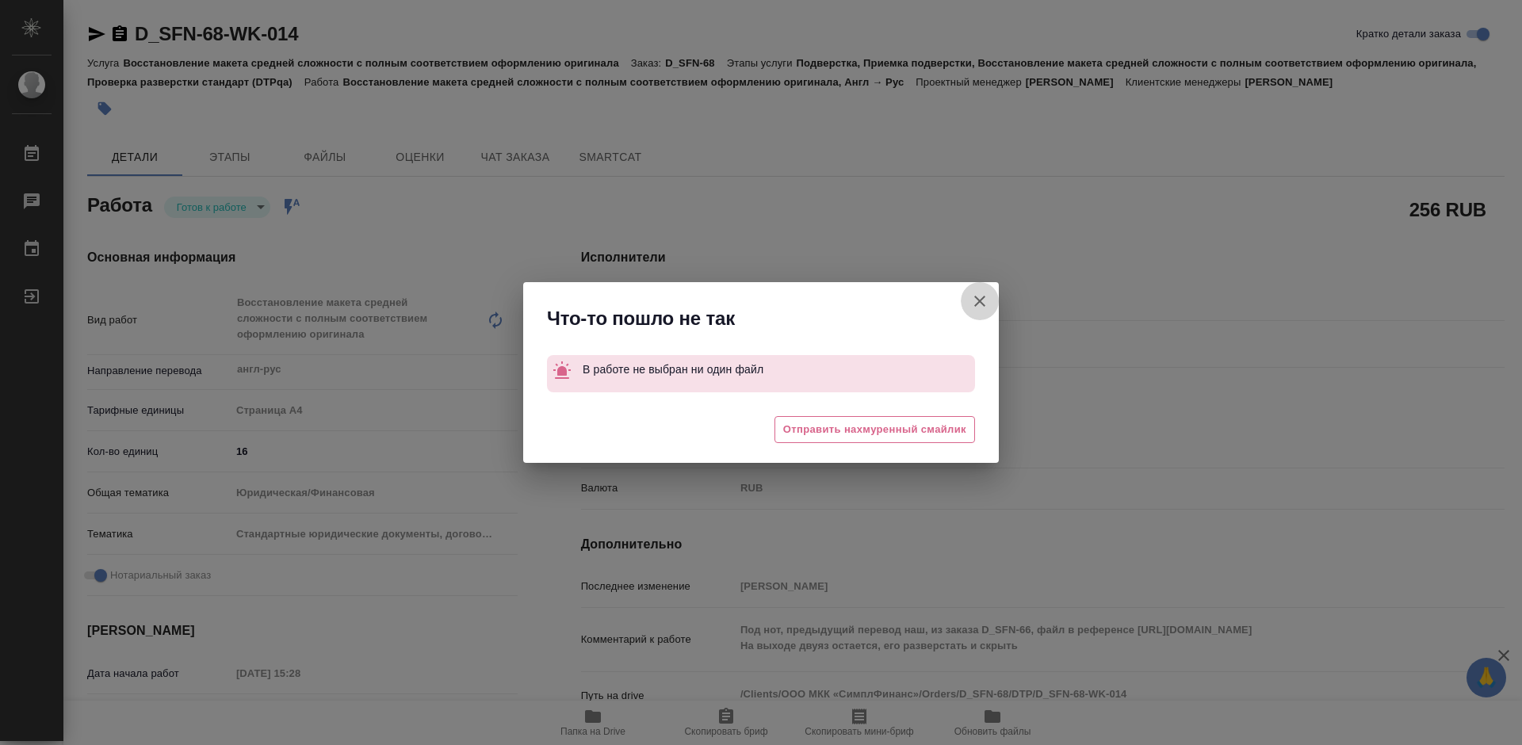
click at [978, 306] on icon "button" at bounding box center [980, 301] width 19 height 19
type textarea "x"
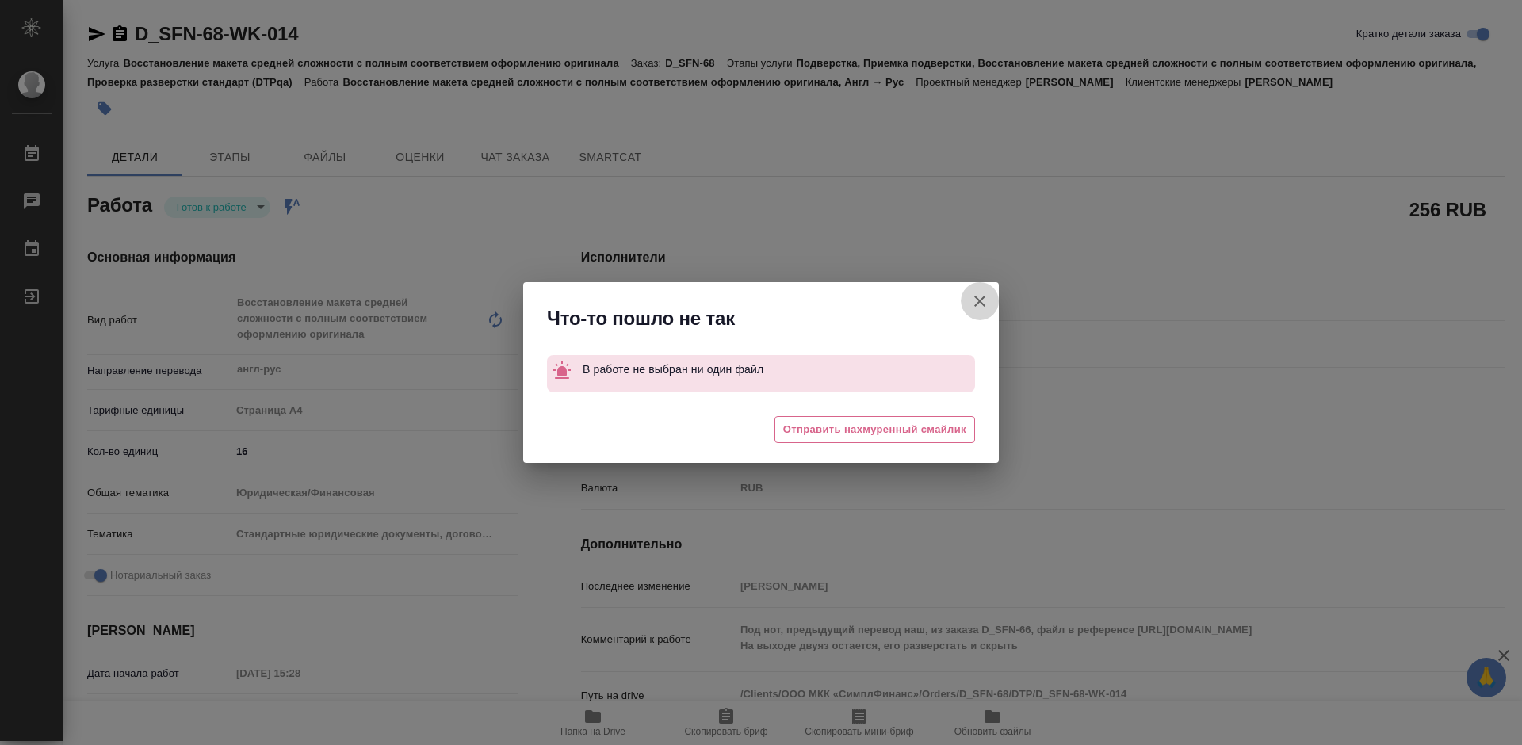
type textarea "x"
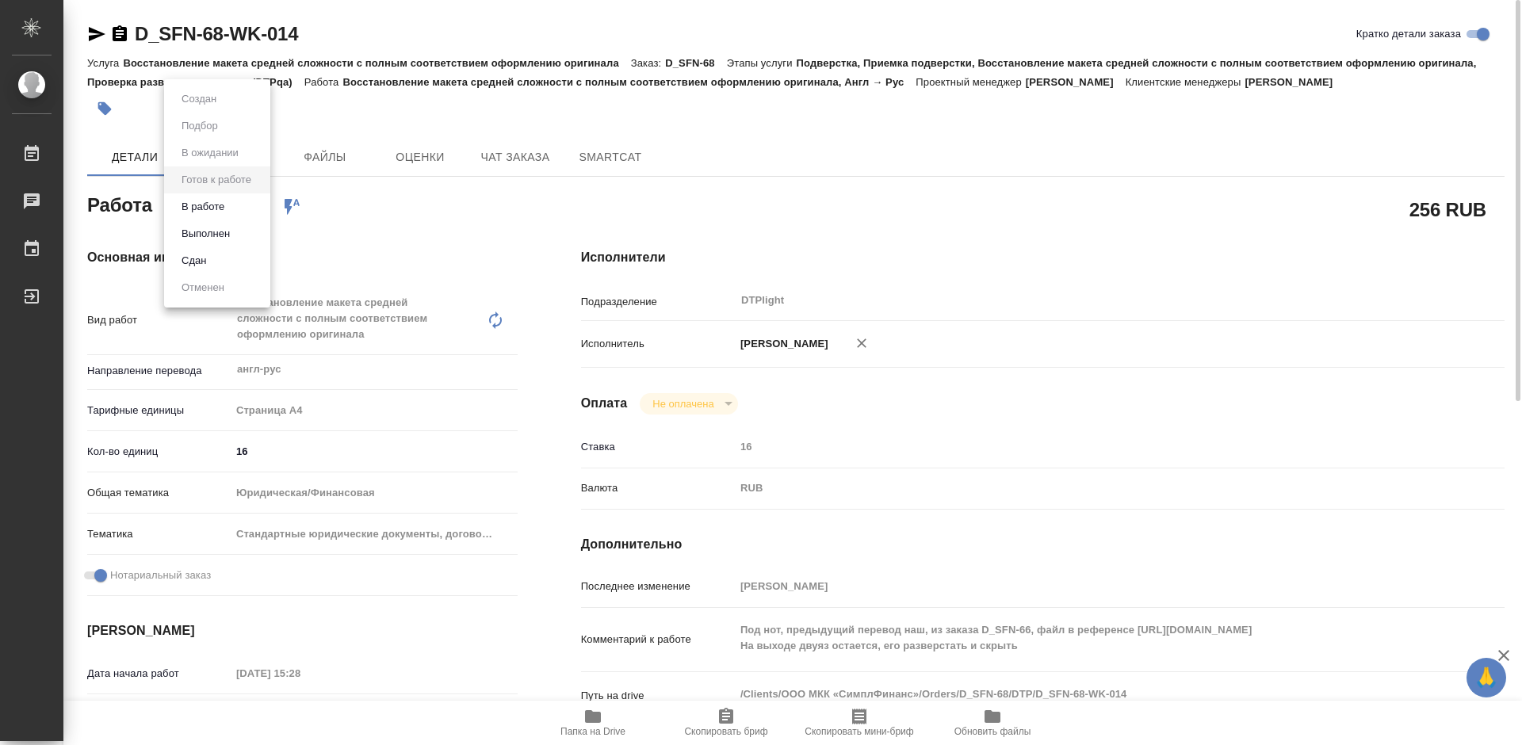
click at [250, 207] on body "🙏 .cls-1 fill:#fff; AWATERA Tretyakova Mariya Работы 0 Чаты График Выйти D_SFN-…" at bounding box center [761, 372] width 1522 height 745
click at [236, 205] on li "В работе" at bounding box center [217, 206] width 106 height 27
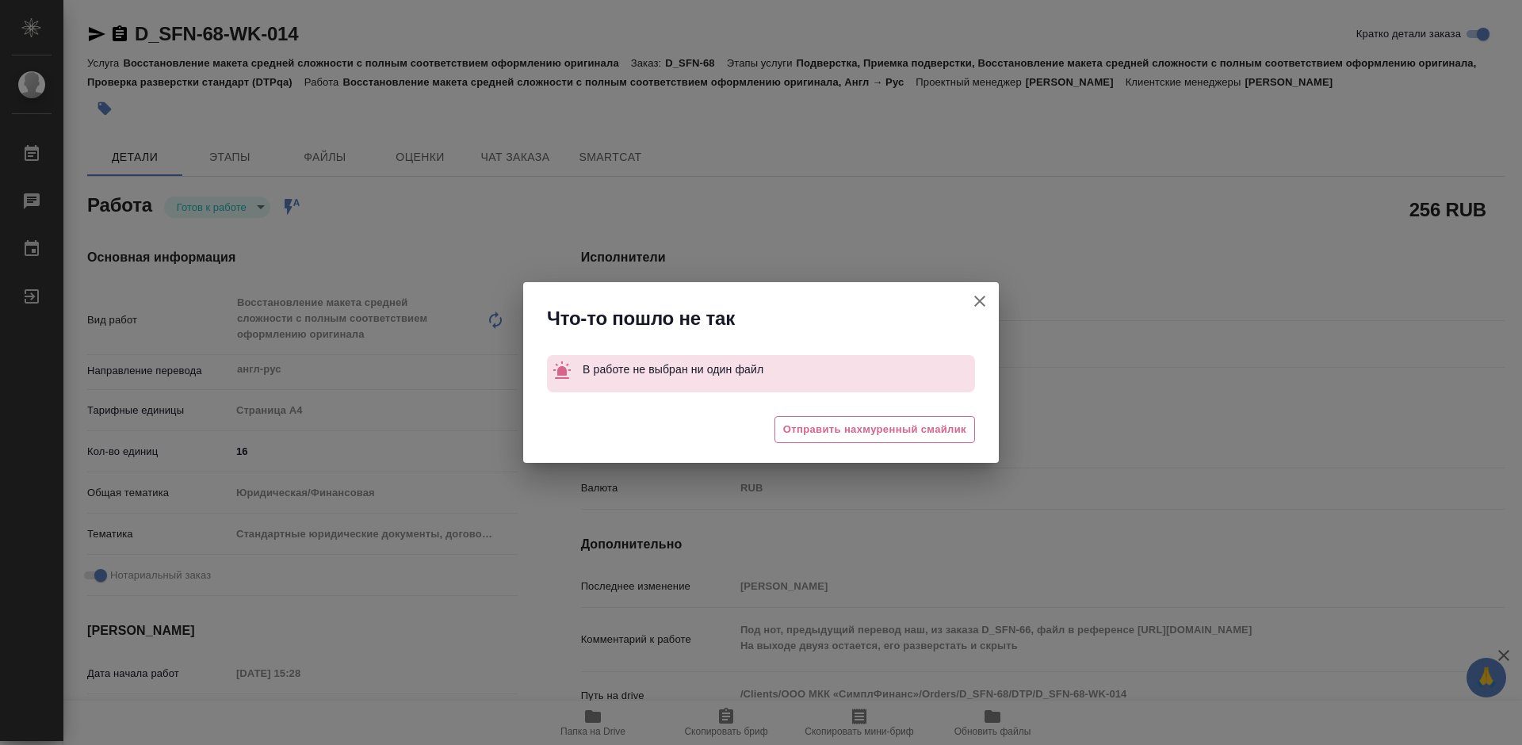
type textarea "x"
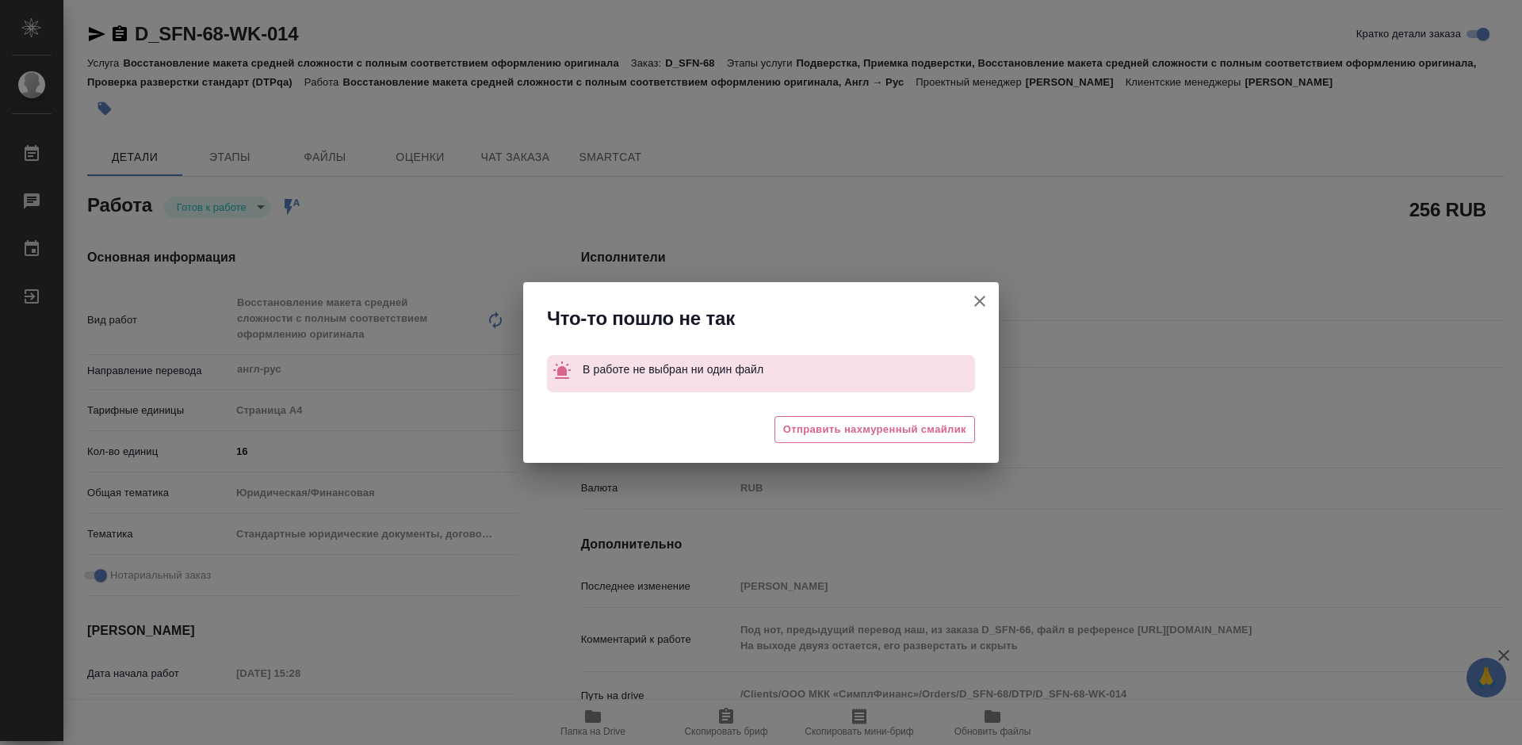
type textarea "x"
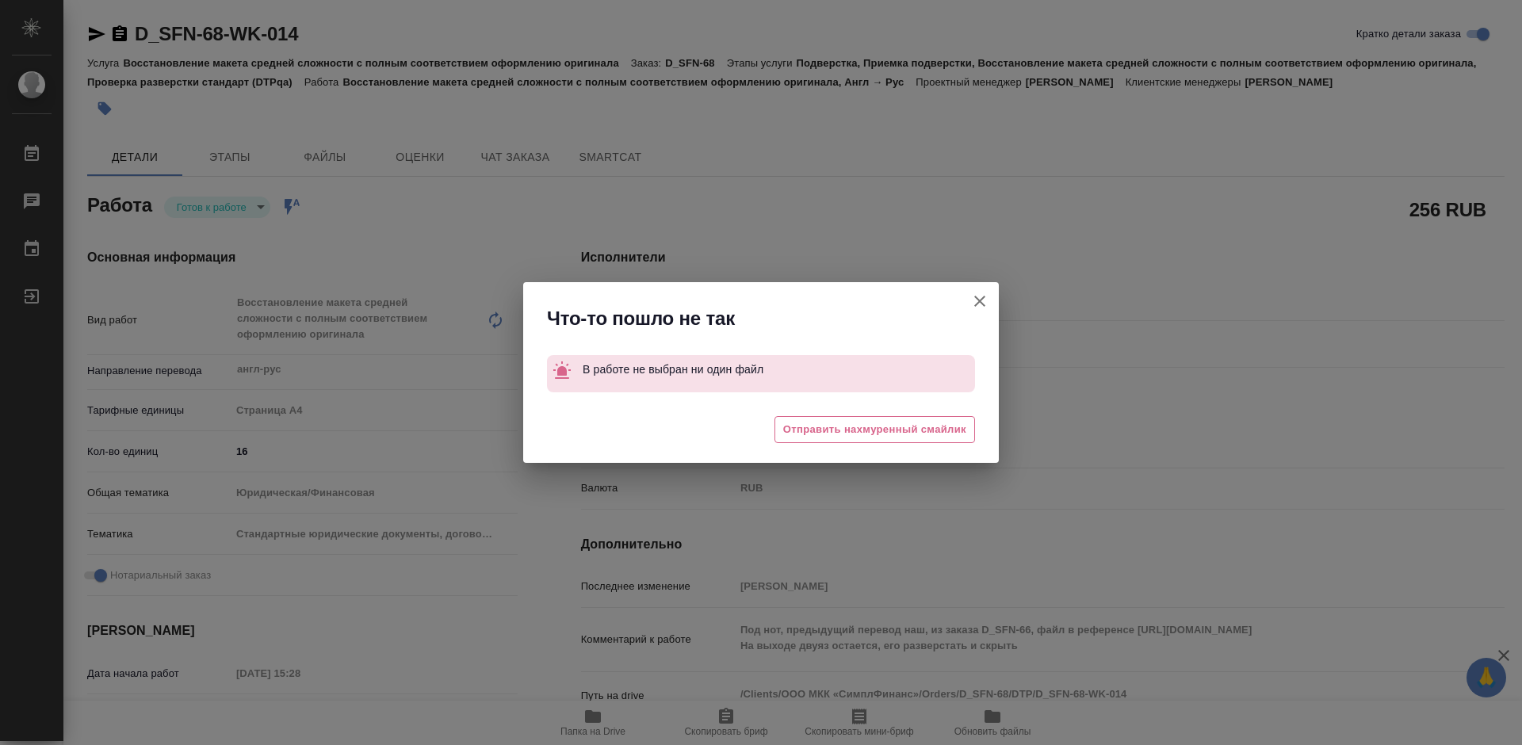
type textarea "x"
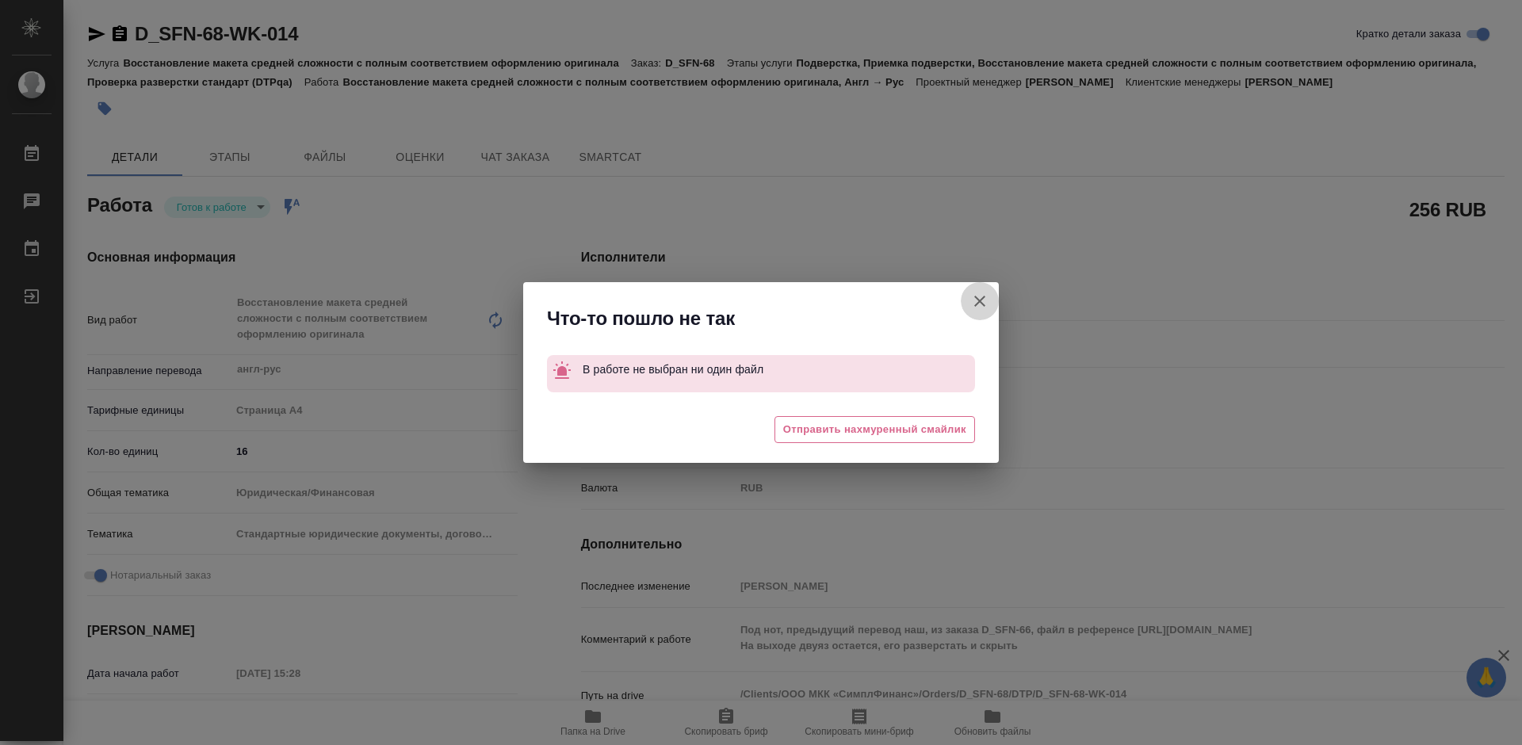
click at [978, 304] on icon "button" at bounding box center [979, 301] width 11 height 11
type textarea "x"
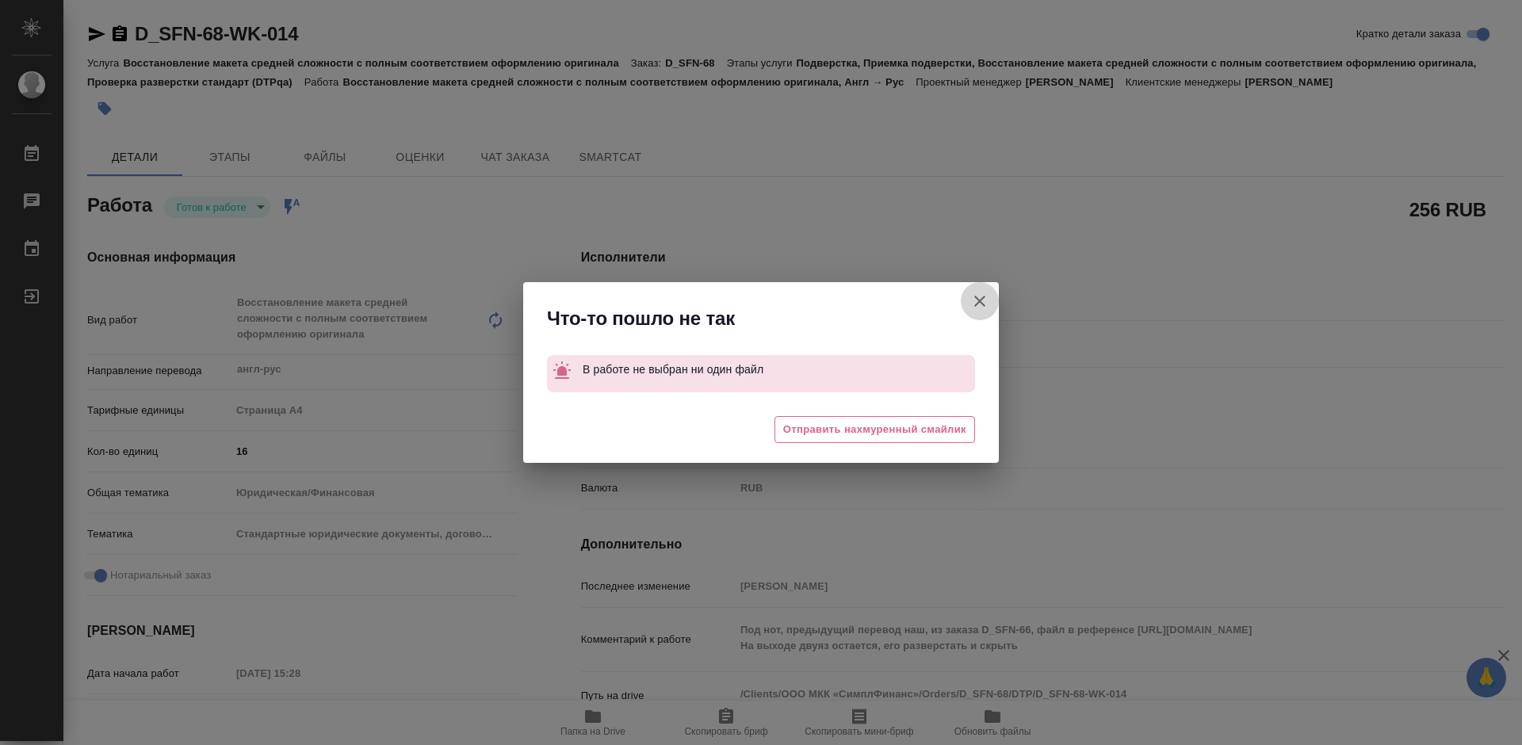
type textarea "x"
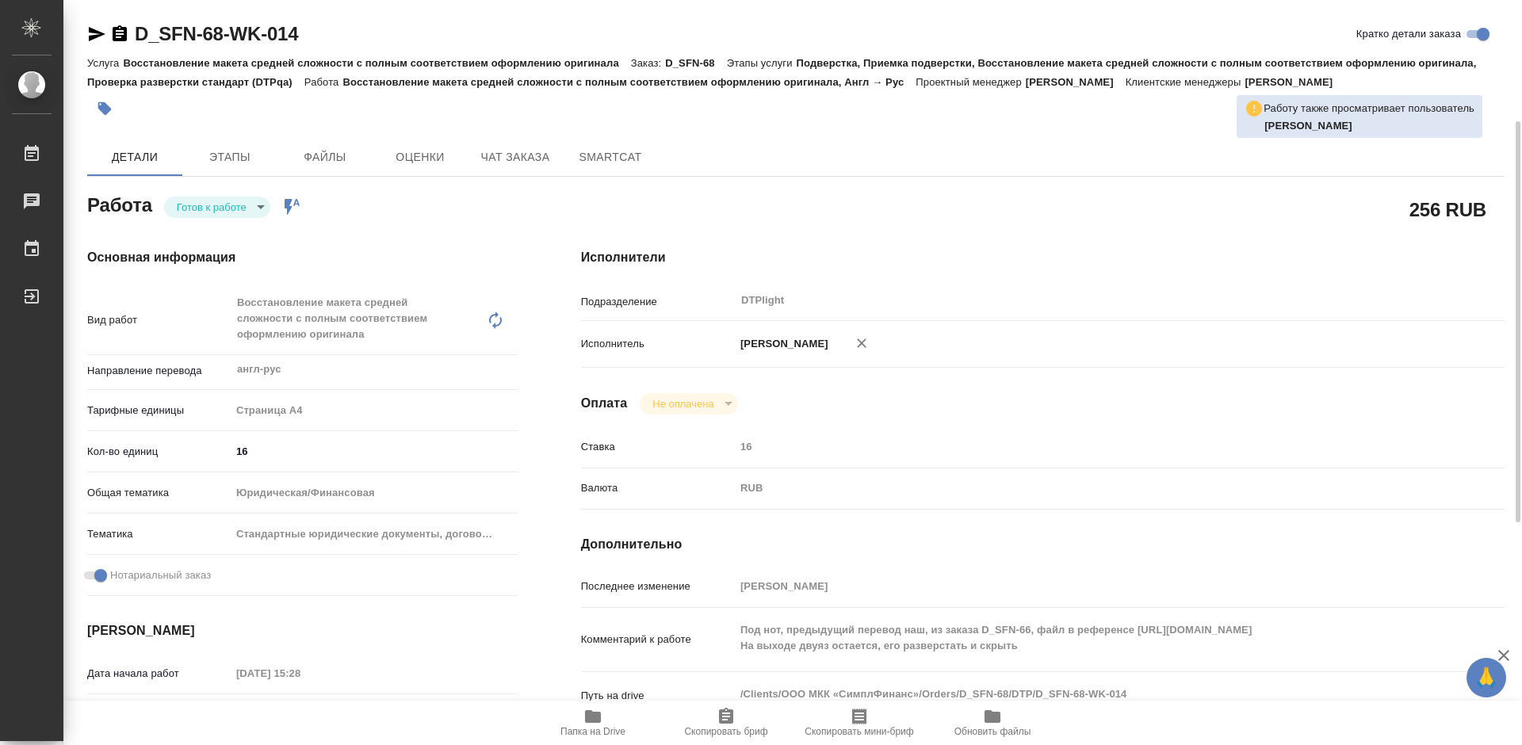
scroll to position [79, 0]
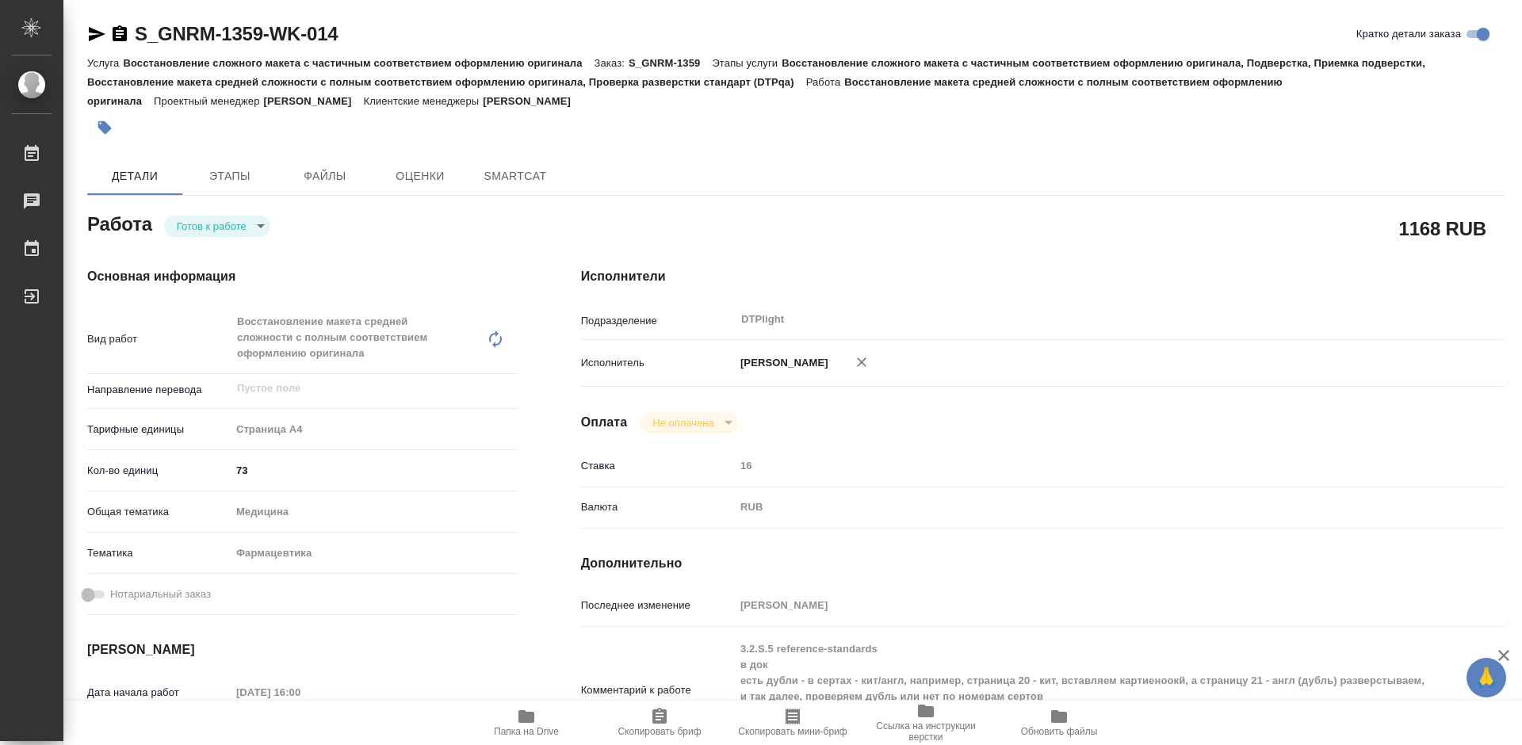
type textarea "x"
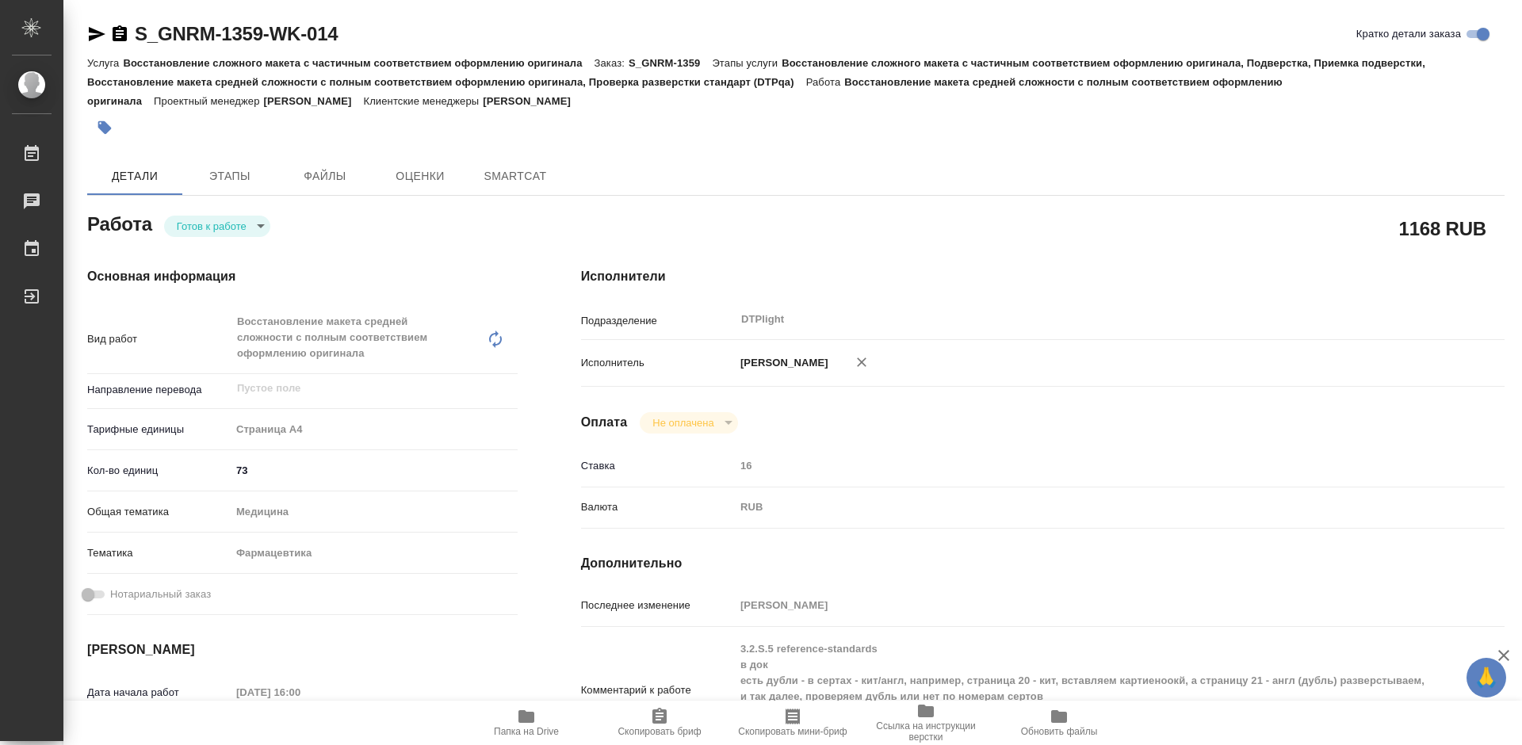
type textarea "x"
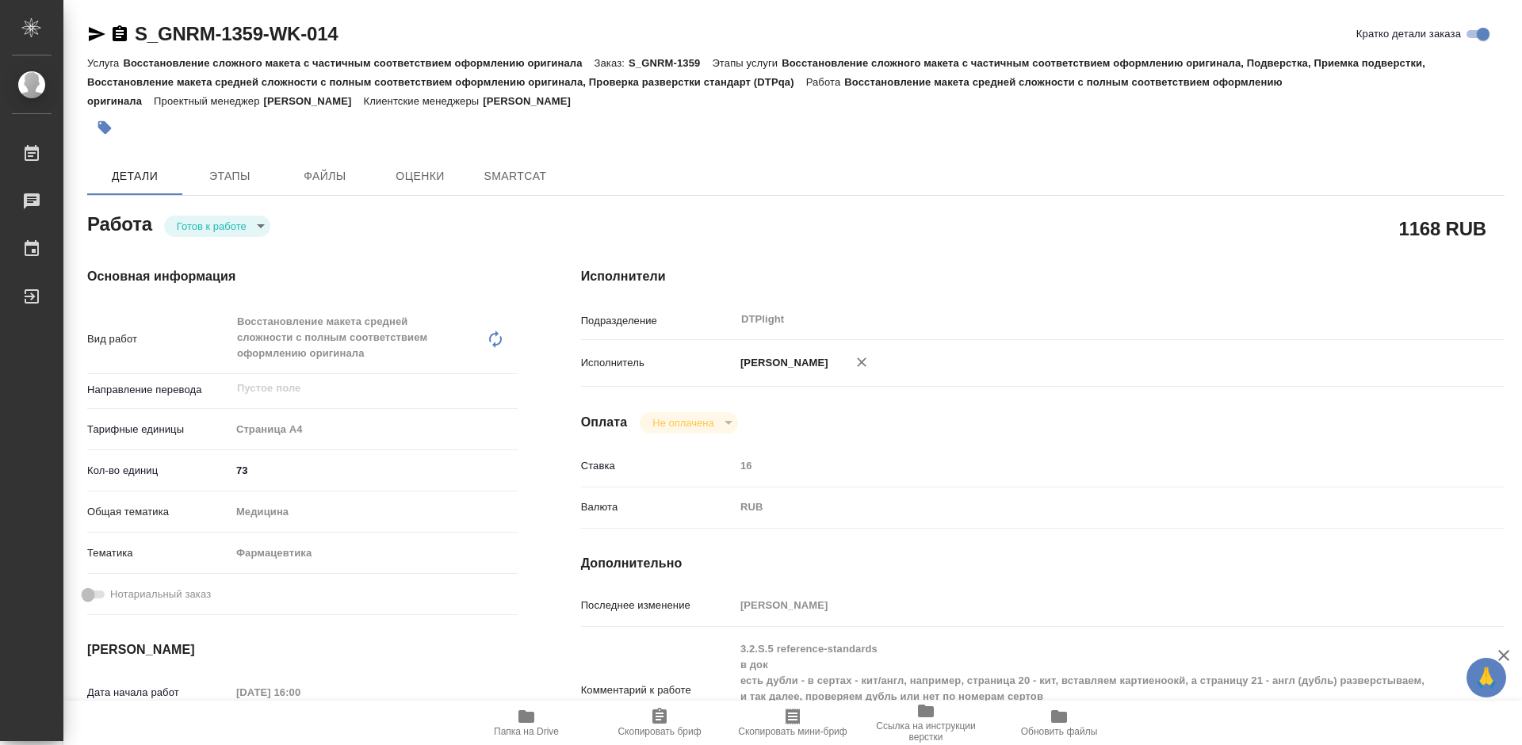
type textarea "x"
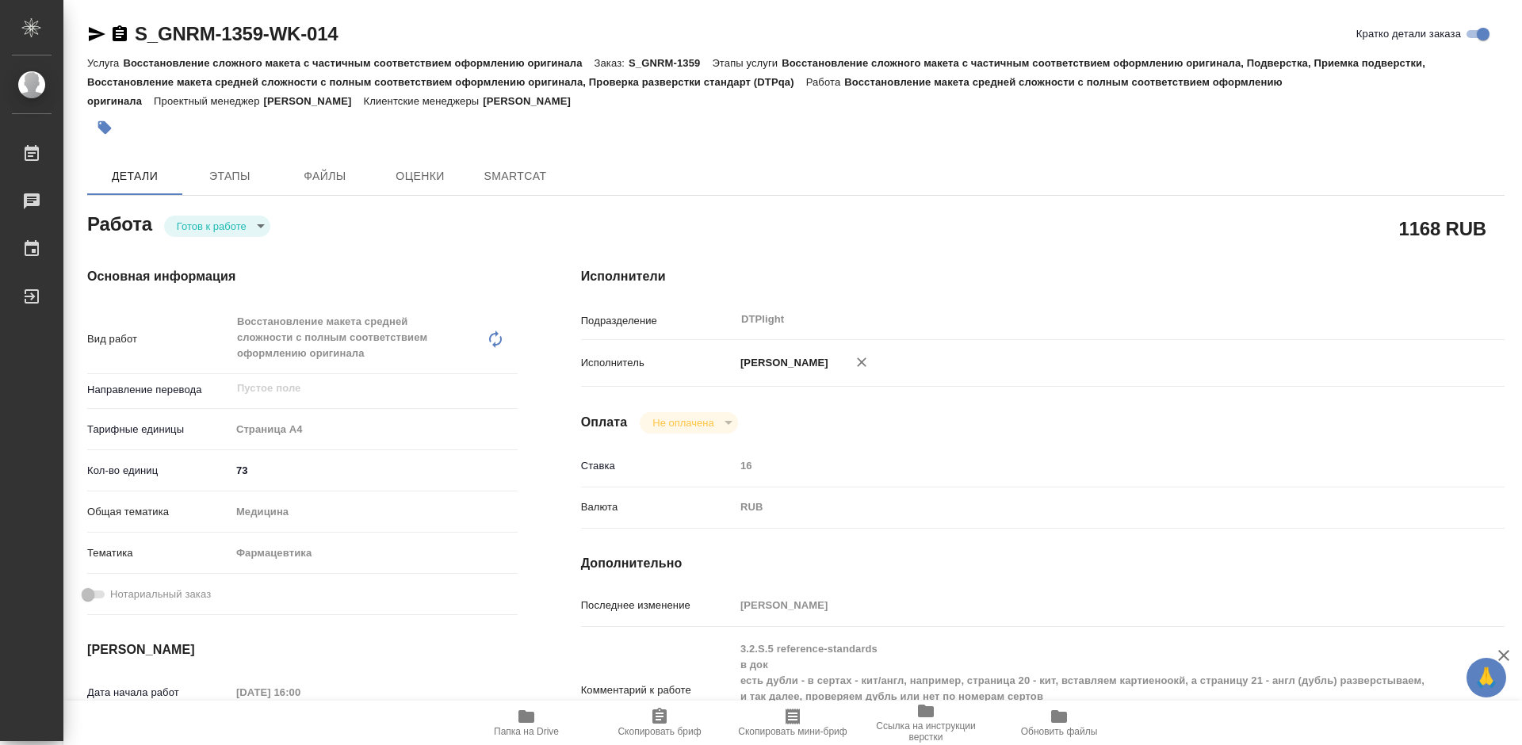
type textarea "x"
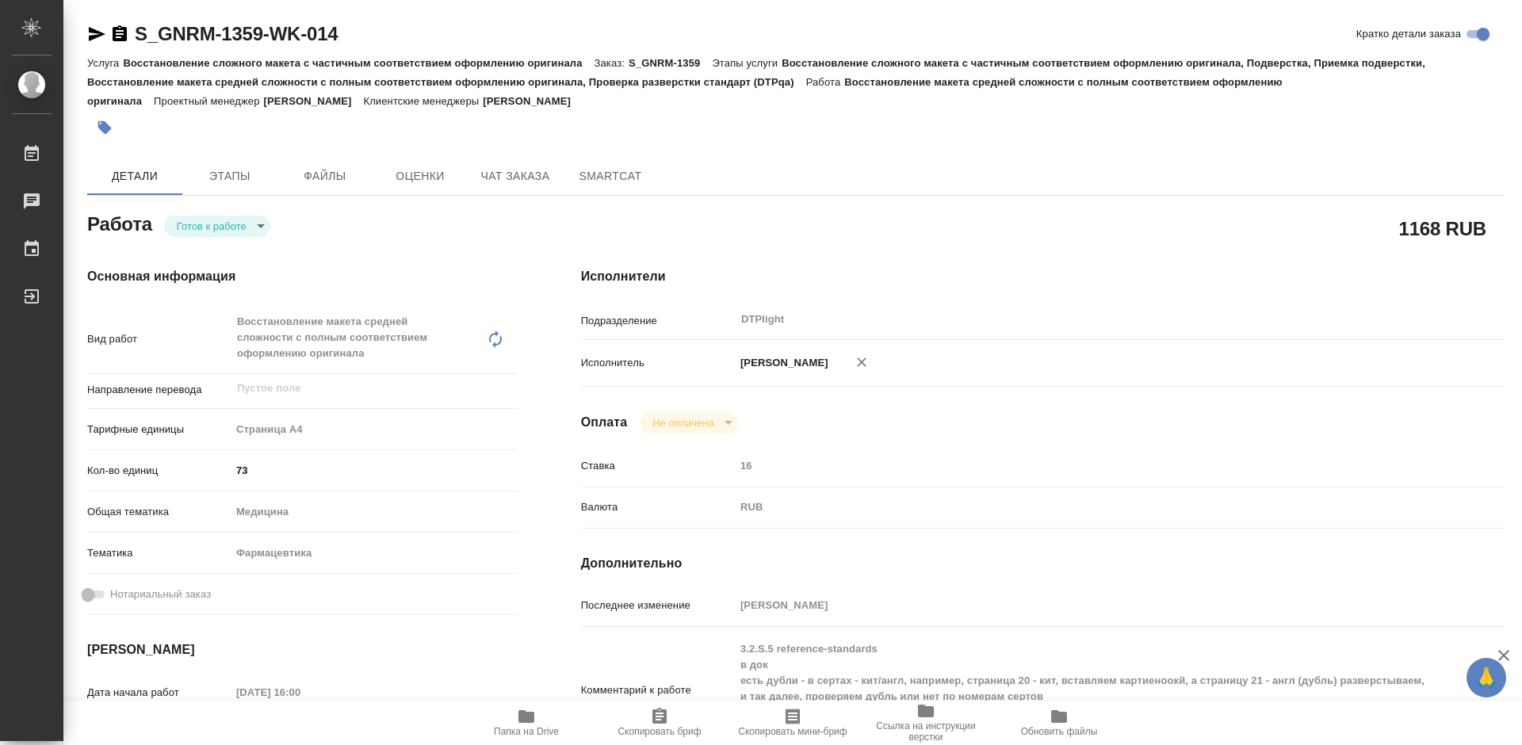
click at [189, 220] on body "🙏 .cls-1 fill:#fff; AWATERA [PERSON_NAME] Работы Чаты График Выйти S_GNRM-1359-…" at bounding box center [761, 372] width 1522 height 745
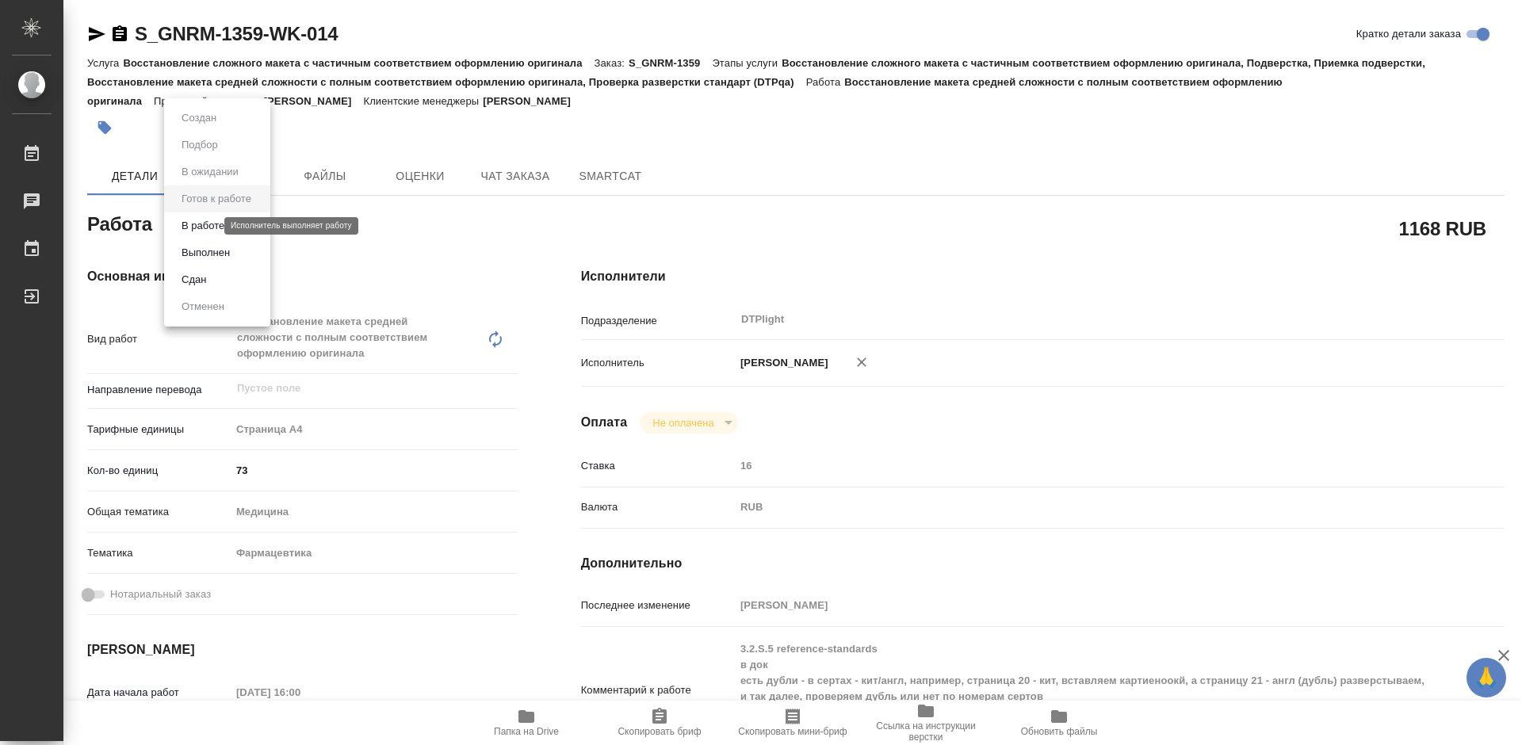
type textarea "x"
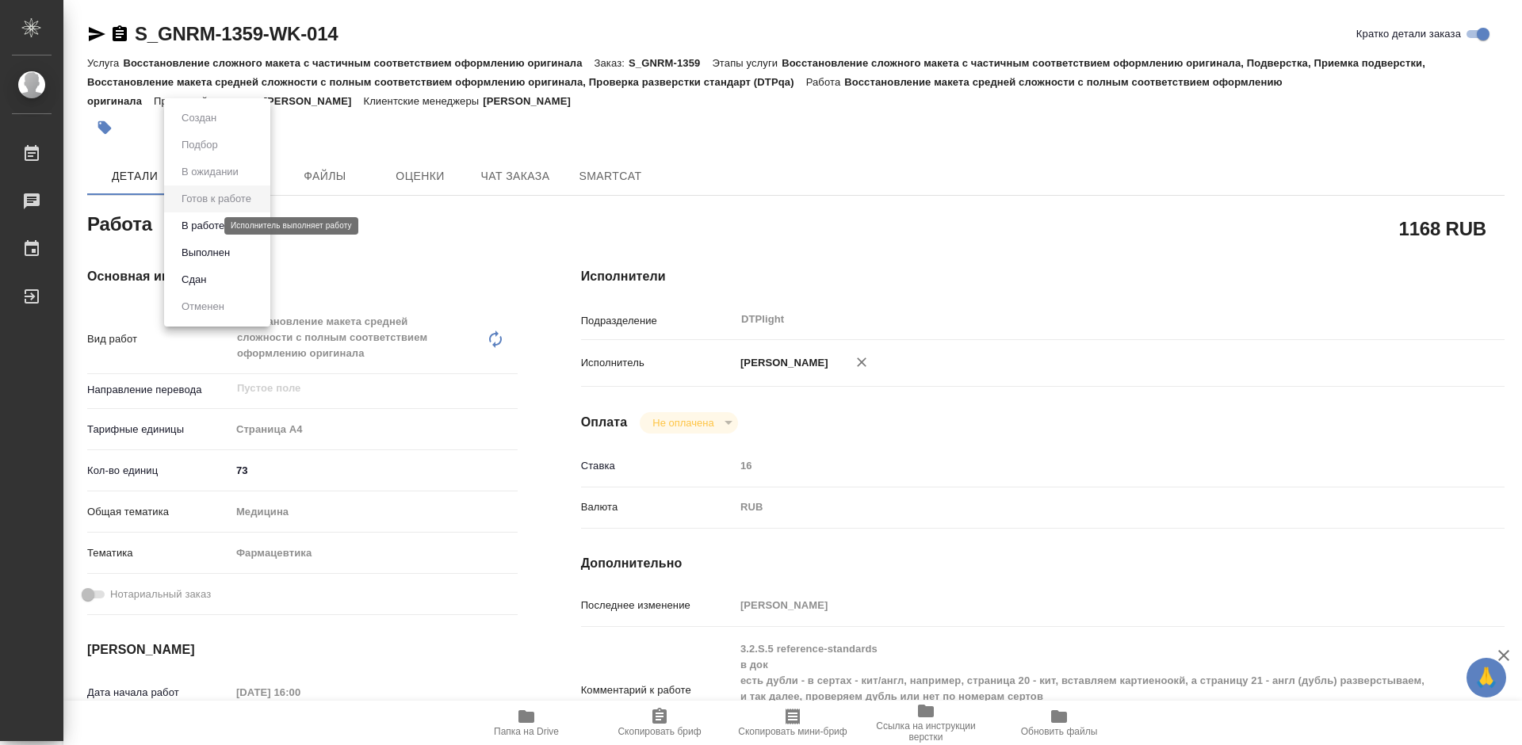
click at [220, 228] on button "В работе" at bounding box center [203, 225] width 52 height 17
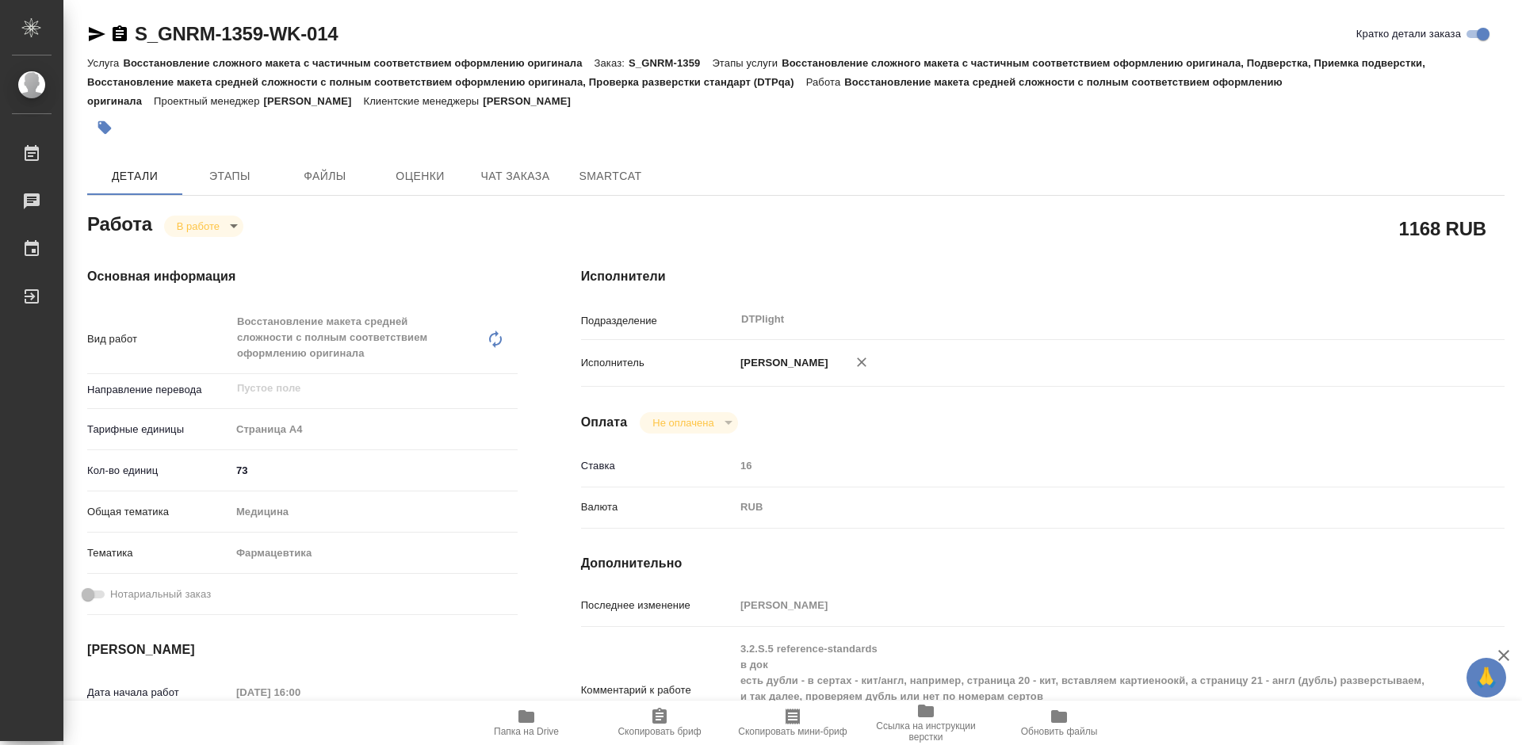
type textarea "x"
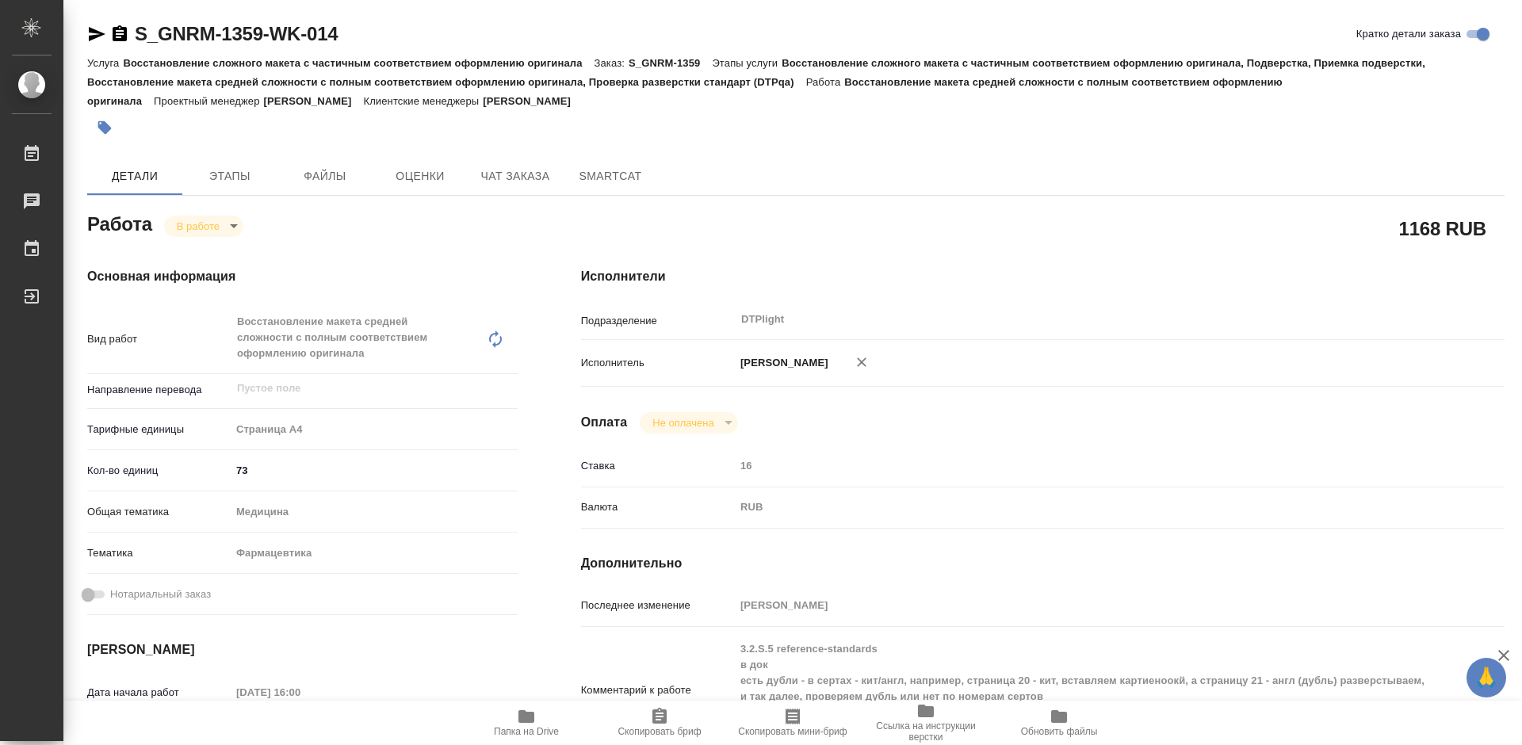
type textarea "x"
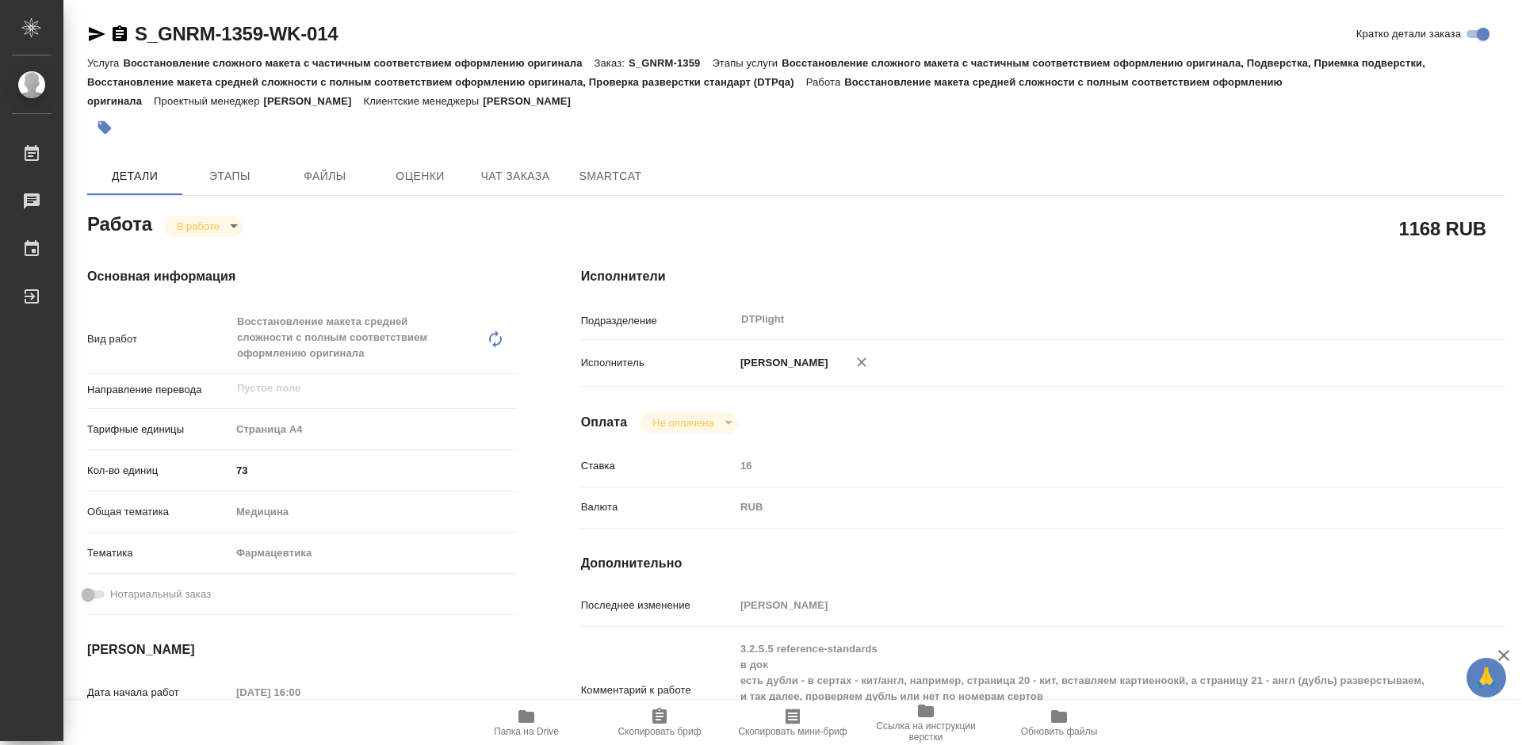
type textarea "x"
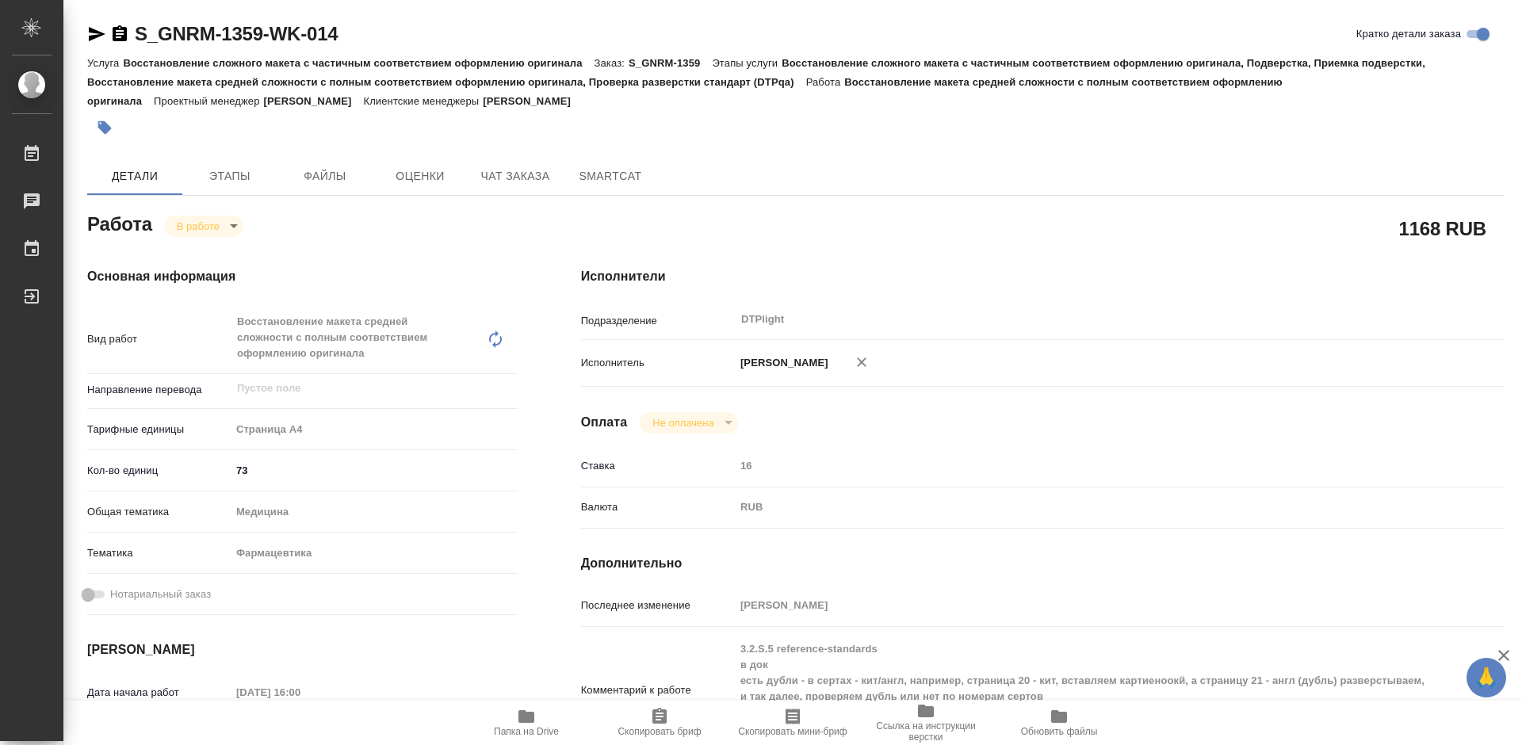
type textarea "x"
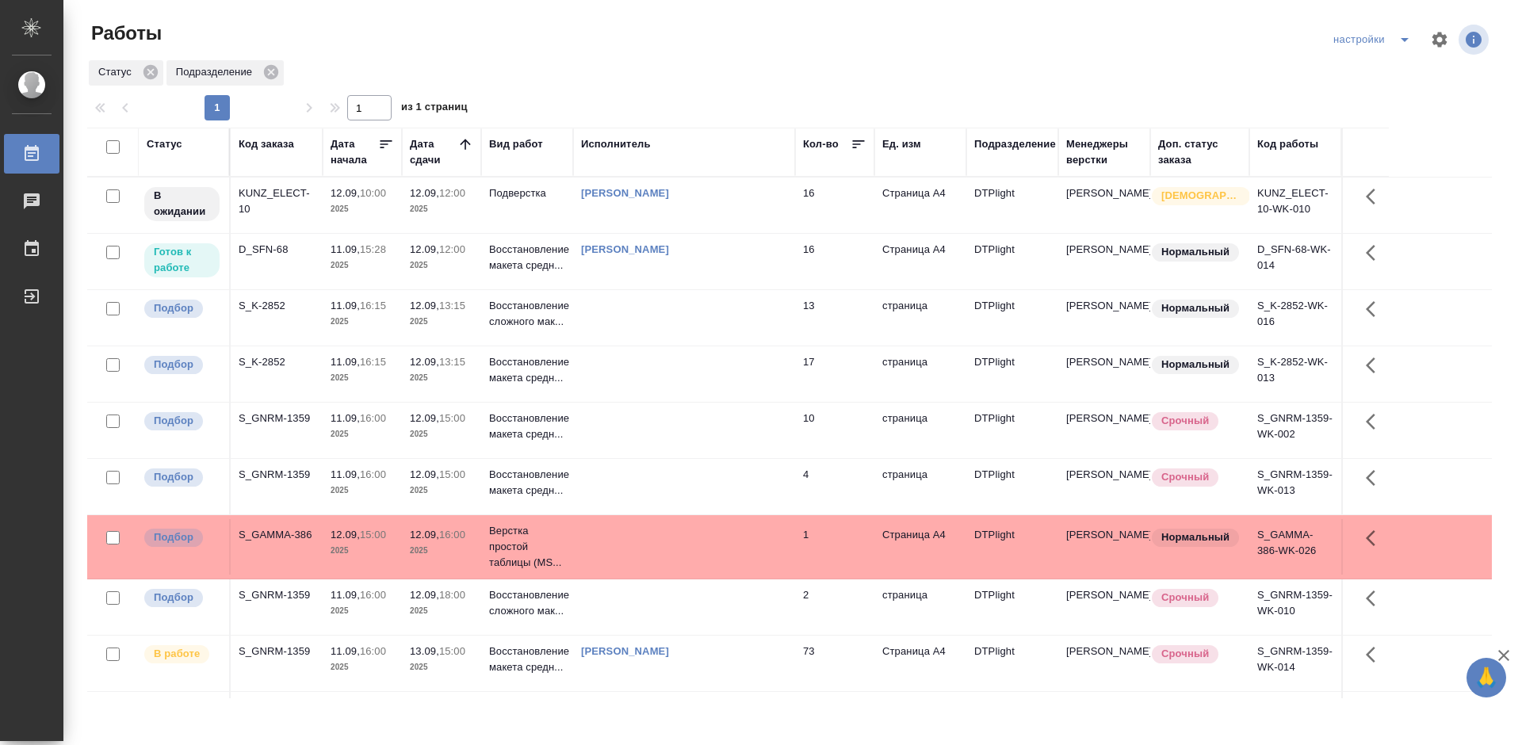
click at [283, 654] on div "S_GNRM-1359" at bounding box center [277, 652] width 76 height 16
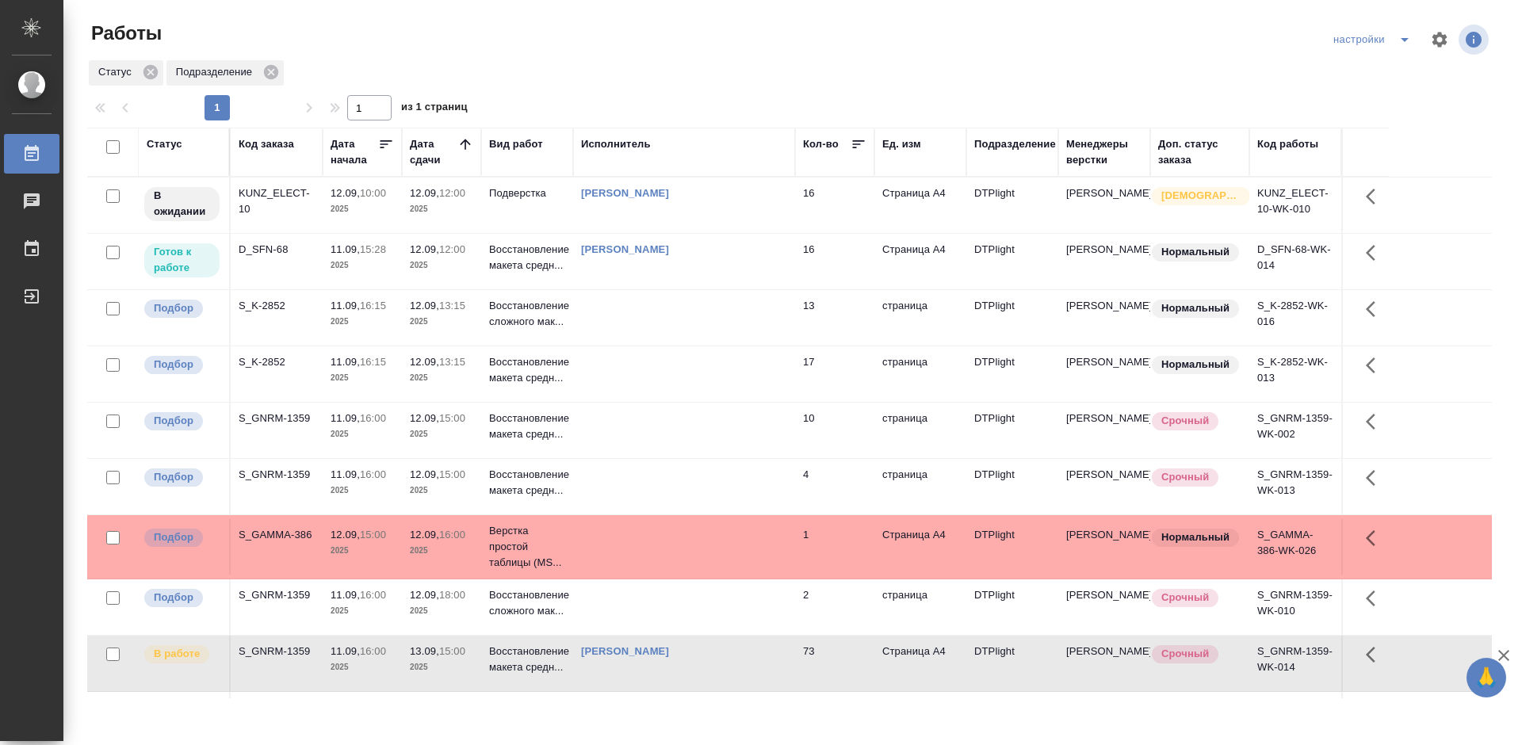
click at [285, 653] on div "S_GNRM-1359" at bounding box center [277, 652] width 76 height 16
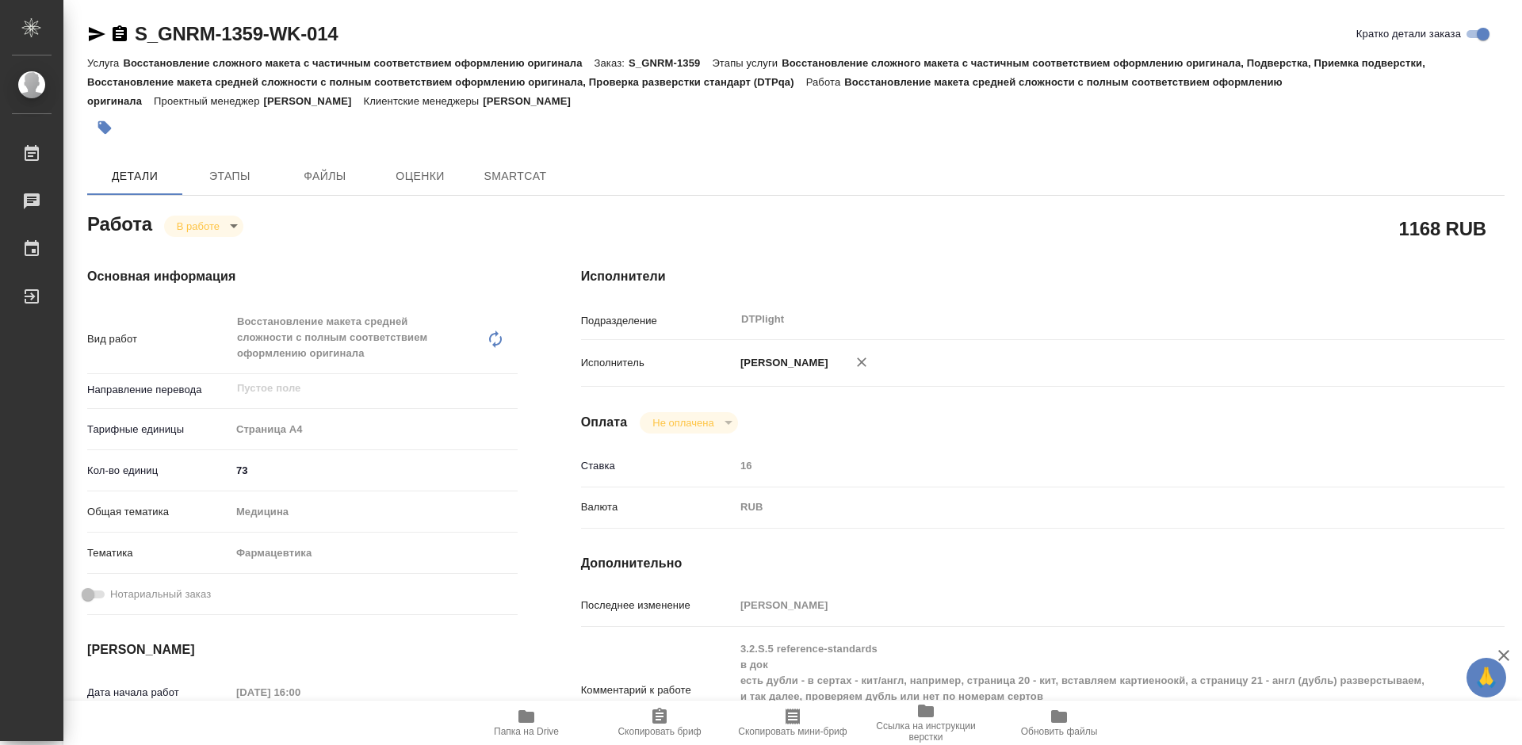
type textarea "x"
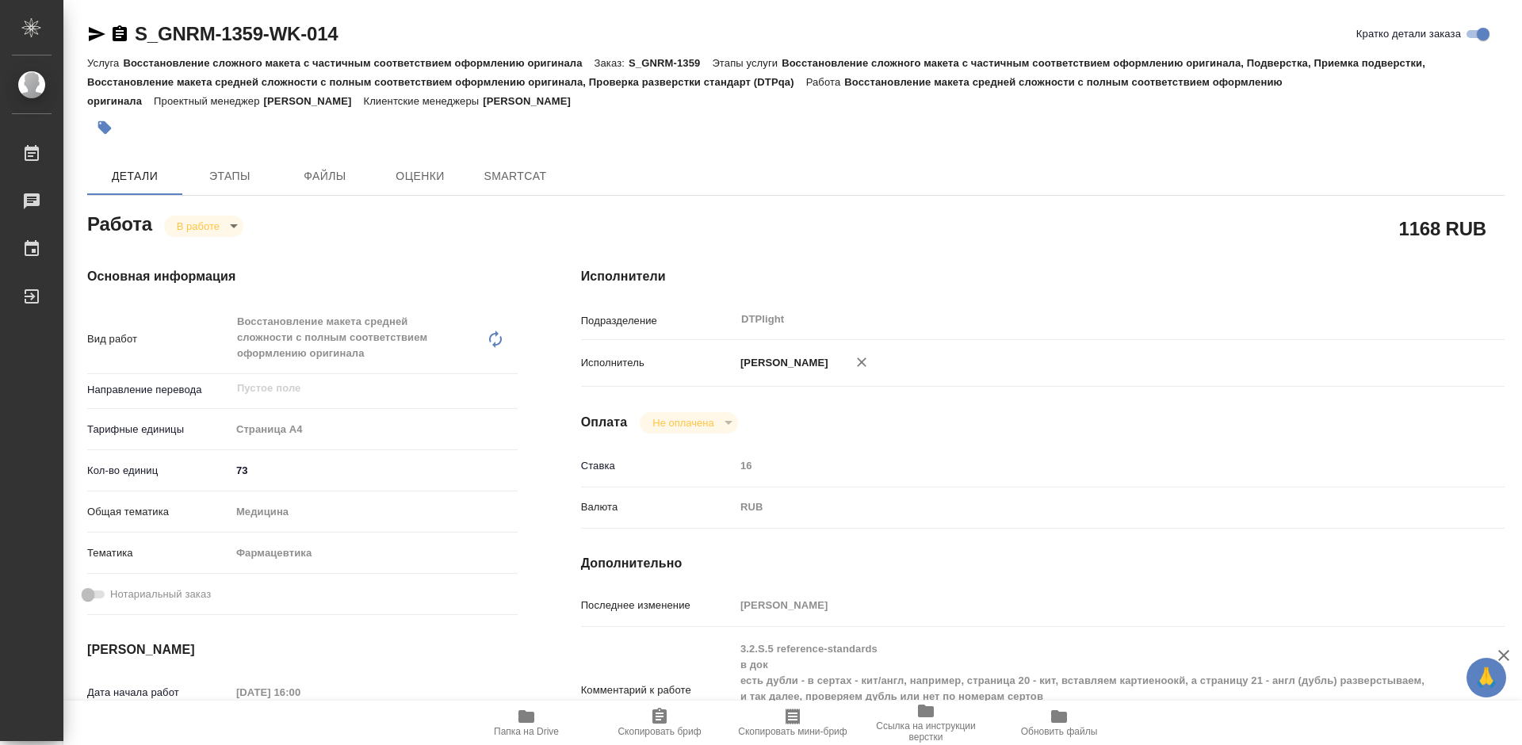
type textarea "x"
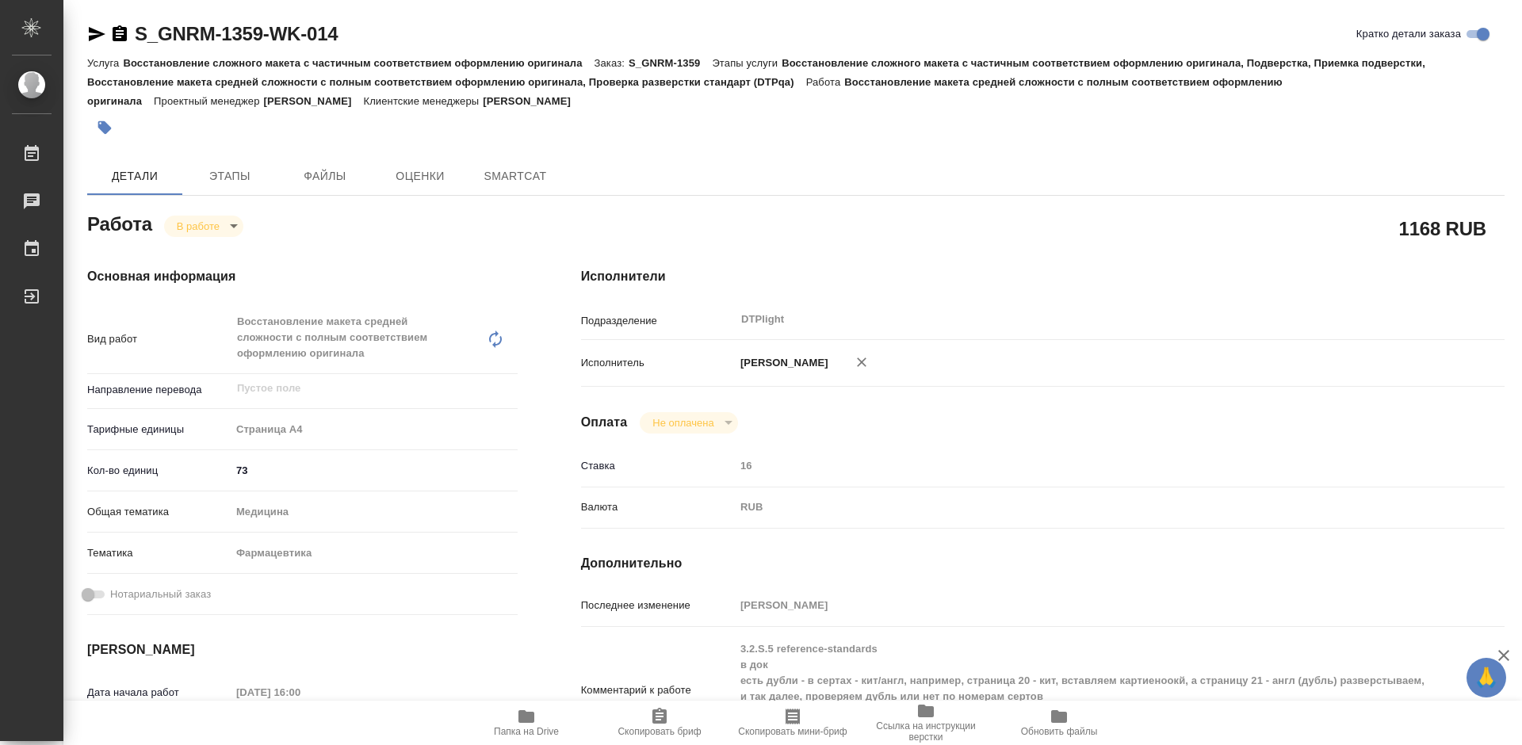
type textarea "x"
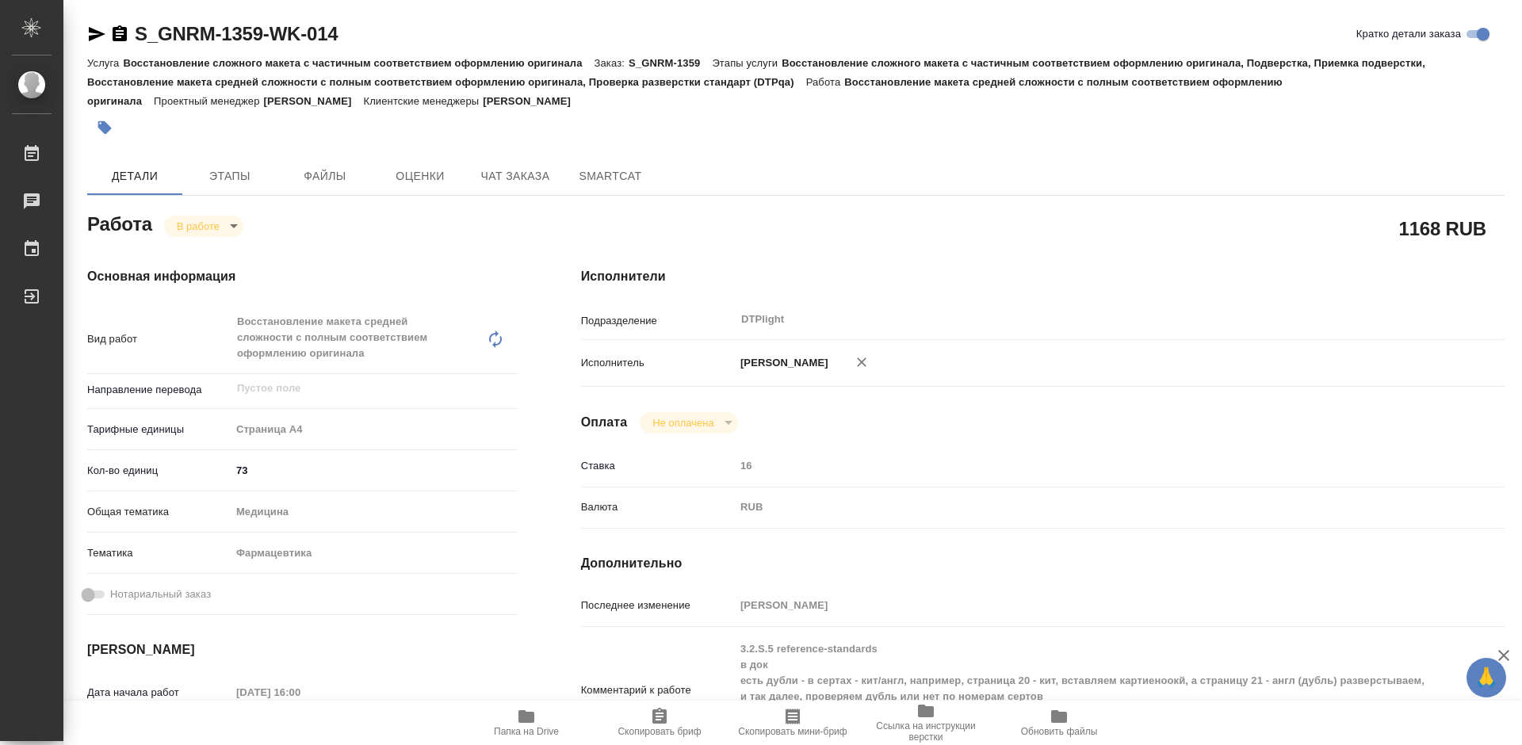
type textarea "x"
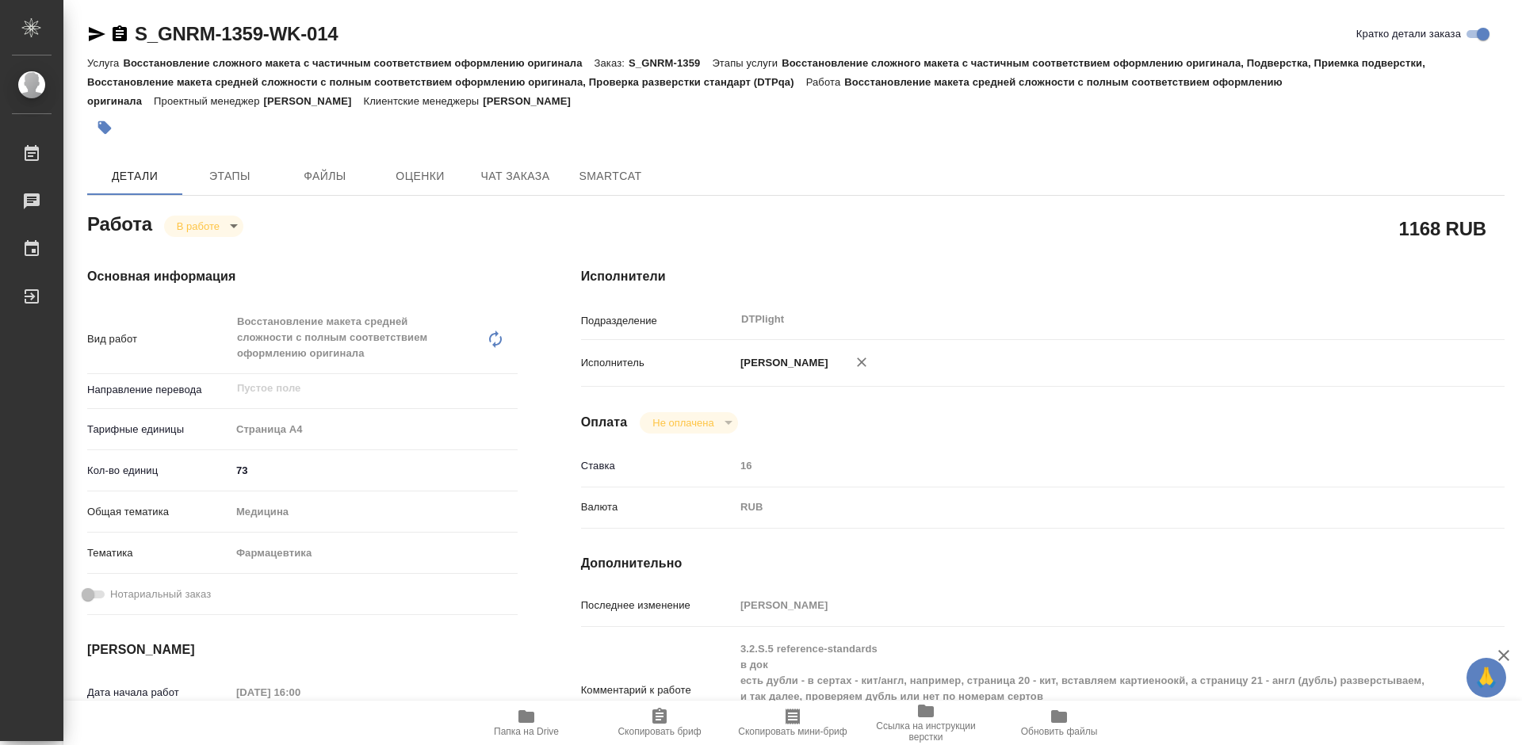
type textarea "x"
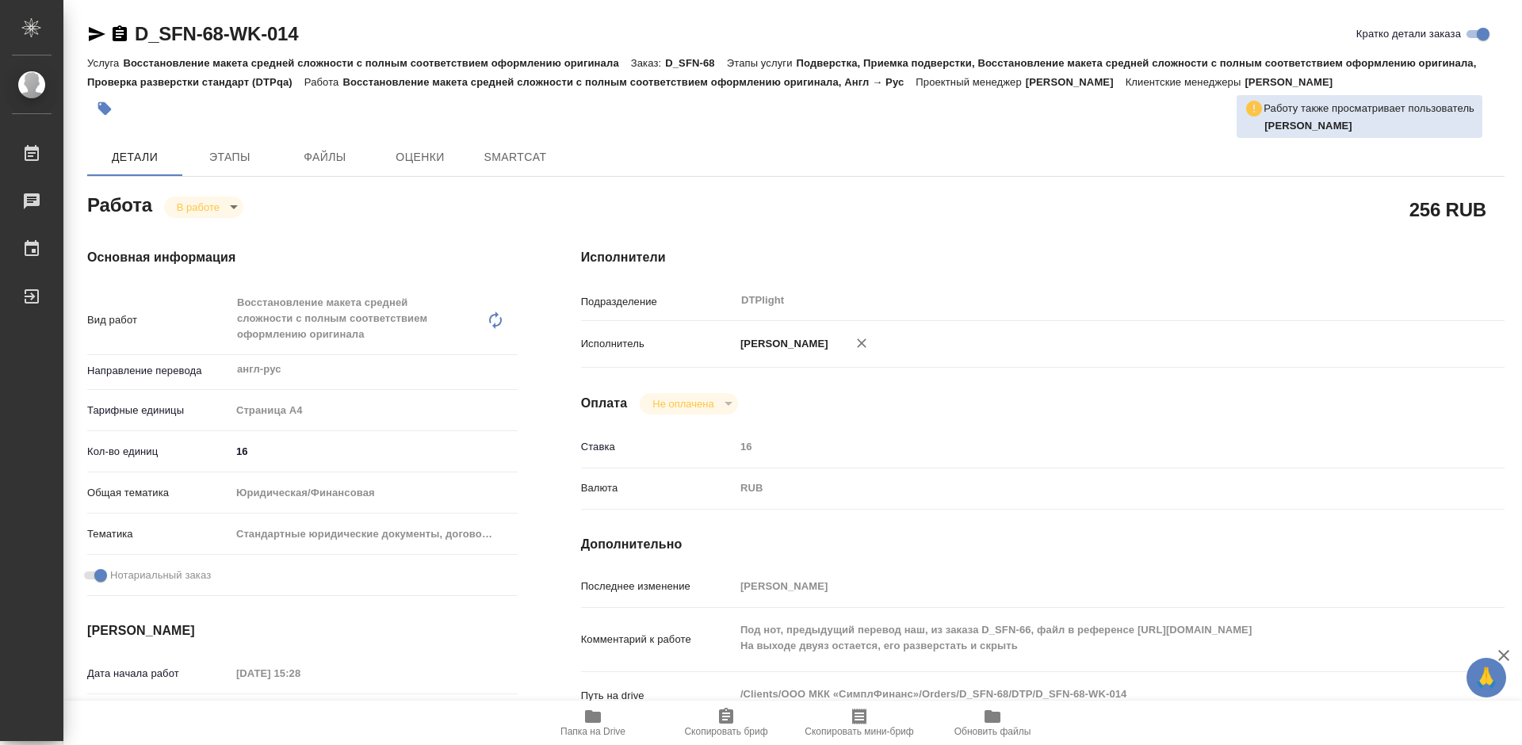
type textarea "x"
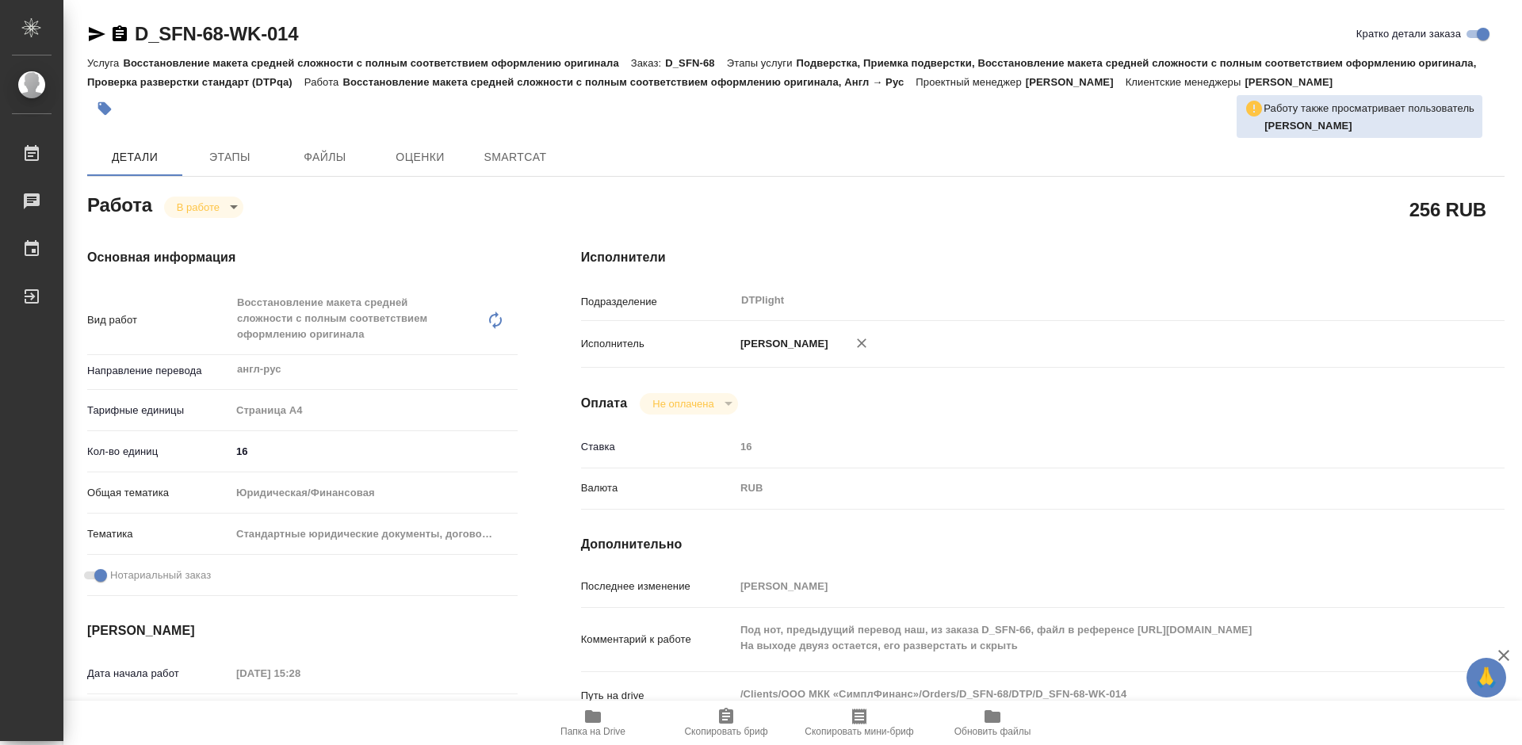
type textarea "x"
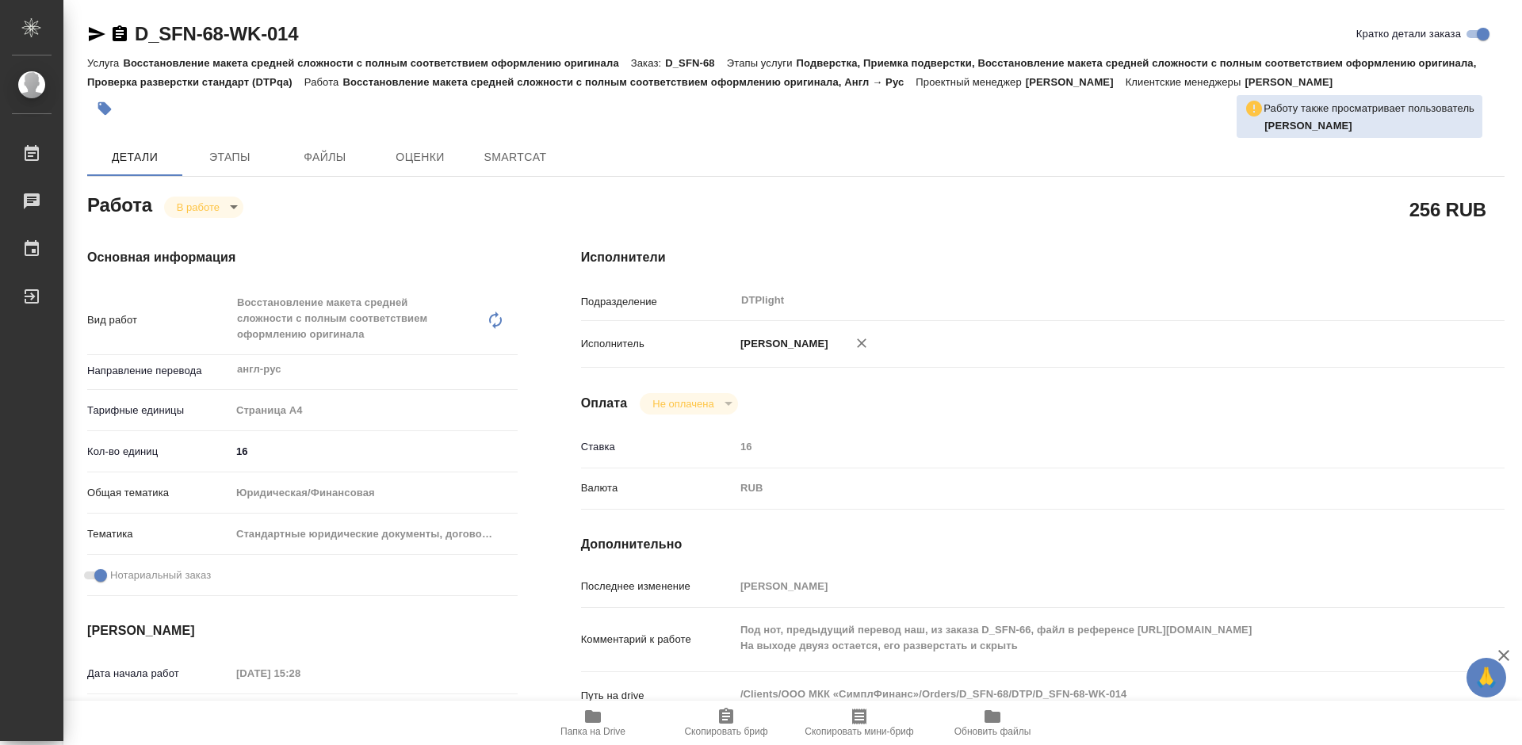
type textarea "x"
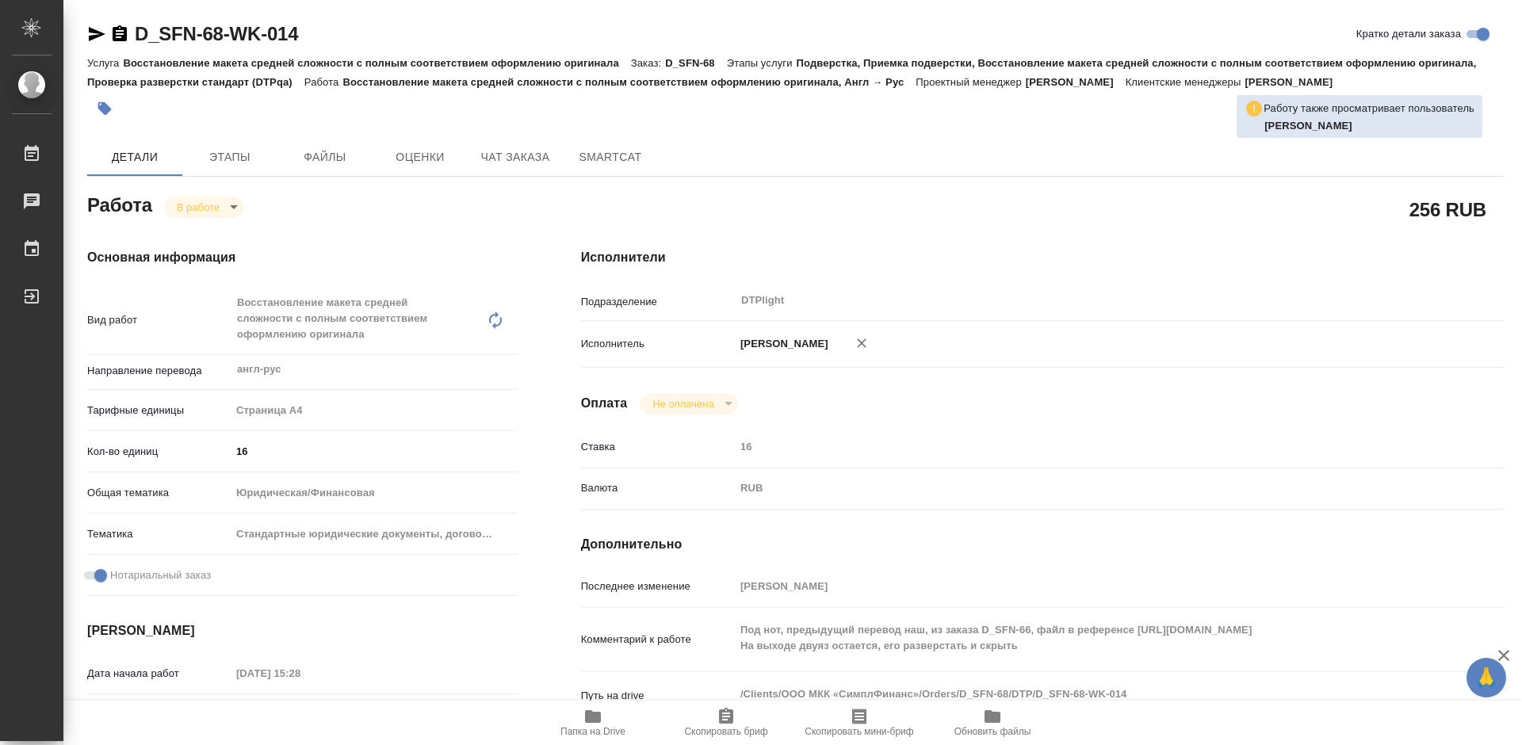
type textarea "x"
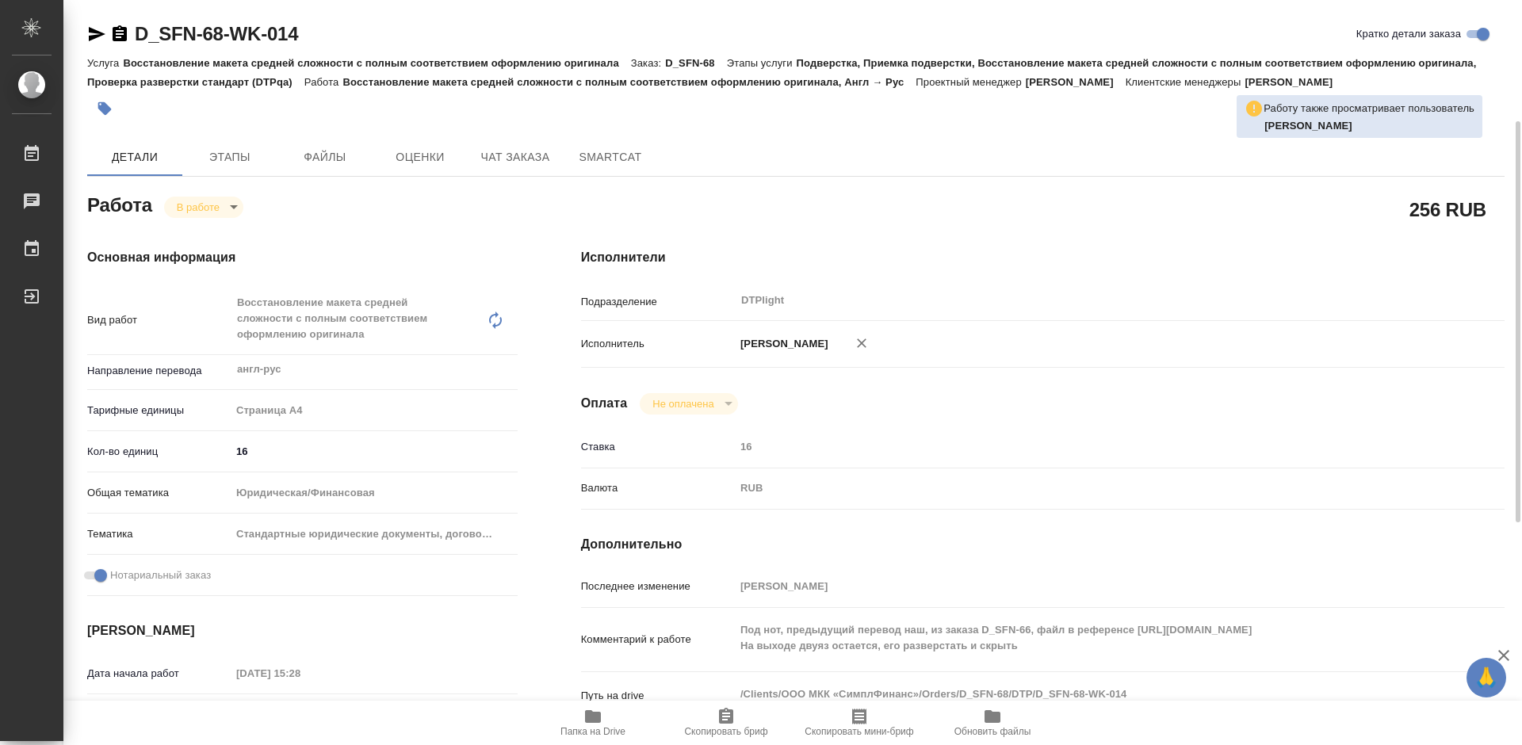
scroll to position [79, 0]
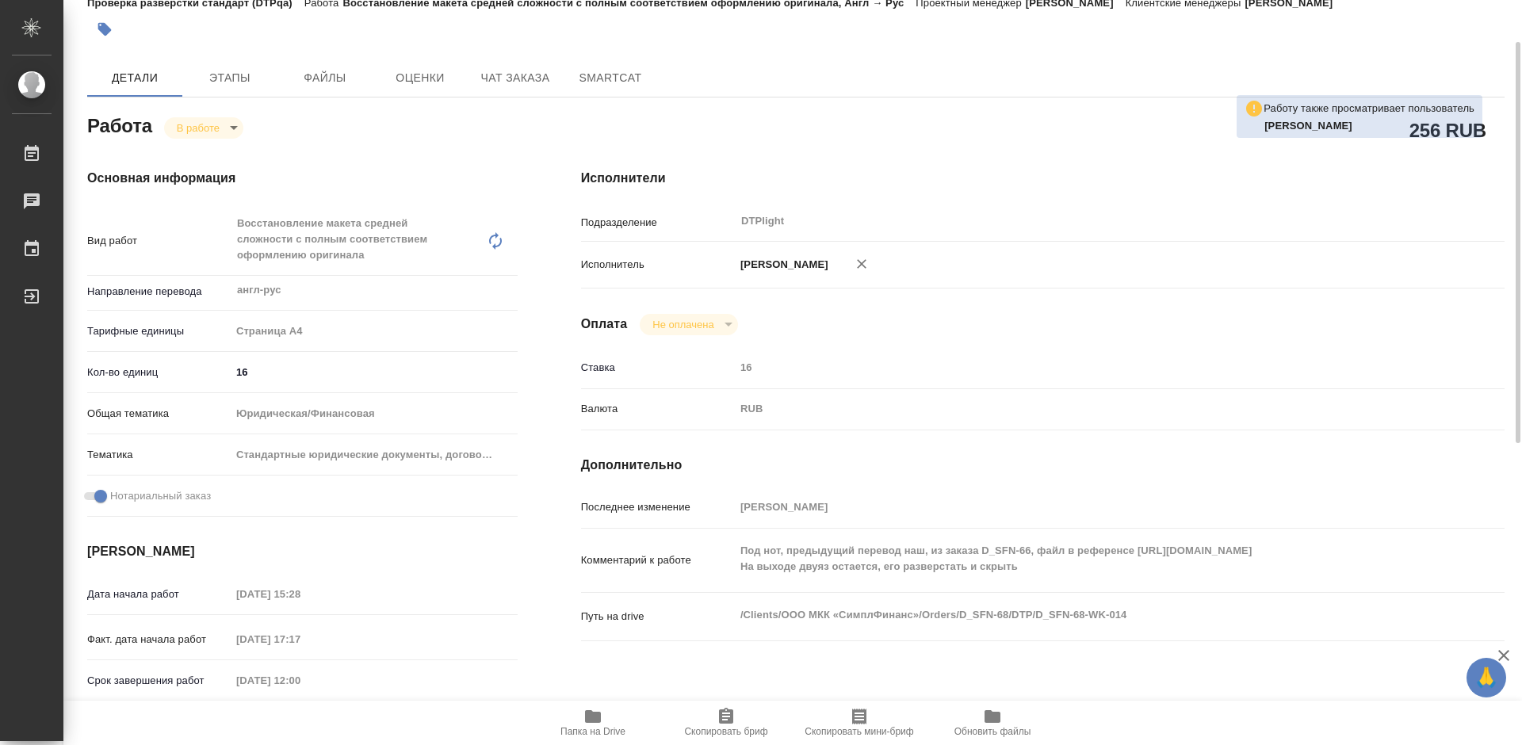
type textarea "x"
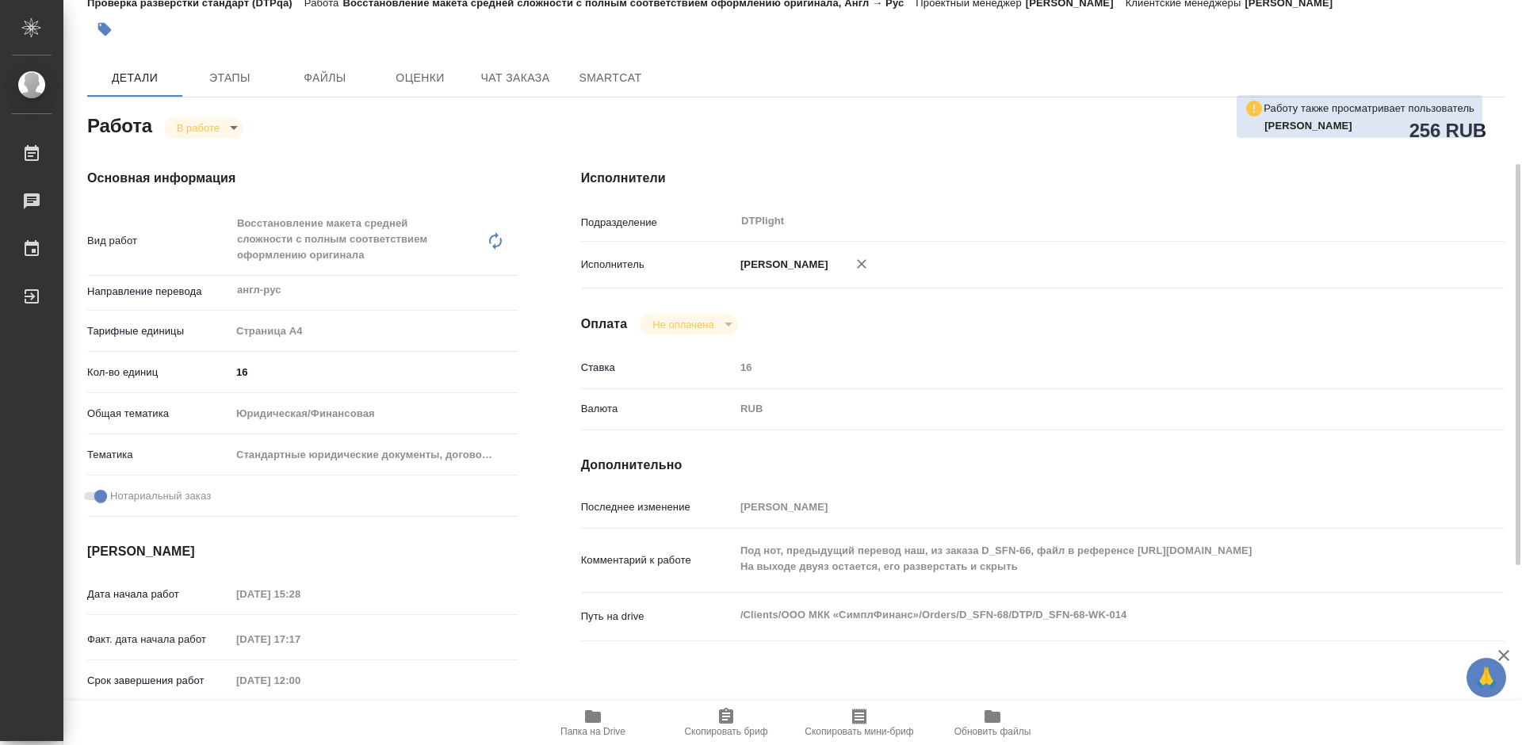
scroll to position [159, 0]
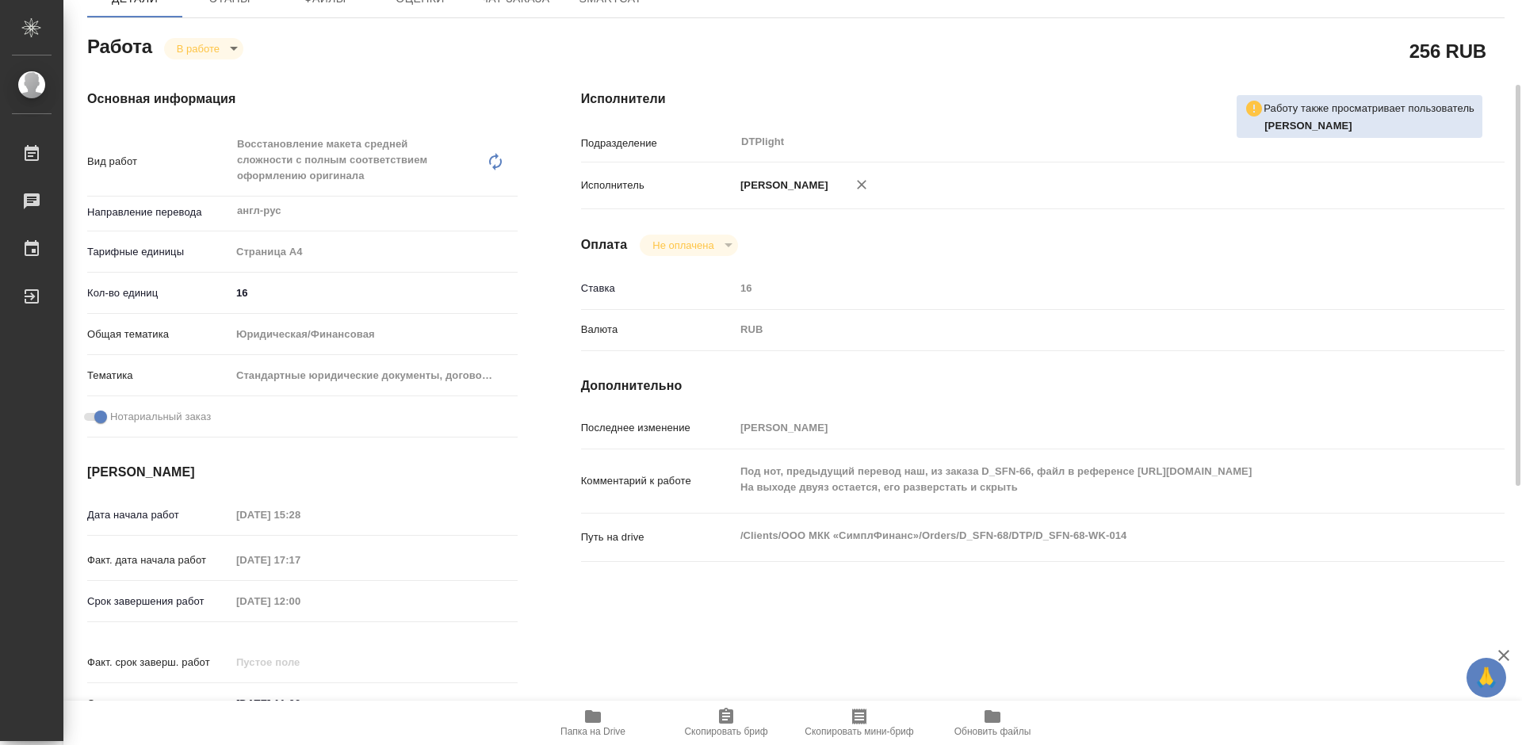
click at [599, 723] on icon "button" at bounding box center [593, 716] width 16 height 13
click at [599, 719] on icon "button" at bounding box center [593, 716] width 16 height 13
drag, startPoint x: 599, startPoint y: 728, endPoint x: 599, endPoint y: 715, distance: 12.7
click at [599, 727] on span "Папка на Drive" at bounding box center [593, 731] width 65 height 11
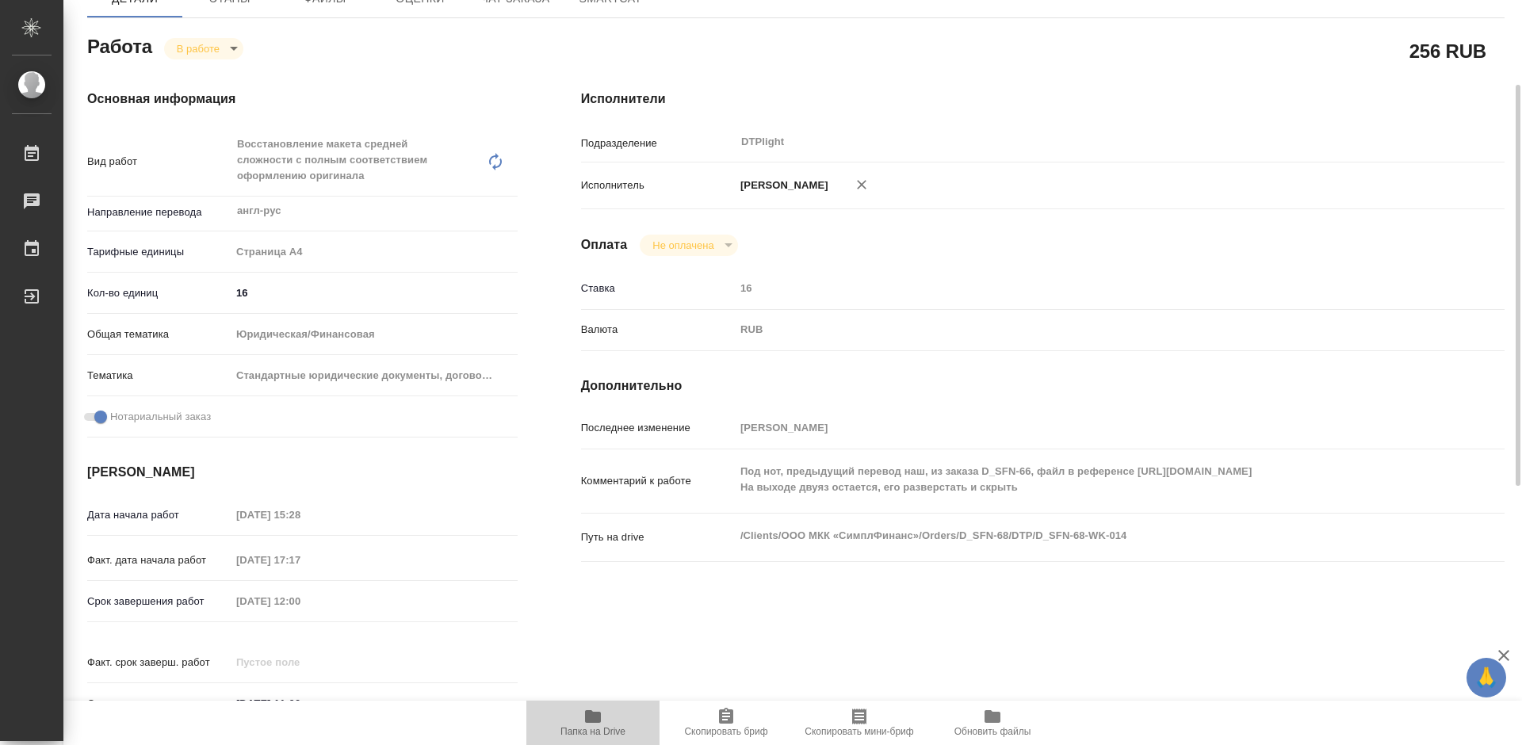
click at [596, 723] on icon "button" at bounding box center [593, 716] width 16 height 13
click at [613, 722] on span "Папка на Drive" at bounding box center [593, 722] width 114 height 30
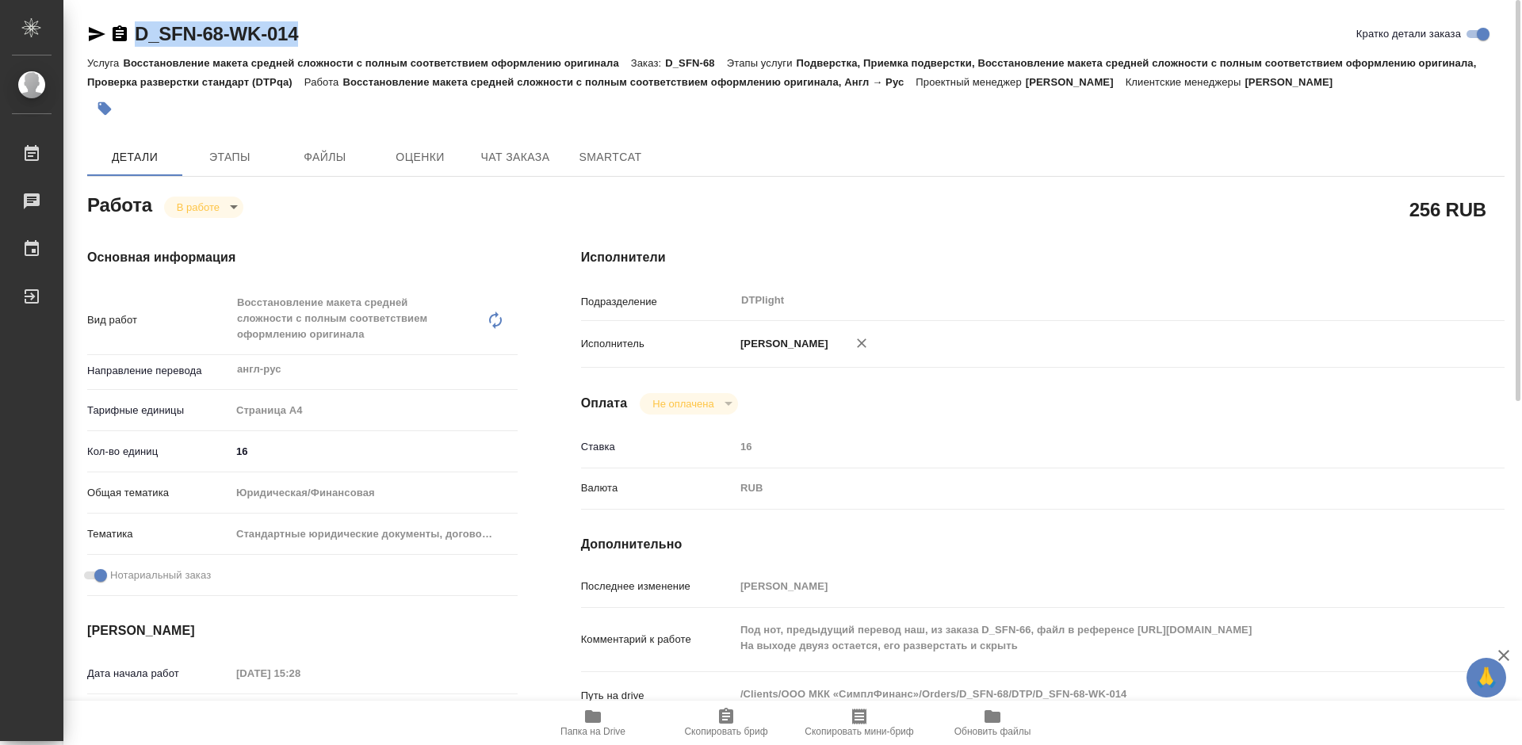
drag, startPoint x: 326, startPoint y: 25, endPoint x: 138, endPoint y: 37, distance: 188.3
click at [138, 37] on div "D_SFN-68-WK-014 [PERSON_NAME] детали заказа" at bounding box center [796, 33] width 1418 height 25
copy link "D_SFN-68-WK-014"
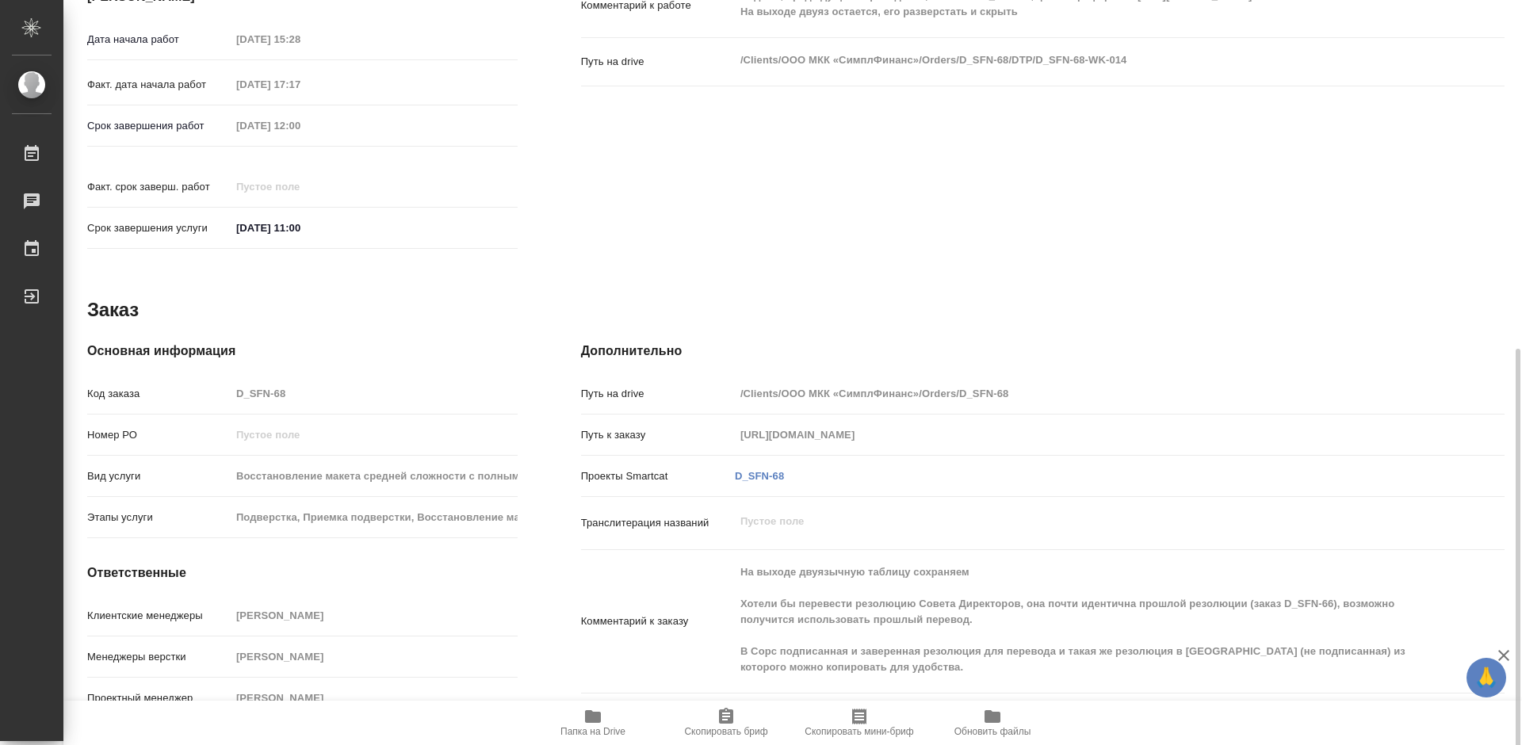
scroll to position [639, 0]
